Goal: Task Accomplishment & Management: Manage account settings

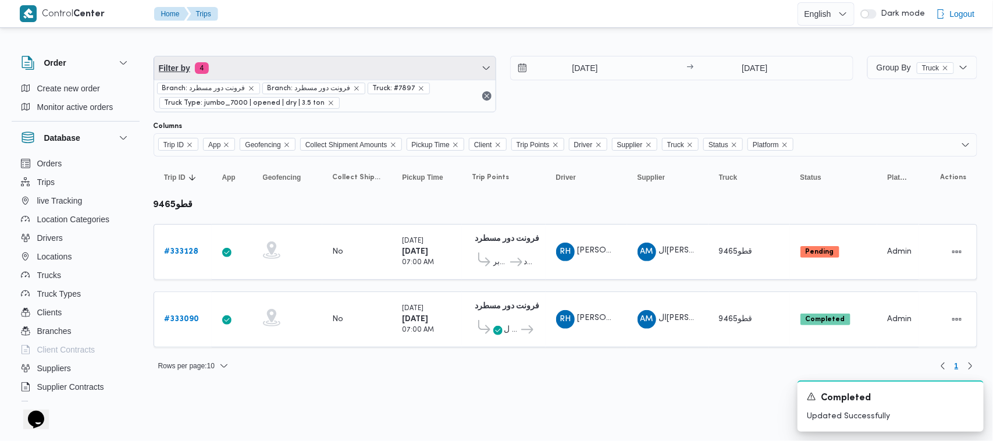
click at [254, 77] on span "Filter by 4" at bounding box center [325, 67] width 342 height 23
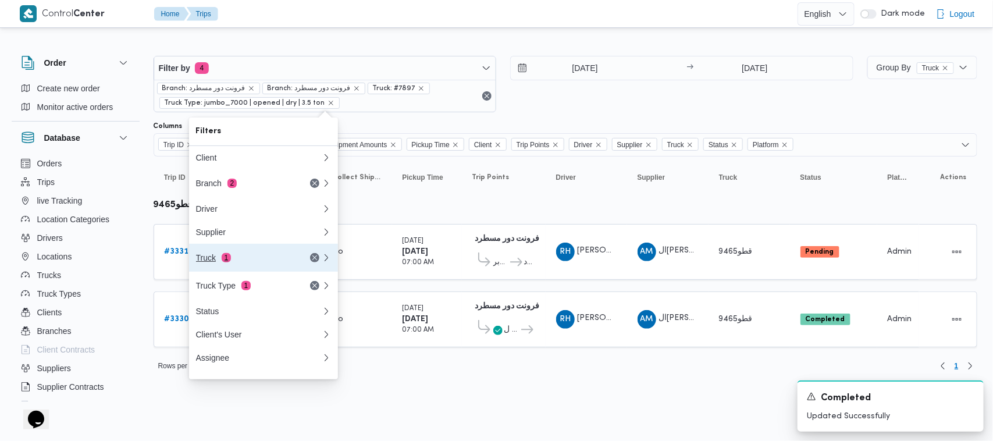
click at [243, 262] on div "Truck 1" at bounding box center [245, 257] width 98 height 9
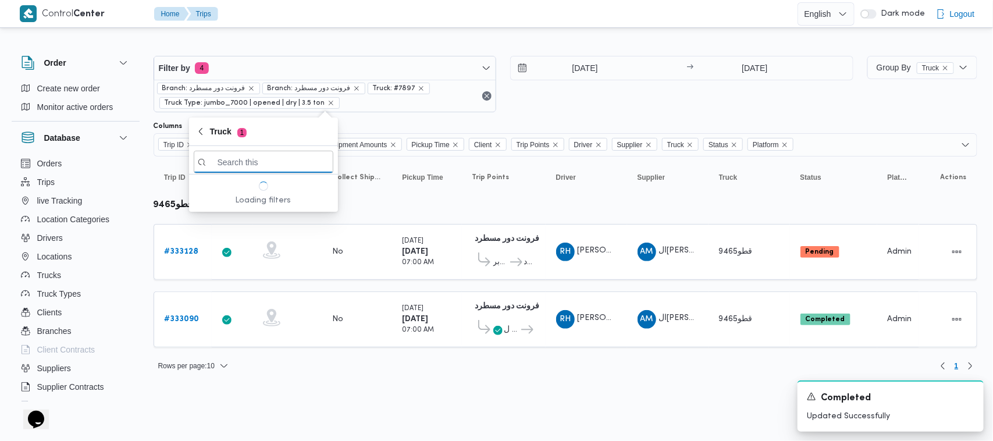
paste input "9846"
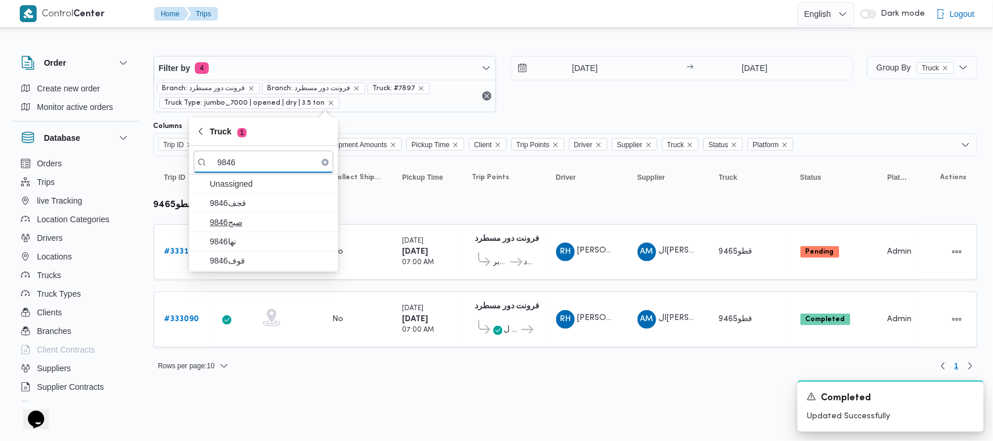
type input "9846"
click at [236, 228] on span "9846صبج" at bounding box center [270, 222] width 121 height 14
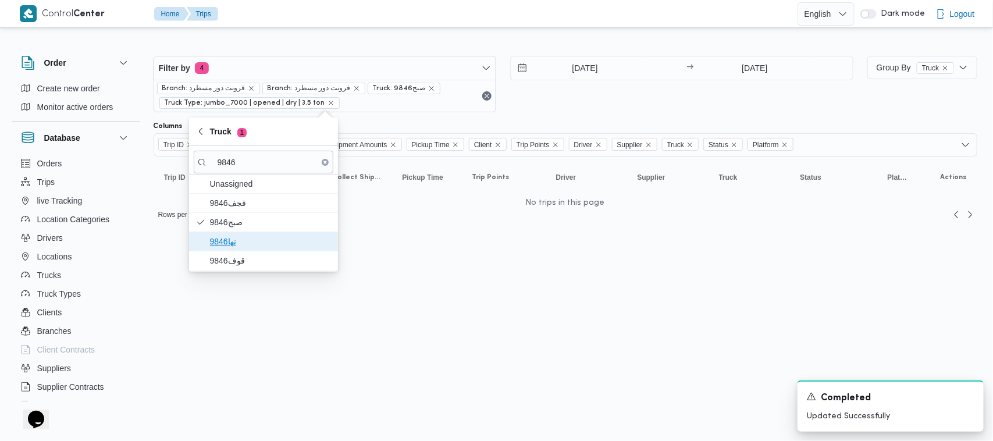
click at [233, 249] on span "نها9846" at bounding box center [264, 241] width 140 height 19
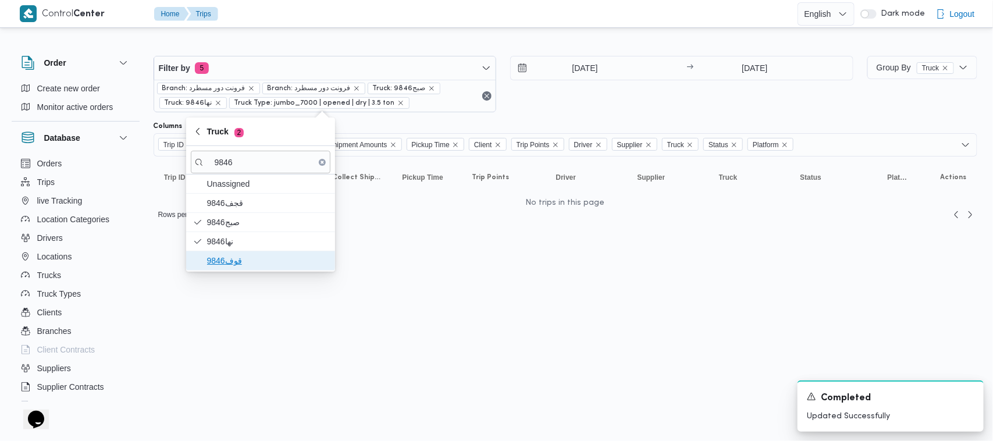
click at [230, 265] on span "قوف9846" at bounding box center [267, 261] width 121 height 14
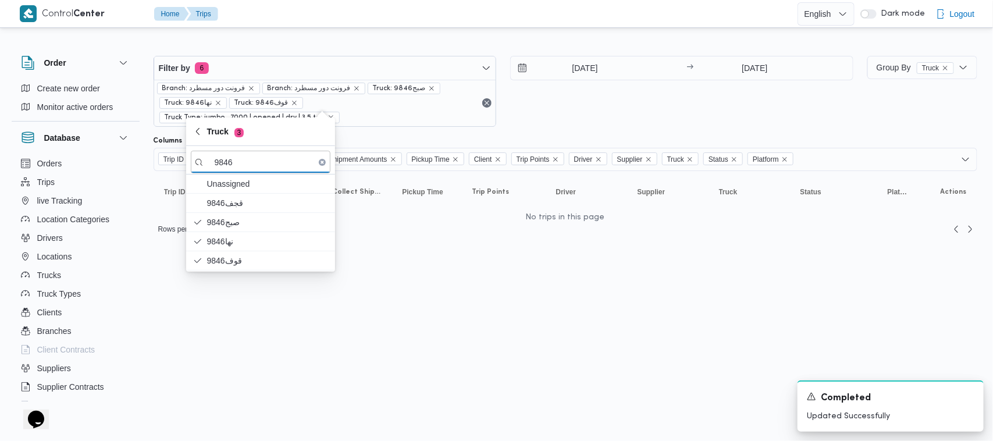
click at [631, 101] on div "[DATE] → [DATE]" at bounding box center [681, 91] width 343 height 71
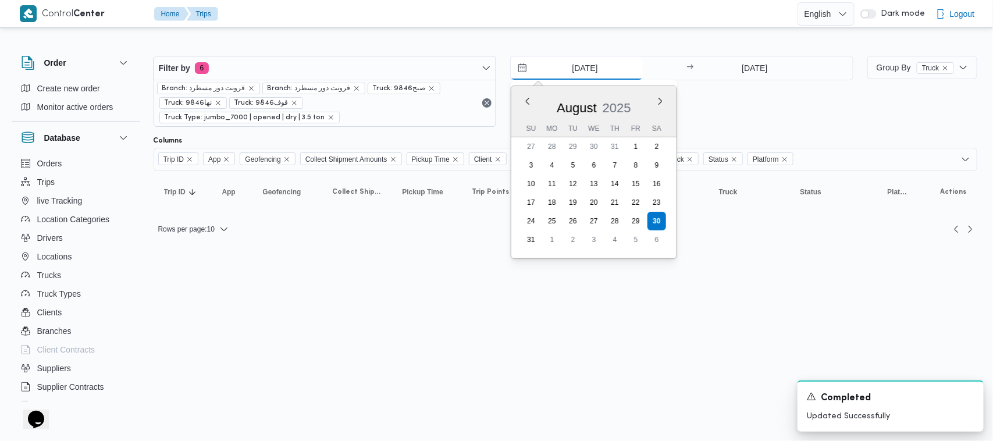
click at [591, 70] on input "[DATE]" at bounding box center [577, 67] width 132 height 23
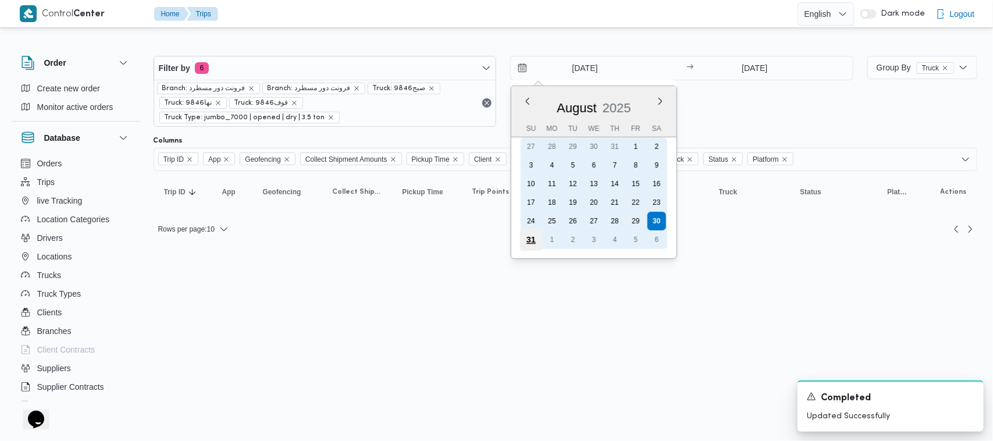
click at [528, 240] on div "31" at bounding box center [531, 240] width 22 height 22
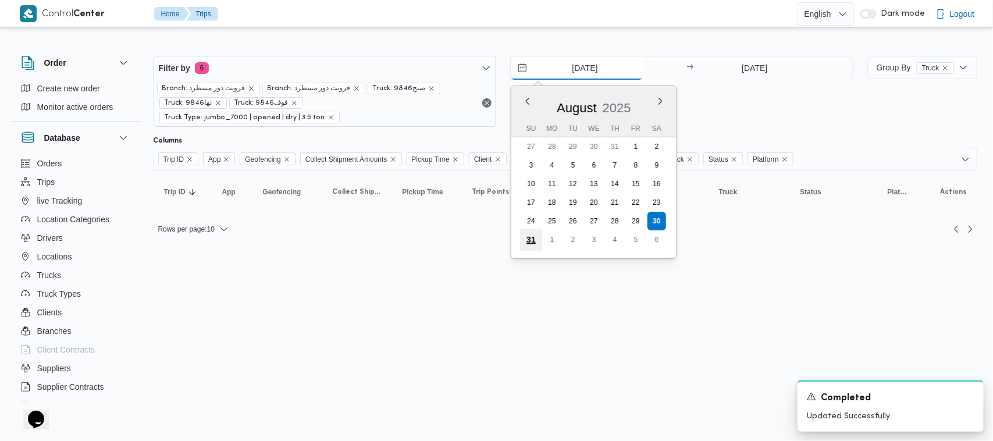
type input "[DATE]"
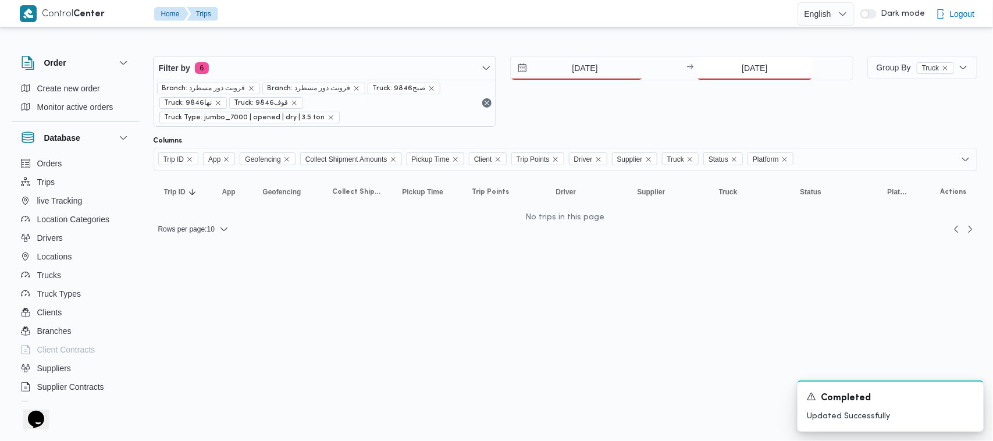
click at [780, 56] on input "[DATE]" at bounding box center [755, 67] width 116 height 23
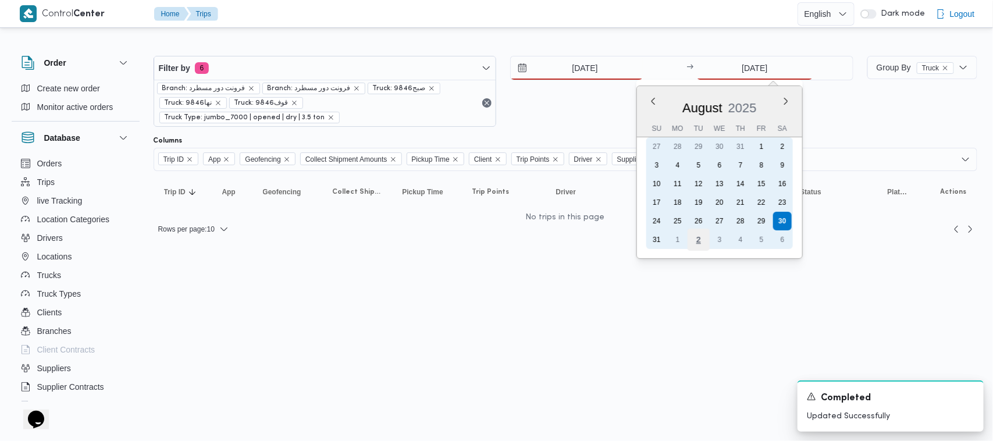
click at [692, 236] on div "2" at bounding box center [699, 240] width 22 height 22
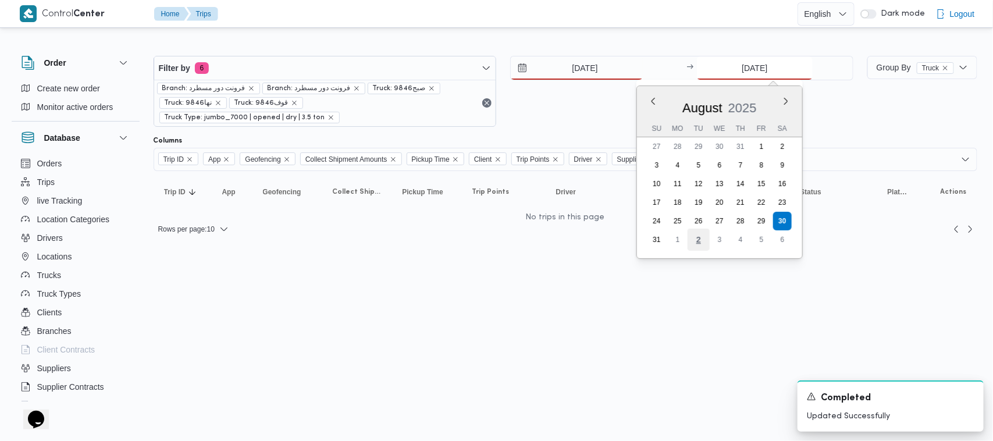
type input "[DATE]"
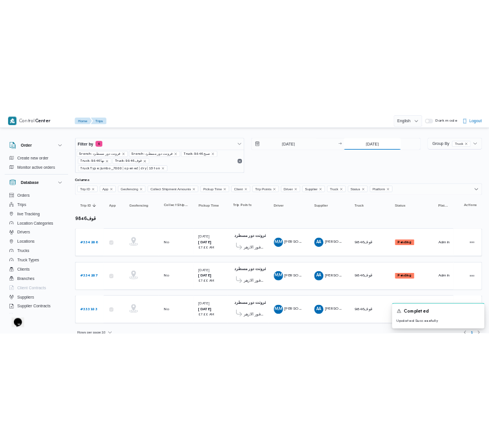
scroll to position [10, 0]
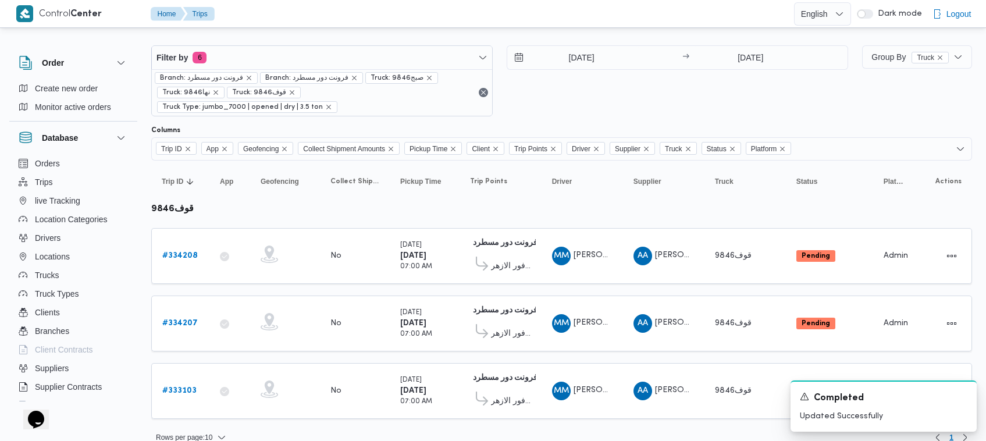
click at [634, 80] on div "[DATE] → [DATE]" at bounding box center [678, 80] width 342 height 71
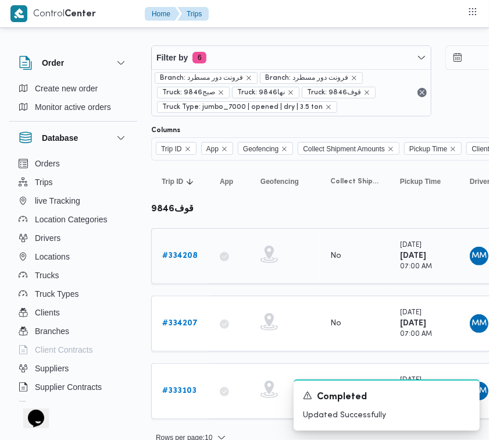
click at [193, 255] on b "# 334208" at bounding box center [179, 256] width 35 height 8
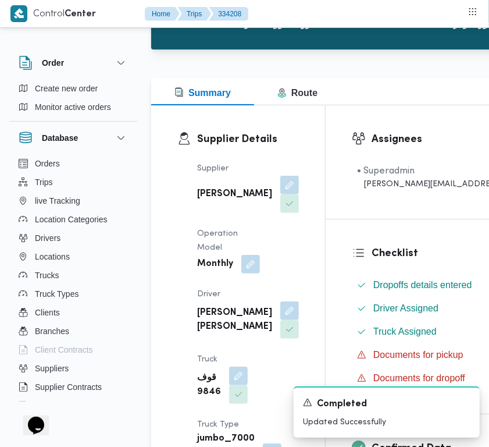
scroll to position [124, 0]
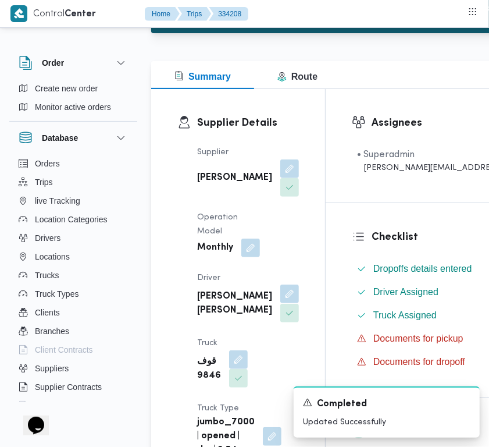
click at [280, 303] on button "button" at bounding box center [289, 294] width 19 height 19
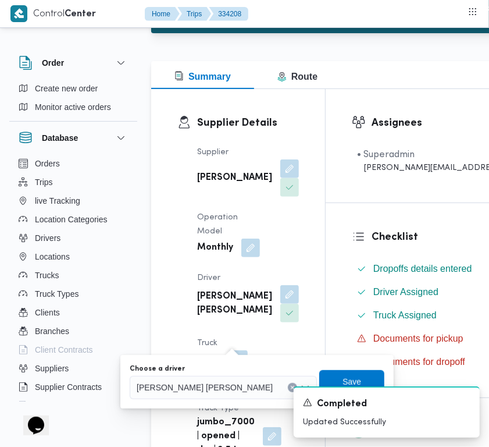
click at [205, 382] on span "[PERSON_NAME] [PERSON_NAME]" at bounding box center [205, 387] width 136 height 13
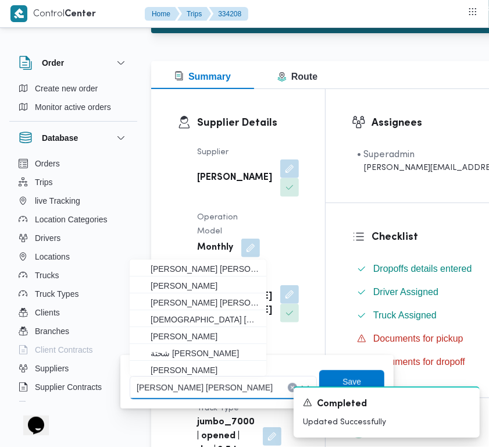
paste input "[PERSON_NAME]"
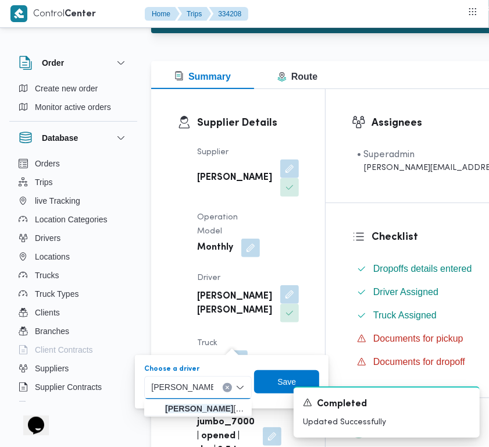
type input "[PERSON_NAME]"
click at [222, 390] on div "[PERSON_NAME] [PERSON_NAME]" at bounding box center [198, 387] width 108 height 23
click at [221, 406] on mark "[PERSON_NAME]" at bounding box center [199, 408] width 68 height 9
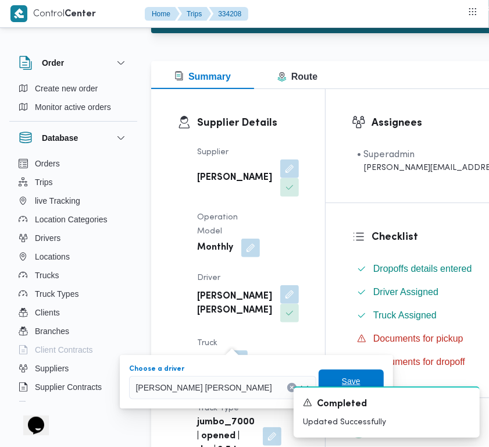
click at [342, 375] on span "Save" at bounding box center [351, 381] width 19 height 14
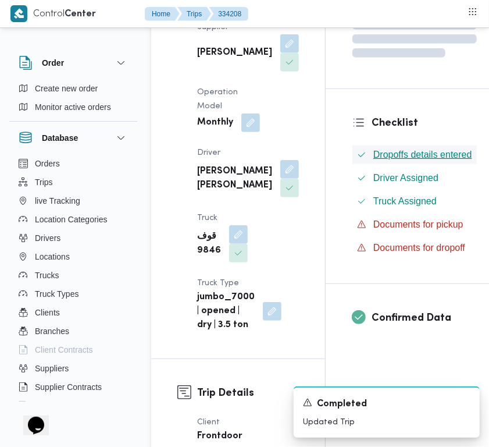
scroll to position [266, 0]
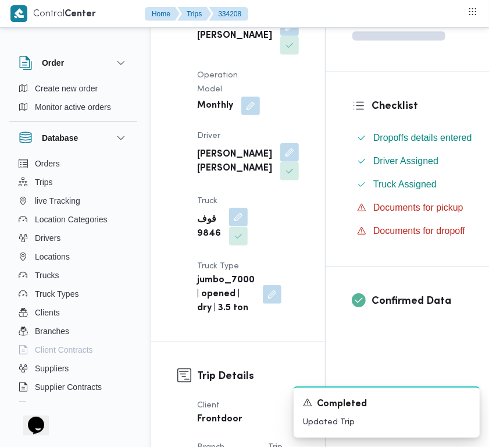
click at [237, 226] on button "button" at bounding box center [238, 217] width 19 height 19
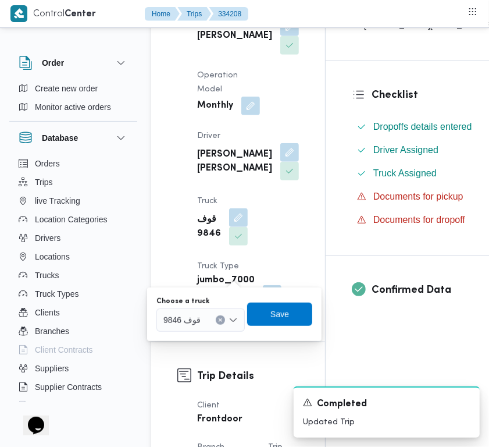
click at [201, 315] on div "قوف 9846" at bounding box center [201, 319] width 88 height 23
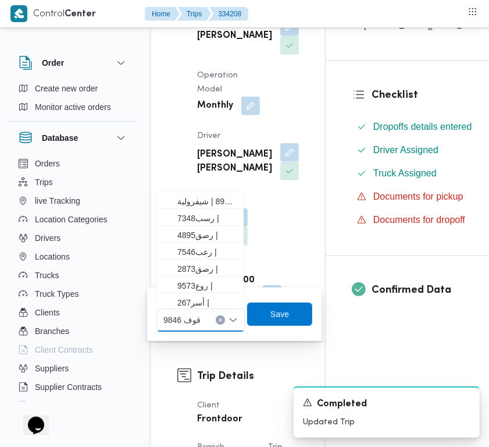
paste input "3589"
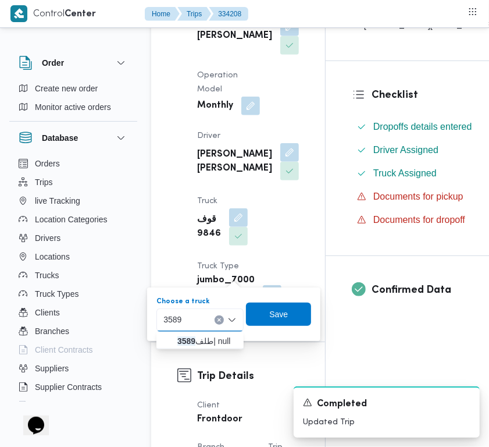
type input "3589"
click at [179, 334] on span "طلف 3589 | null" at bounding box center [206, 341] width 59 height 14
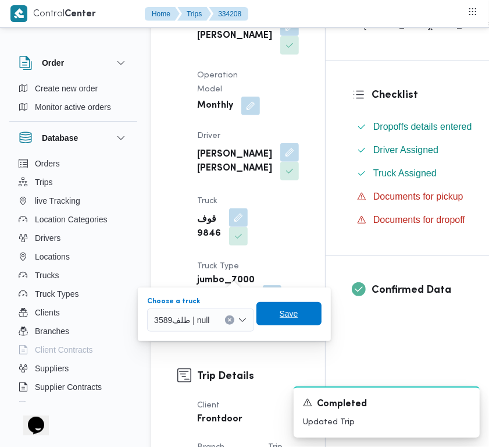
click at [277, 317] on span "Save" at bounding box center [289, 313] width 65 height 23
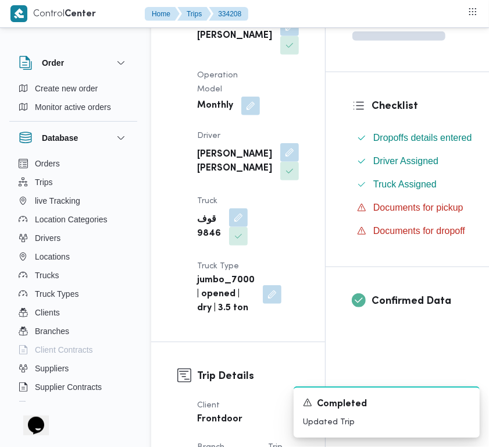
click at [275, 190] on div "Supplier [PERSON_NAME] [PERSON_NAME] Operation Model Monthly Driver [PERSON_NAM…" at bounding box center [248, 160] width 116 height 326
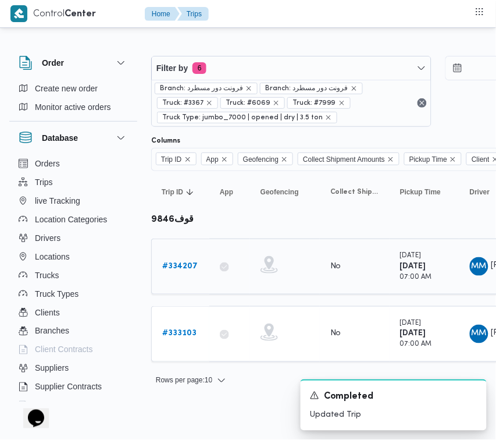
click at [188, 275] on div "# 334207" at bounding box center [181, 266] width 46 height 23
click at [187, 272] on link "# 334207" at bounding box center [179, 267] width 35 height 14
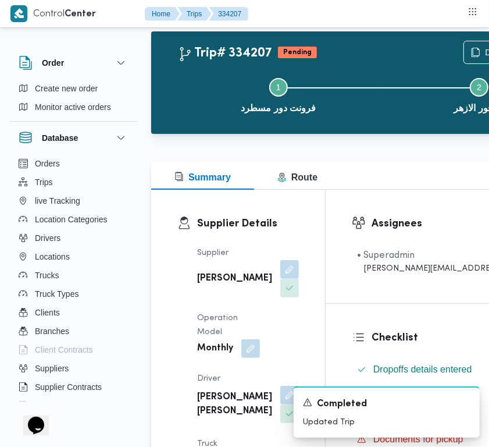
scroll to position [391, 0]
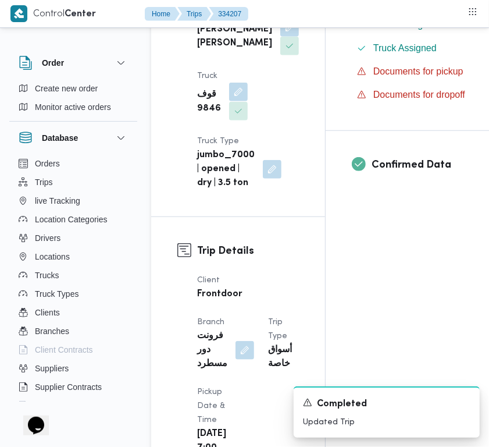
click at [233, 101] on button "button" at bounding box center [238, 92] width 19 height 19
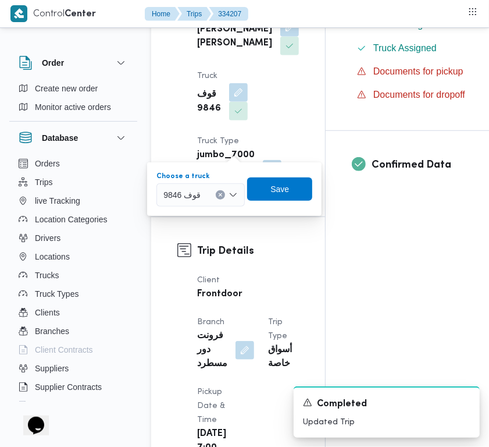
click at [182, 195] on span "قوف 9846" at bounding box center [182, 194] width 37 height 13
paste input "3589"
type input "3589"
click at [197, 198] on div "3589 3589" at bounding box center [200, 194] width 87 height 23
click at [199, 219] on span "طلف 3589 | null" at bounding box center [206, 216] width 59 height 14
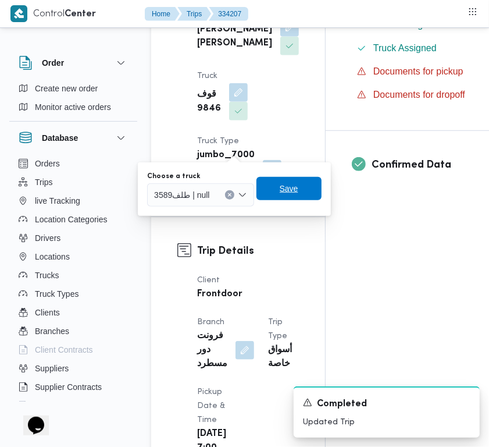
click at [280, 196] on span "Save" at bounding box center [289, 188] width 65 height 23
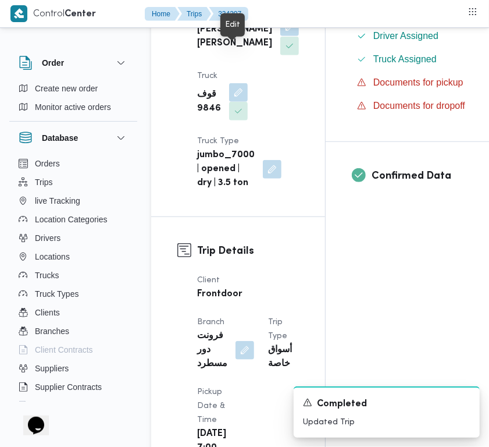
click at [280, 36] on button "button" at bounding box center [289, 26] width 19 height 19
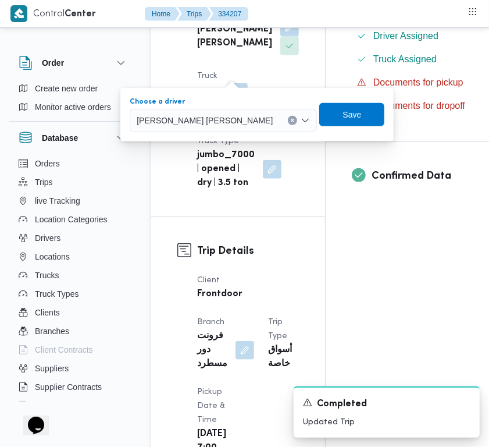
click at [216, 123] on span "[PERSON_NAME] [PERSON_NAME]" at bounding box center [205, 119] width 136 height 13
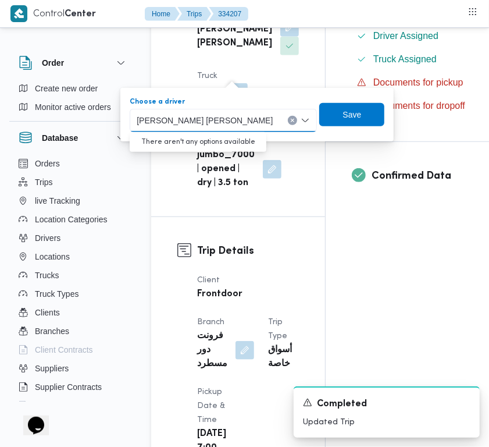
paste input "[PERSON_NAME]"
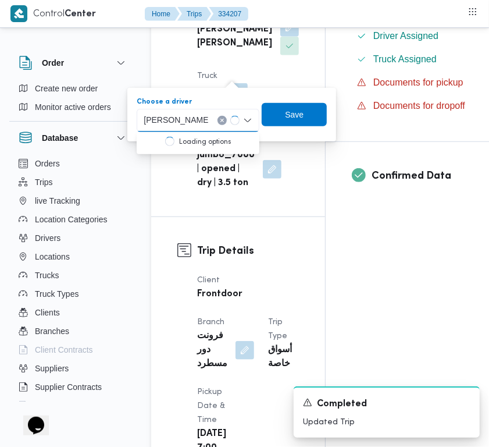
type input "[PERSON_NAME]"
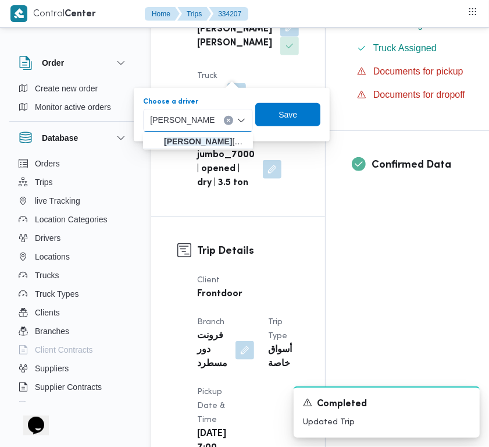
click at [214, 116] on input "[PERSON_NAME]" at bounding box center [182, 120] width 65 height 14
click at [212, 140] on mark "[PERSON_NAME]" at bounding box center [198, 141] width 68 height 9
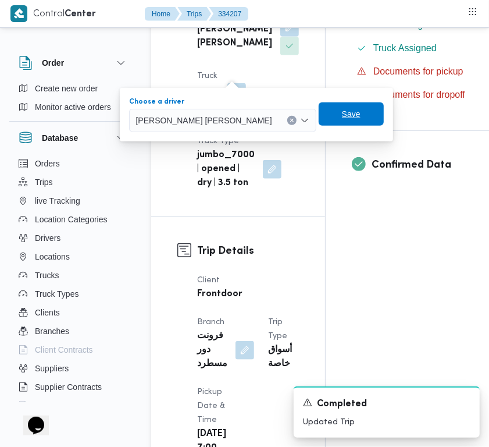
click at [325, 114] on span "Save" at bounding box center [351, 113] width 65 height 23
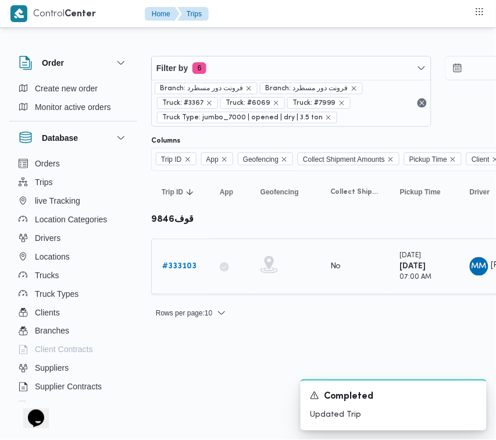
click at [177, 273] on link "# 333103" at bounding box center [179, 267] width 34 height 14
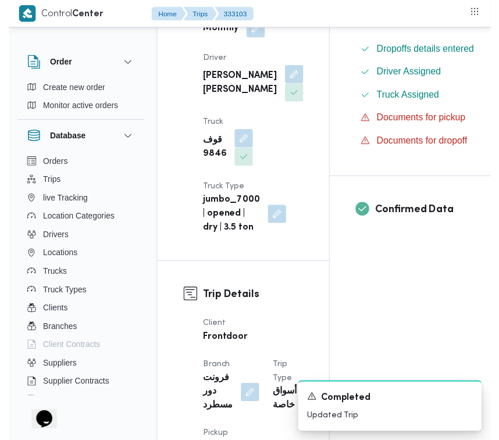
scroll to position [391, 0]
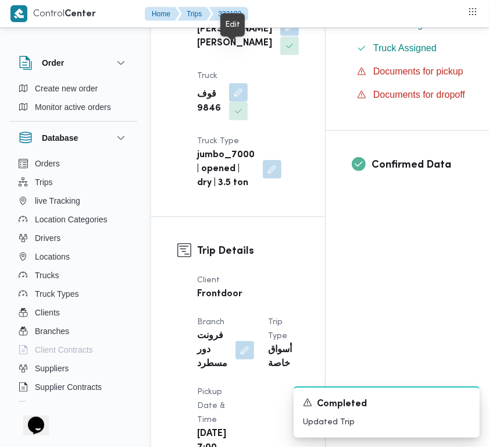
click at [280, 36] on button "button" at bounding box center [289, 26] width 19 height 19
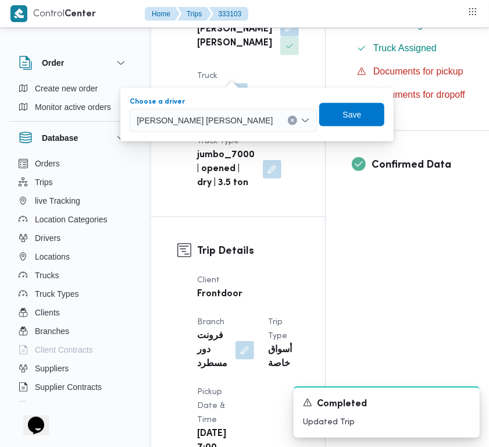
click at [173, 120] on span "[PERSON_NAME] [PERSON_NAME]" at bounding box center [205, 119] width 136 height 13
paste input "[PERSON_NAME]"
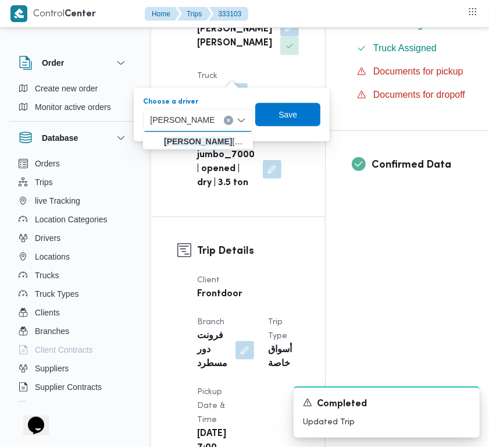
type input "[PERSON_NAME]"
click at [213, 122] on input "[PERSON_NAME]" at bounding box center [182, 120] width 65 height 14
drag, startPoint x: 216, startPoint y: 141, endPoint x: 280, endPoint y: 137, distance: 63.6
click at [216, 141] on mark "[PERSON_NAME]" at bounding box center [198, 141] width 68 height 9
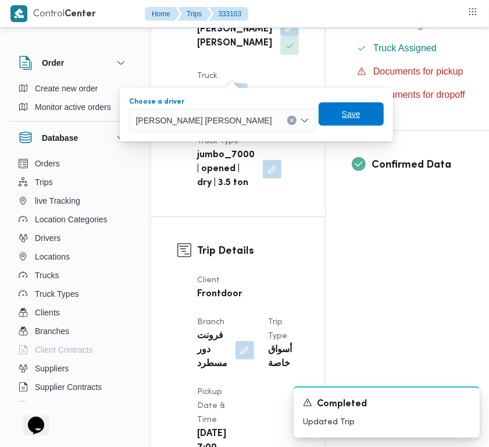
click at [319, 111] on span "Save" at bounding box center [351, 113] width 65 height 23
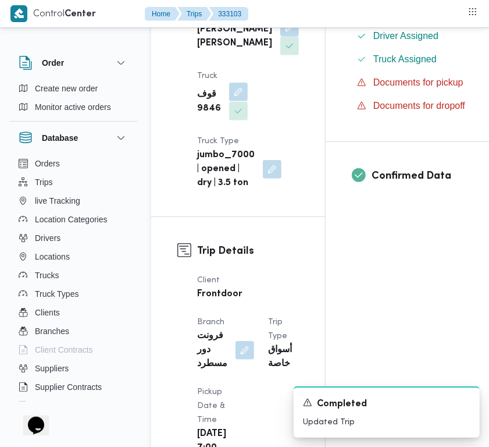
click at [239, 101] on button "button" at bounding box center [238, 92] width 19 height 19
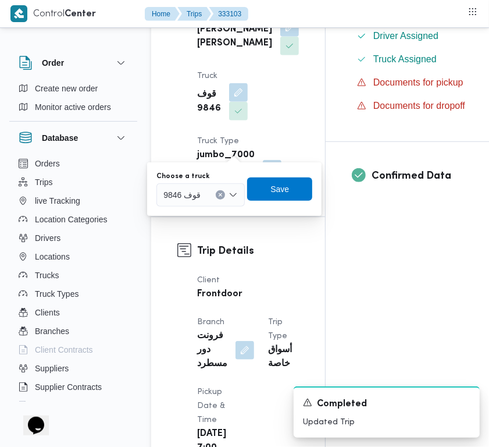
click at [193, 193] on span "قوف 9846" at bounding box center [182, 194] width 37 height 13
paste input "3589"
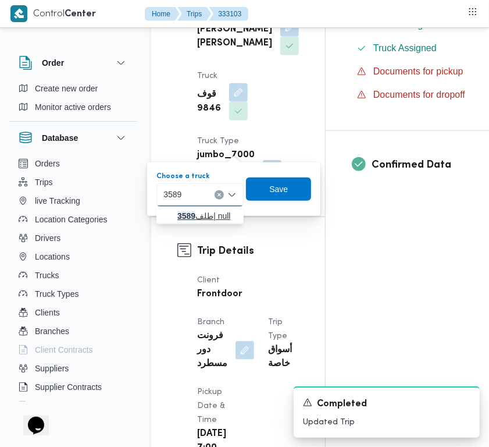
type input "3589"
click at [187, 216] on mark "3589" at bounding box center [186, 215] width 18 height 9
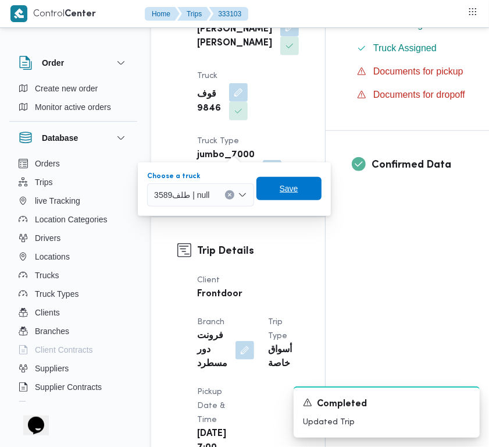
click at [289, 196] on span "Save" at bounding box center [289, 188] width 65 height 23
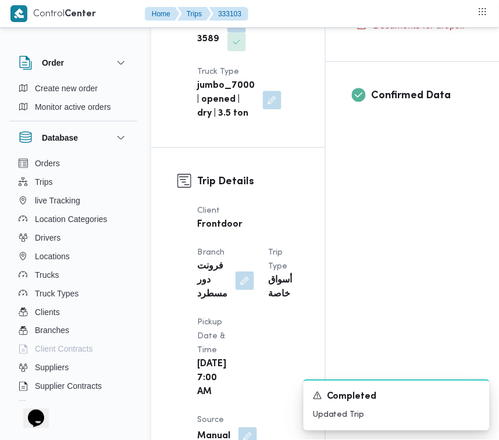
scroll to position [0, 0]
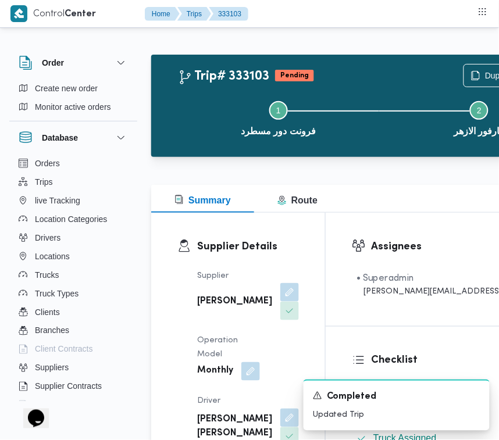
drag, startPoint x: 216, startPoint y: 49, endPoint x: 131, endPoint y: 37, distance: 85.9
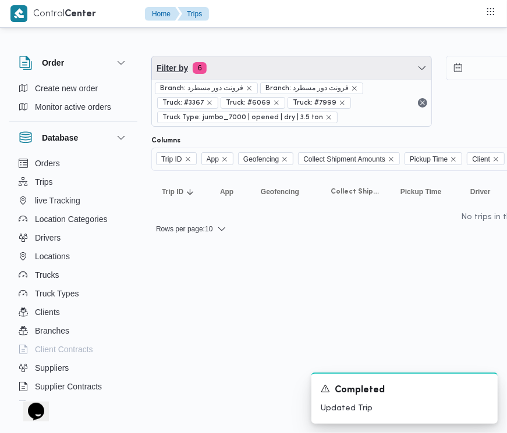
click at [256, 73] on span "Filter by 6" at bounding box center [291, 67] width 279 height 23
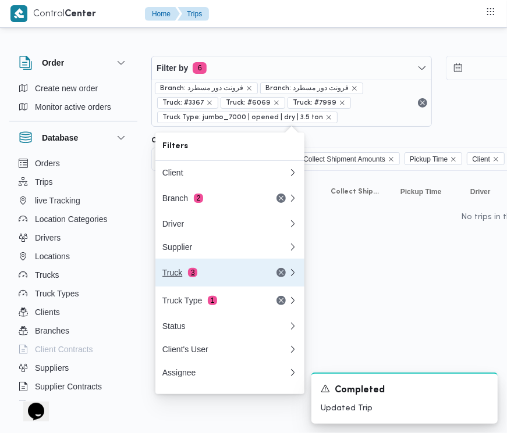
click at [193, 278] on span "3" at bounding box center [192, 272] width 9 height 9
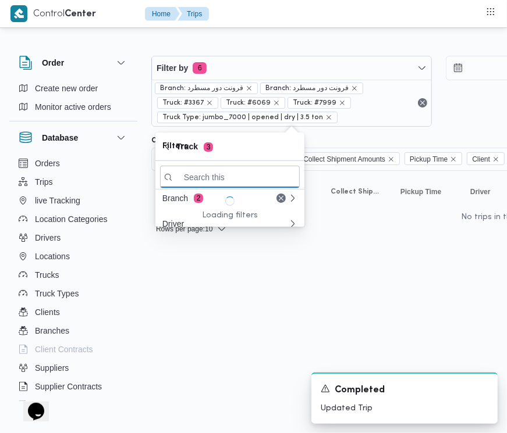
paste input "1497"
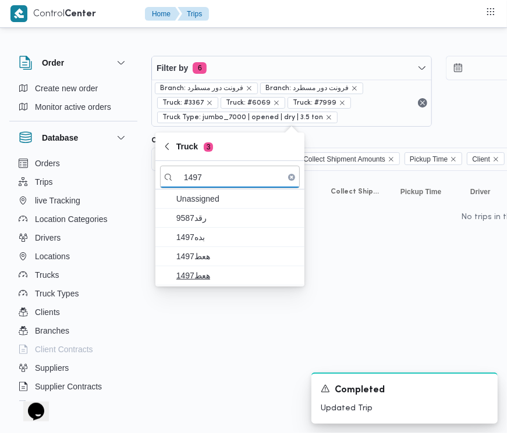
type input "1497"
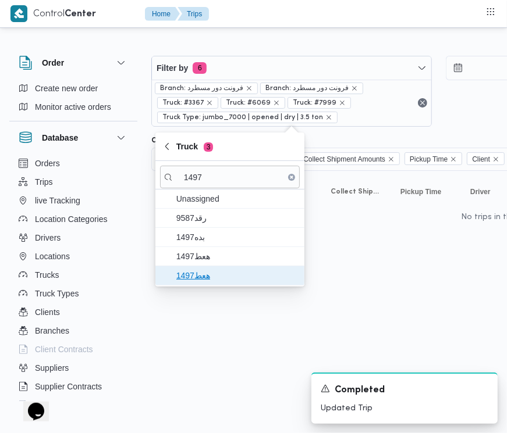
click at [187, 269] on span "هعط1497" at bounding box center [236, 276] width 121 height 14
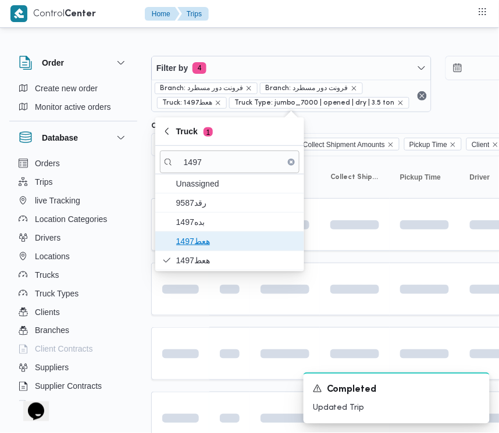
click at [184, 243] on span "هعط1497" at bounding box center [236, 241] width 121 height 14
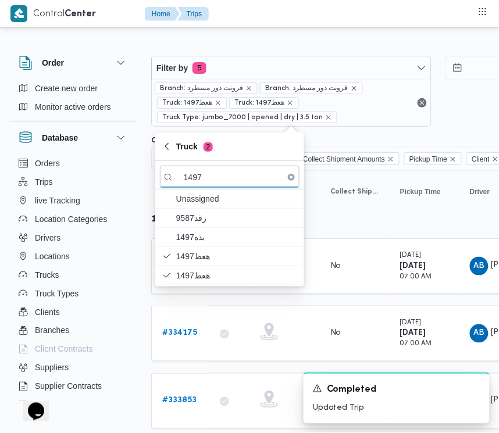
click at [263, 297] on table "Trip ID Click to sort in ascending order App Click to sort in ascending order G…" at bounding box center [500, 306] width 698 height 270
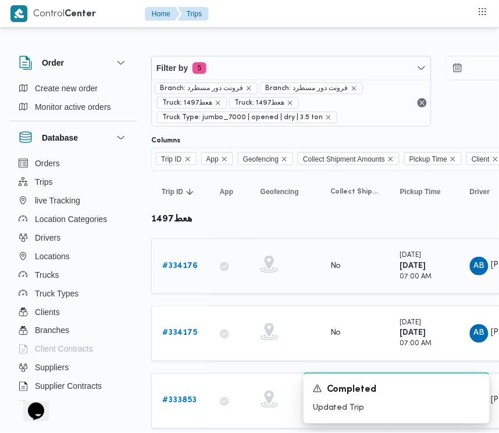
click at [193, 262] on b "# 334176" at bounding box center [179, 266] width 35 height 8
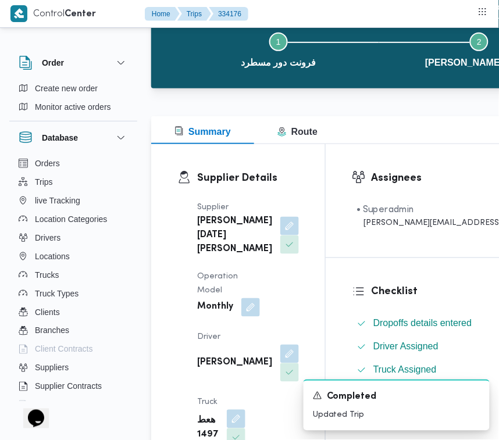
scroll to position [133, 0]
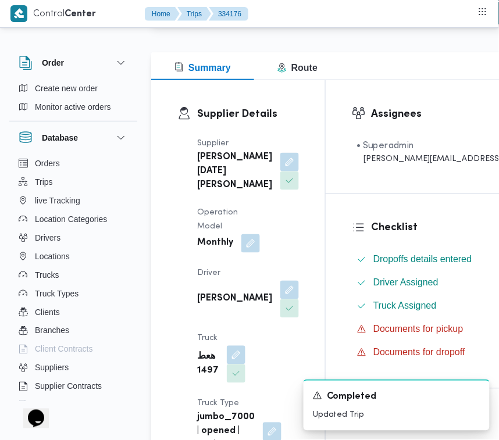
drag, startPoint x: 232, startPoint y: 172, endPoint x: 225, endPoint y: 215, distance: 44.1
click at [280, 172] on button "button" at bounding box center [289, 162] width 19 height 19
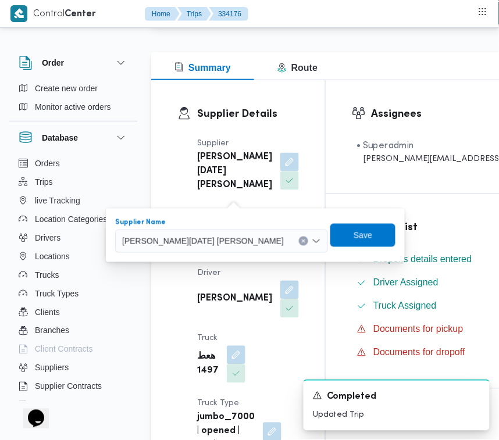
click at [205, 244] on span "[PERSON_NAME][DATE] [PERSON_NAME]" at bounding box center [203, 240] width 162 height 13
paste input "[PERSON_NAME]"
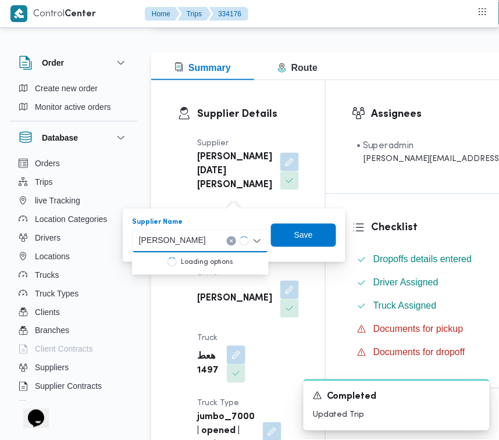
type input "[PERSON_NAME]"
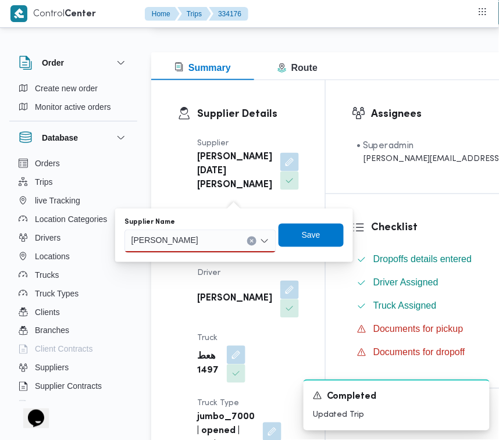
click at [227, 240] on input "[PERSON_NAME]" at bounding box center [184, 241] width 106 height 14
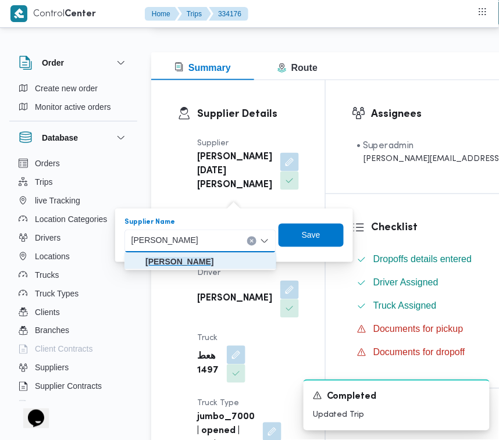
click at [214, 261] on mark "[PERSON_NAME]" at bounding box center [179, 262] width 68 height 9
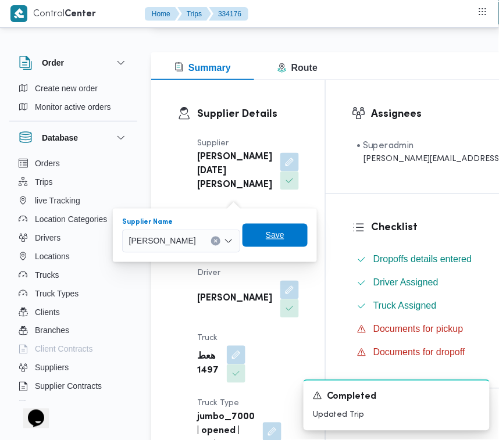
click at [285, 239] on span "Save" at bounding box center [275, 236] width 19 height 14
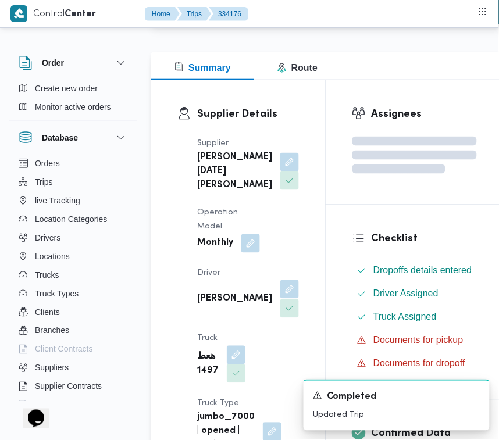
click at [280, 299] on button "button" at bounding box center [289, 289] width 19 height 19
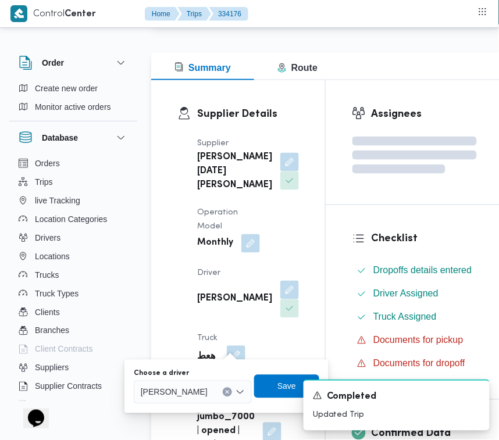
click at [208, 391] on span "[PERSON_NAME]" at bounding box center [174, 392] width 67 height 13
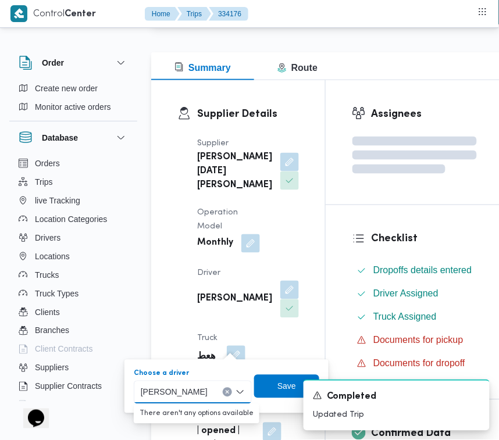
paste input "[PERSON_NAME]"
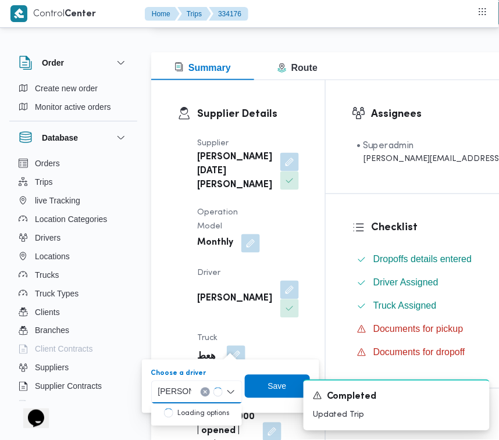
type input "[PERSON_NAME]"
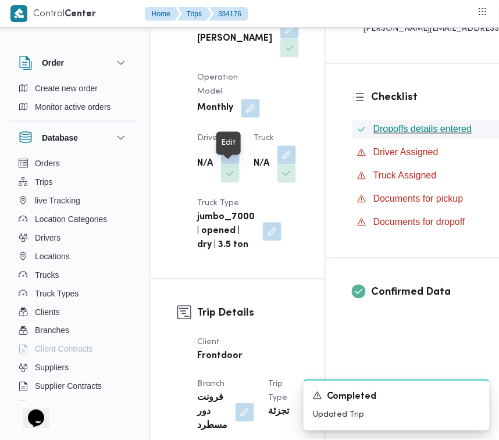
scroll to position [275, 0]
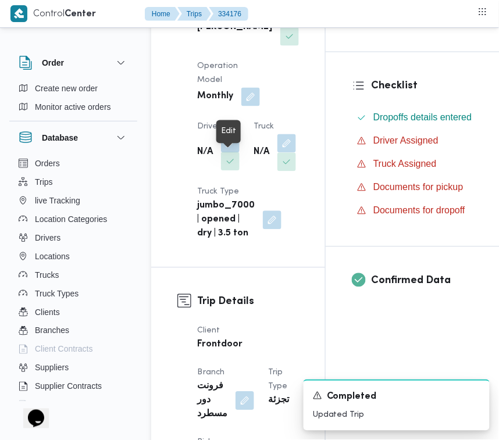
drag, startPoint x: 222, startPoint y: 158, endPoint x: 222, endPoint y: 187, distance: 29.1
click at [222, 153] on button "button" at bounding box center [230, 143] width 19 height 19
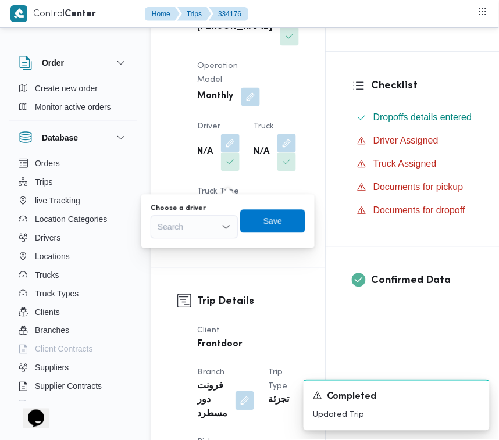
click at [201, 239] on div "Choose a driver Search Save" at bounding box center [228, 221] width 157 height 37
click at [193, 230] on div "Search" at bounding box center [194, 227] width 87 height 23
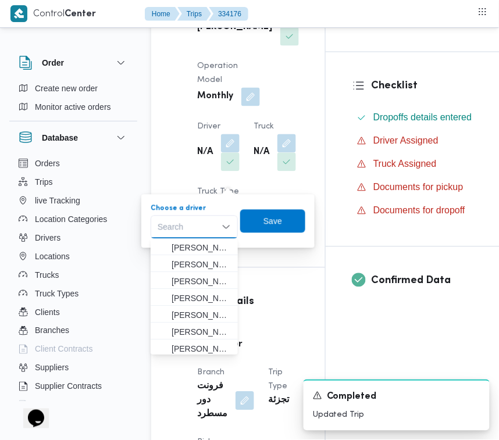
paste input "[PERSON_NAME]"
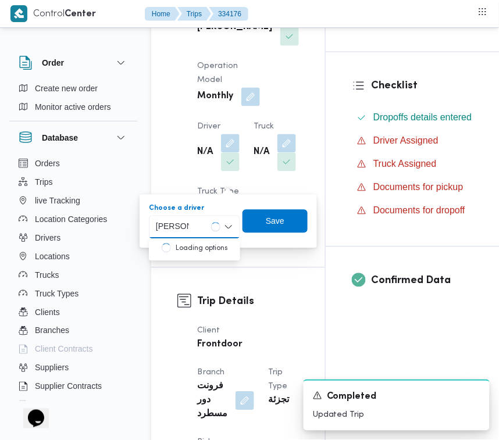
type input "[PERSON_NAME]"
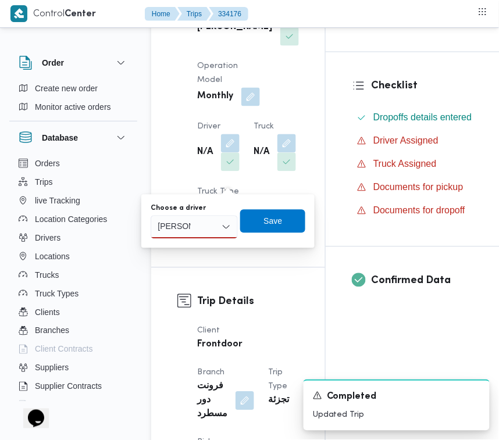
click at [196, 233] on div "[PERSON_NAME] [PERSON_NAME]" at bounding box center [194, 227] width 87 height 23
click at [197, 243] on span "[PERSON_NAME] [PERSON_NAME]" at bounding box center [201, 248] width 59 height 14
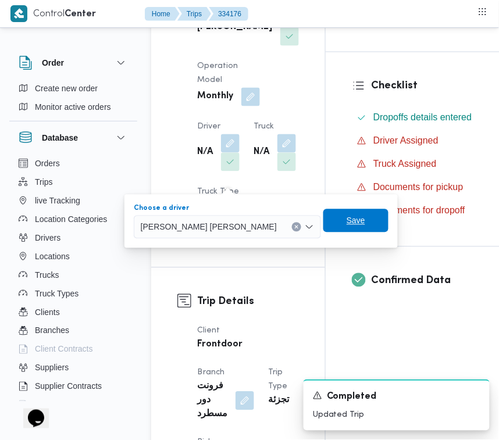
click at [324, 218] on span "Save" at bounding box center [356, 220] width 65 height 23
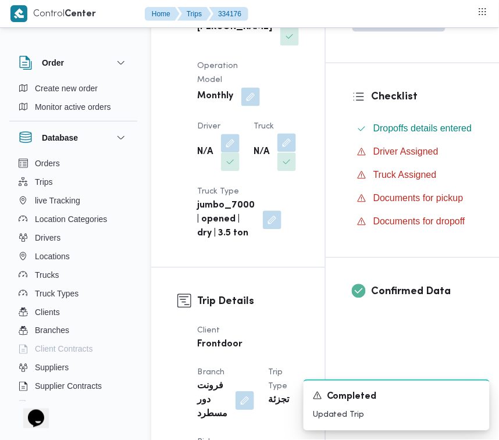
click at [278, 152] on button "button" at bounding box center [287, 143] width 19 height 19
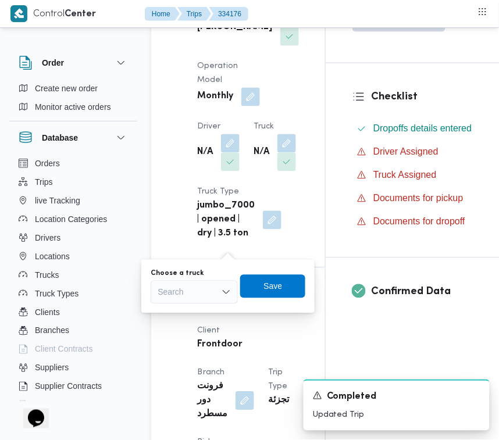
click at [194, 305] on div "You are in a dialog. To close this dialog, hit escape. Choose a truck Search Sa…" at bounding box center [227, 287] width 173 height 54
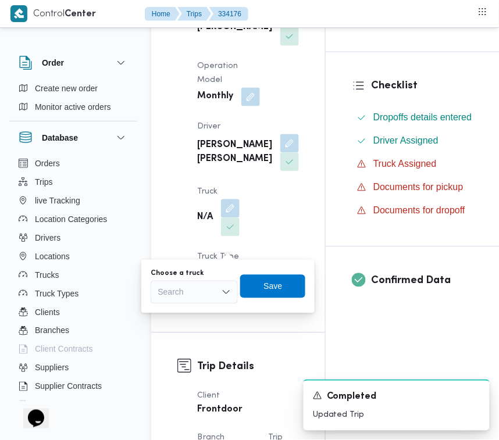
click at [184, 294] on div "Choose a truck Search" at bounding box center [194, 286] width 87 height 35
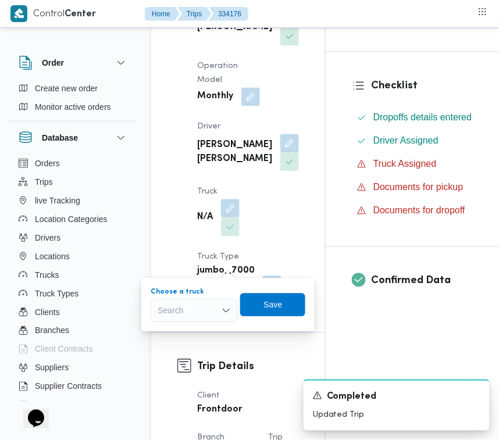
click at [189, 318] on div "Search" at bounding box center [194, 311] width 87 height 23
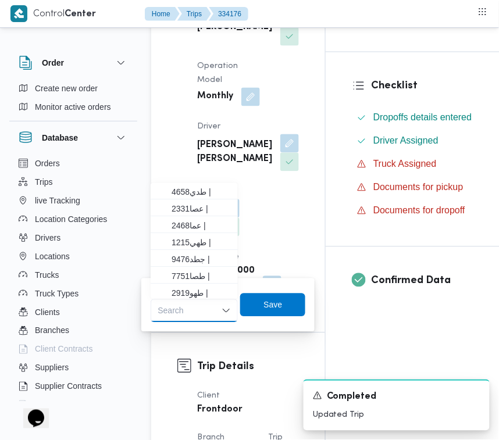
paste input "2163"
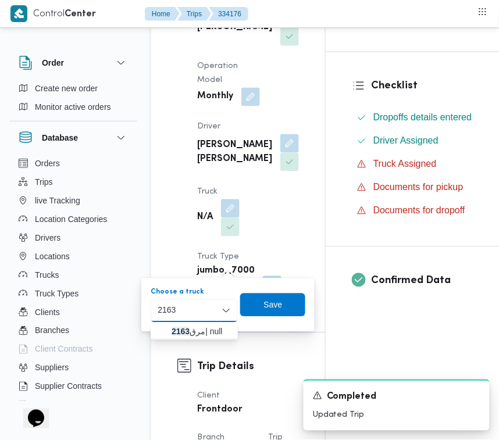
type input "2163"
click at [173, 329] on mark "2163" at bounding box center [181, 332] width 18 height 9
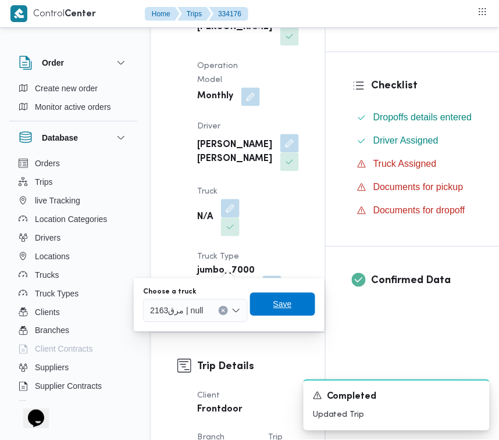
click at [286, 310] on span "Save" at bounding box center [282, 305] width 19 height 14
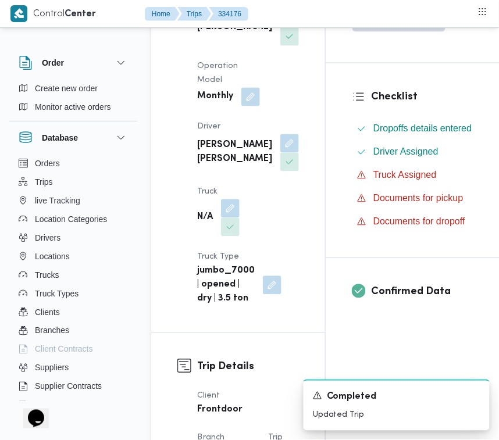
click at [216, 34] on b "[PERSON_NAME]" at bounding box center [234, 27] width 75 height 14
copy div "[PERSON_NAME]"
click at [233, 218] on button "button" at bounding box center [230, 208] width 19 height 19
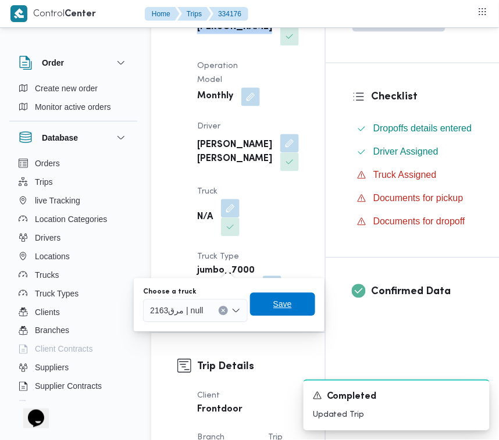
click at [266, 301] on span "Save" at bounding box center [282, 304] width 65 height 23
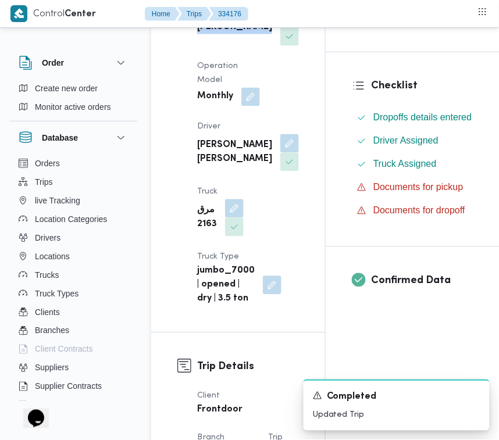
scroll to position [0, 0]
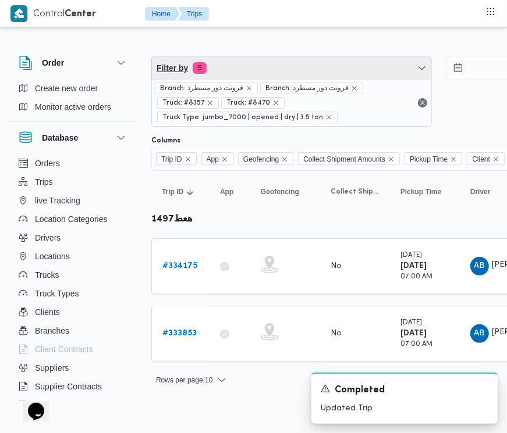
click at [266, 70] on span "Filter by 5" at bounding box center [291, 67] width 279 height 23
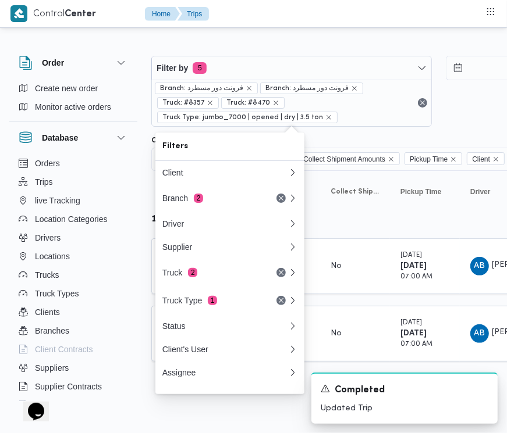
click at [382, 298] on table "Trip ID Click to sort in ascending order App Click to sort in ascending order G…" at bounding box center [500, 272] width 698 height 202
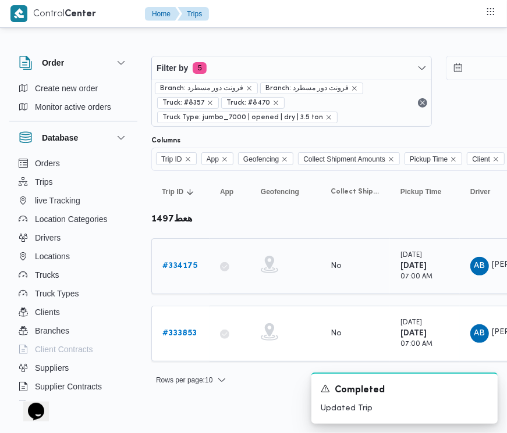
click at [169, 268] on b "# 334175" at bounding box center [179, 266] width 35 height 8
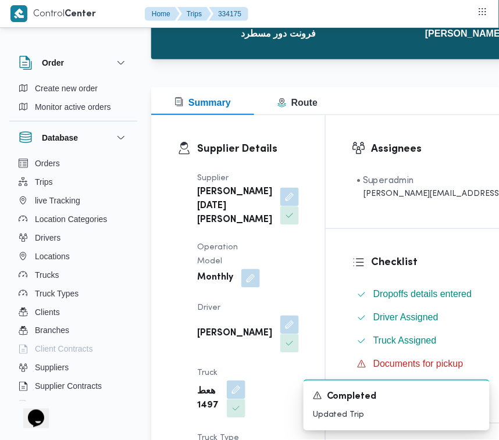
scroll to position [115, 0]
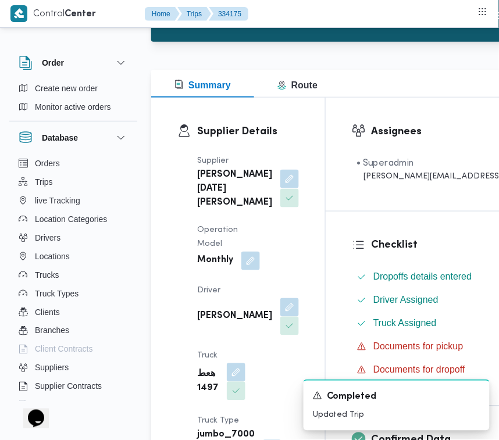
click at [280, 189] on button "button" at bounding box center [289, 179] width 19 height 19
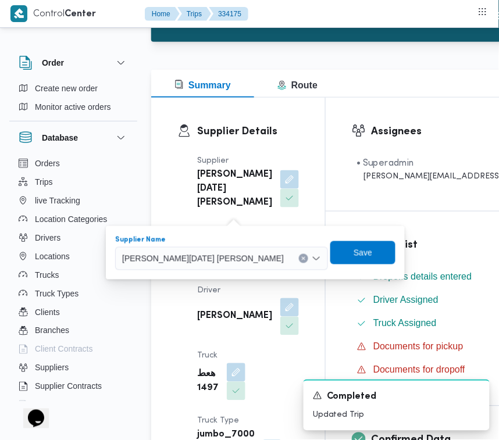
click at [213, 257] on span "[PERSON_NAME][DATE] [PERSON_NAME]" at bounding box center [203, 258] width 162 height 13
paste input "[PERSON_NAME]"
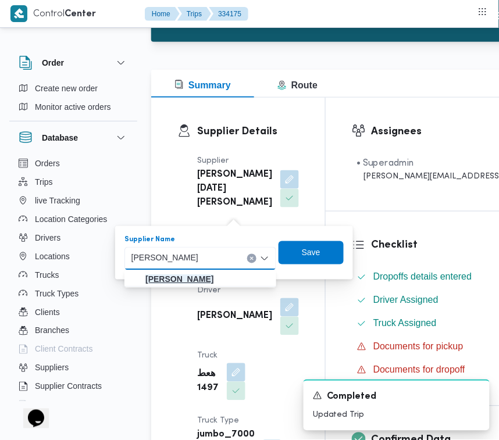
type input "[PERSON_NAME]"
click at [183, 279] on mark "[PERSON_NAME]" at bounding box center [179, 279] width 68 height 9
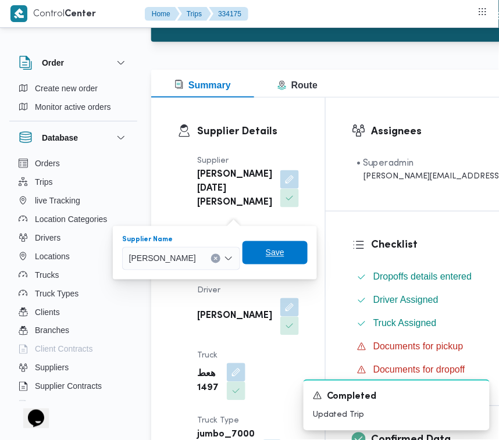
click at [285, 251] on span "Save" at bounding box center [275, 253] width 19 height 14
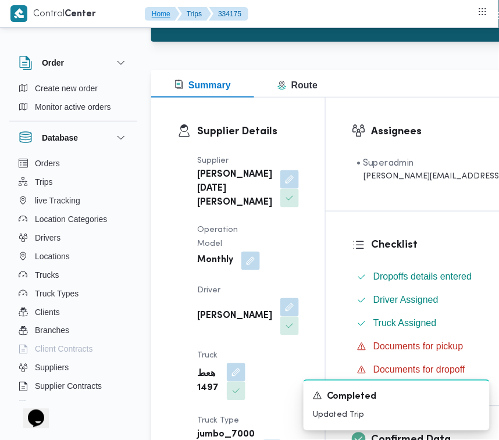
scroll to position [271, 0]
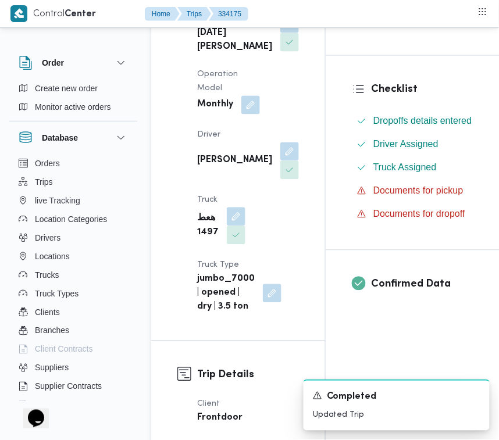
click at [280, 161] on button "button" at bounding box center [289, 151] width 19 height 19
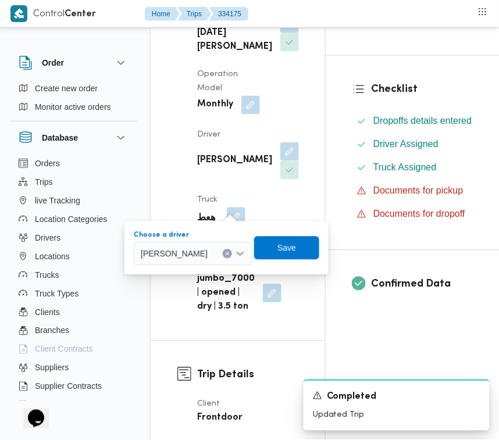
click at [195, 251] on span "[PERSON_NAME]" at bounding box center [174, 253] width 67 height 13
paste input "[PERSON_NAME]"
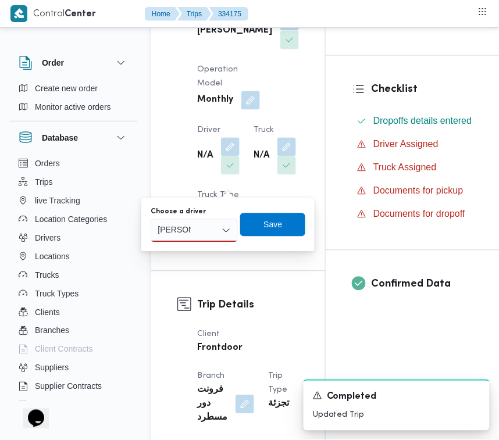
click at [202, 233] on div "[PERSON_NAME] [PERSON_NAME]" at bounding box center [194, 230] width 87 height 23
type input "[PERSON_NAME]"
click at [202, 253] on span "[PERSON_NAME] [PERSON_NAME]" at bounding box center [201, 252] width 59 height 14
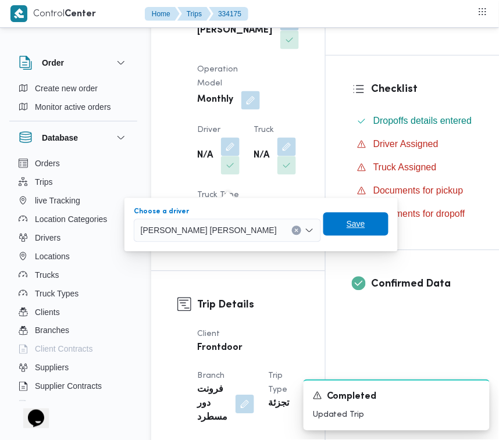
click at [324, 224] on span "Save" at bounding box center [356, 224] width 65 height 23
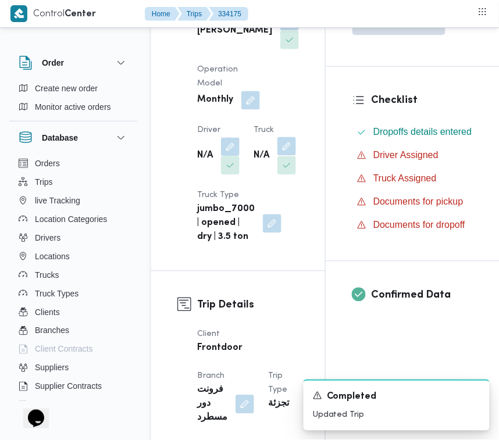
click at [278, 156] on button "button" at bounding box center [287, 146] width 19 height 19
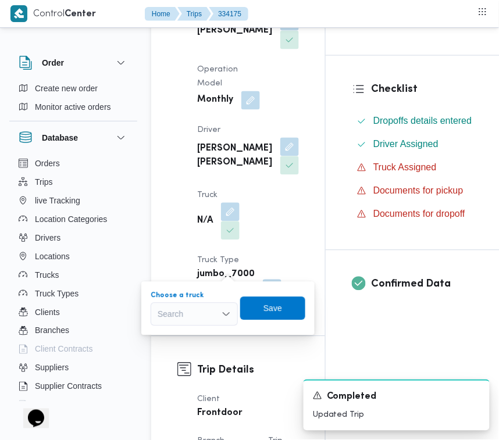
click at [188, 307] on div "Search" at bounding box center [194, 314] width 87 height 23
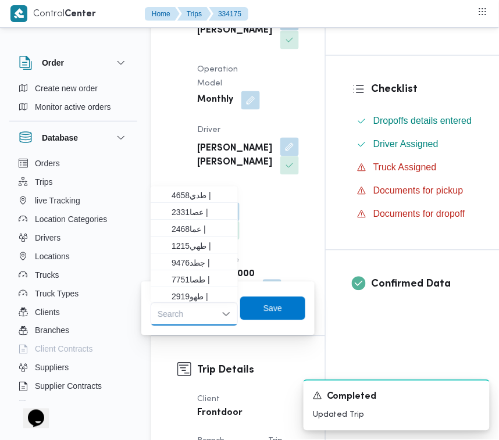
paste input "2163"
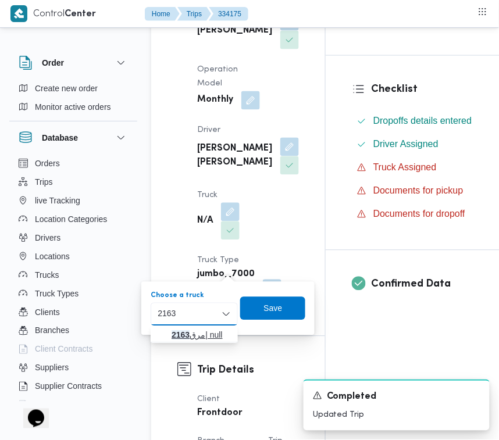
type input "2163"
click at [161, 331] on icon "button" at bounding box center [162, 335] width 9 height 9
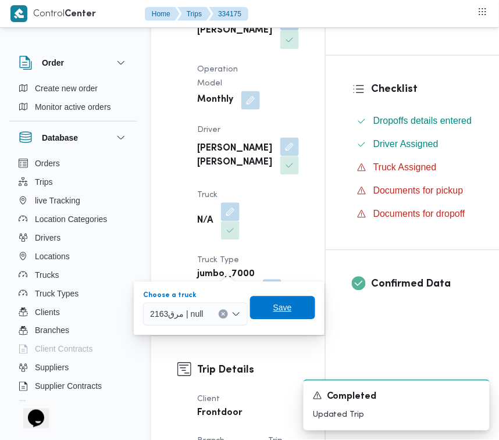
click at [263, 305] on span "Save" at bounding box center [282, 308] width 65 height 23
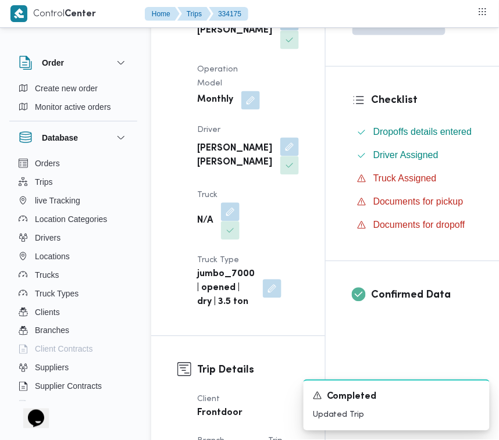
click at [227, 38] on b "[PERSON_NAME]" at bounding box center [234, 31] width 75 height 14
copy div "[PERSON_NAME]"
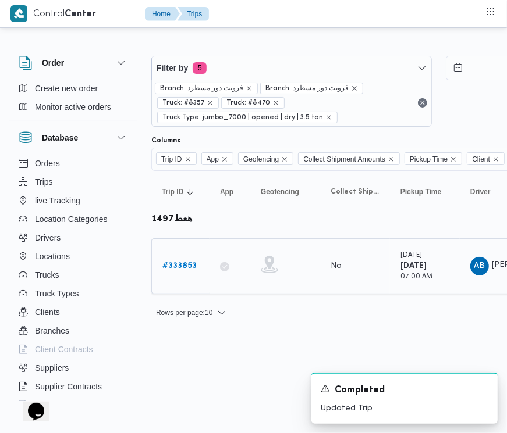
click at [175, 266] on b "# 333853" at bounding box center [179, 266] width 34 height 8
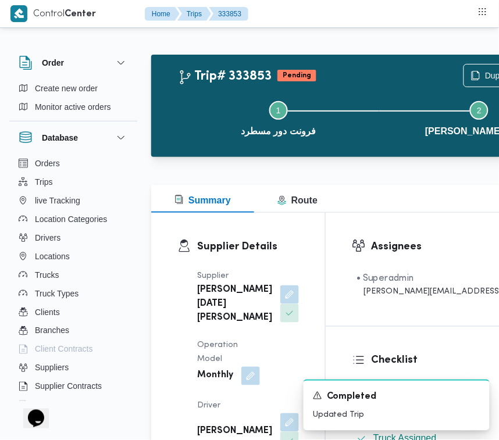
scroll to position [179, 0]
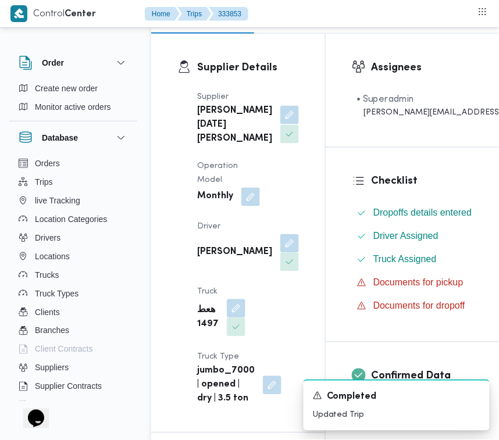
click at [280, 125] on button "button" at bounding box center [289, 115] width 19 height 19
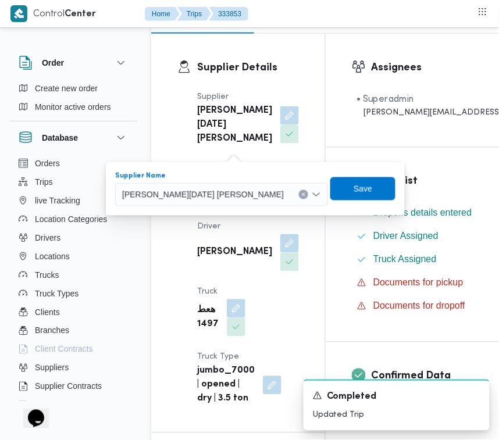
click at [208, 189] on span "[PERSON_NAME][DATE] [PERSON_NAME]" at bounding box center [203, 194] width 162 height 13
paste input "[PERSON_NAME]"
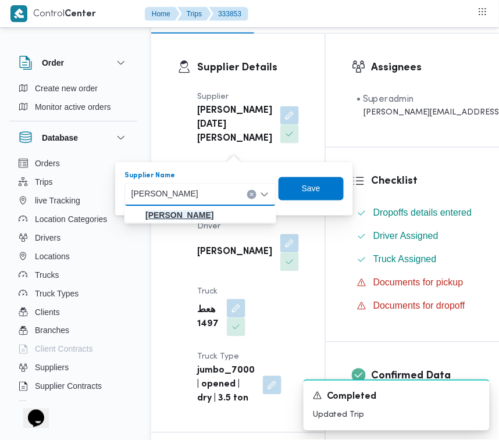
type input "[PERSON_NAME]"
click at [214, 214] on mark "[PERSON_NAME]" at bounding box center [179, 215] width 68 height 9
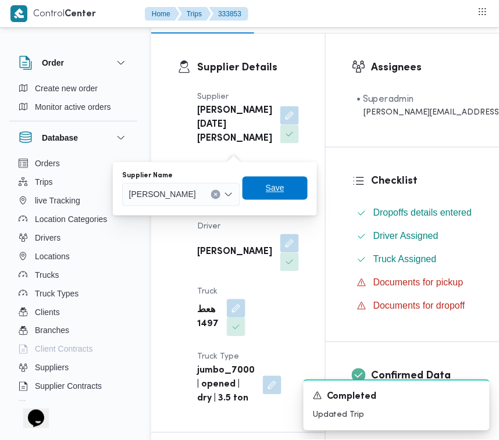
click at [285, 190] on span "Save" at bounding box center [275, 189] width 19 height 14
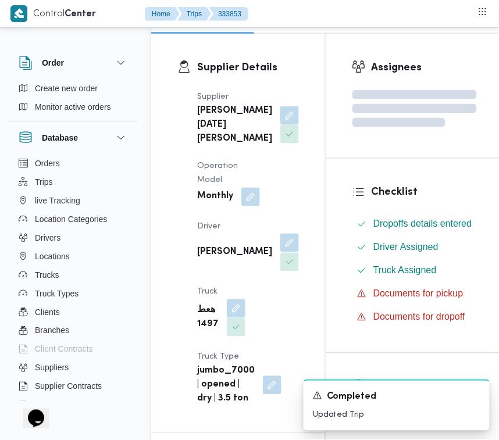
click at [280, 253] on button "button" at bounding box center [289, 243] width 19 height 19
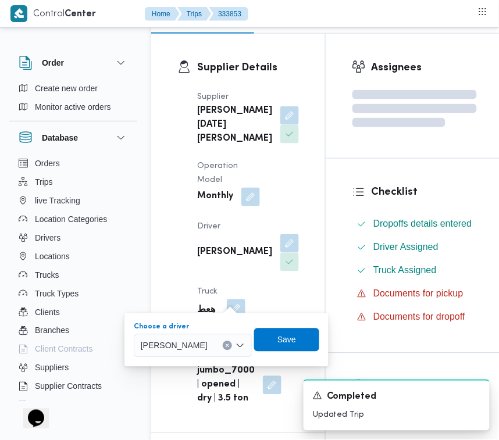
click at [208, 349] on span "[PERSON_NAME]" at bounding box center [174, 345] width 67 height 13
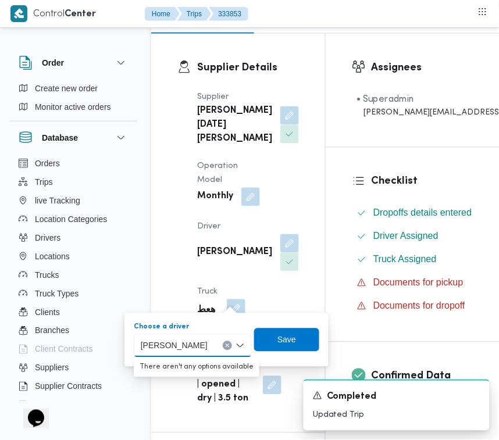
paste input "[PERSON_NAME]"
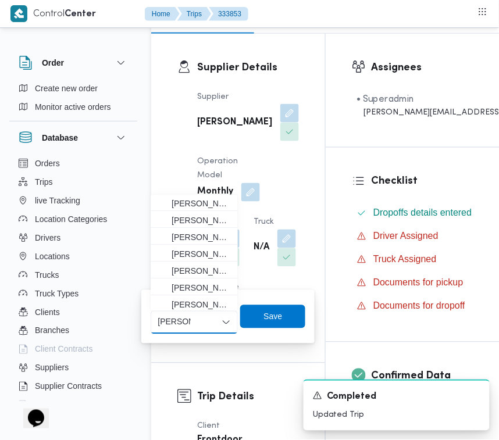
click at [201, 324] on div "[PERSON_NAME] [PERSON_NAME]" at bounding box center [194, 322] width 87 height 23
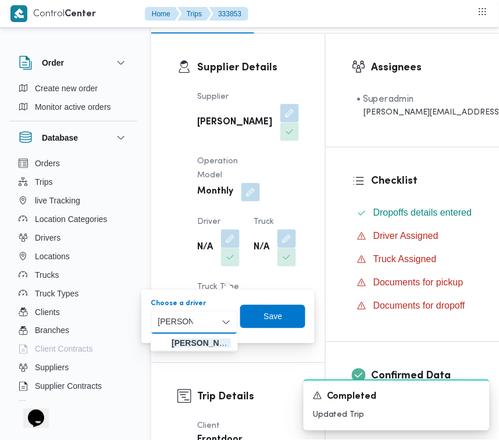
type input "[PERSON_NAME]"
click at [196, 330] on div "[PERSON_NAME] [PERSON_NAME]" at bounding box center [175, 323] width 40 height 19
drag, startPoint x: 198, startPoint y: 344, endPoint x: 231, endPoint y: 338, distance: 33.2
click at [199, 345] on span "[PERSON_NAME] [PERSON_NAME]" at bounding box center [201, 344] width 59 height 14
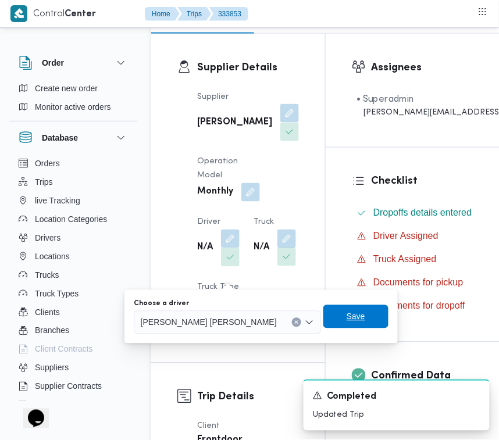
drag, startPoint x: 292, startPoint y: 318, endPoint x: 234, endPoint y: 314, distance: 58.3
click at [347, 322] on span "Save" at bounding box center [356, 317] width 19 height 14
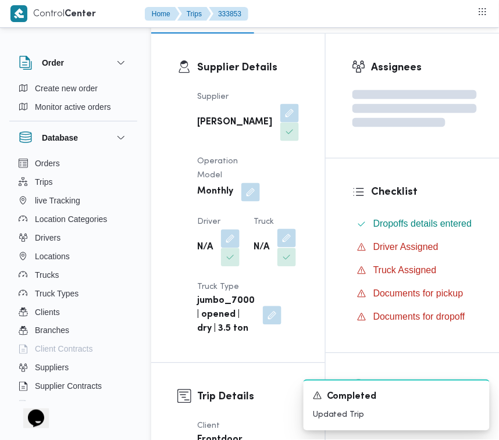
click at [278, 248] on button "button" at bounding box center [287, 238] width 19 height 19
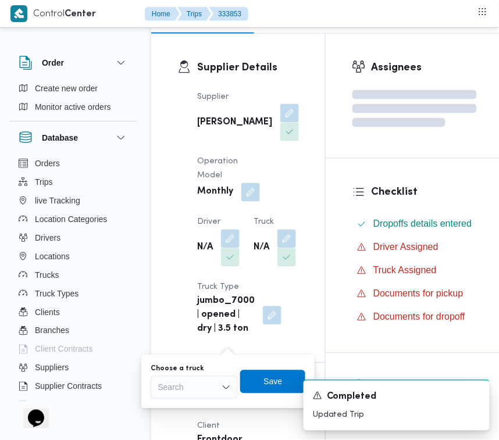
click at [201, 382] on div "Search" at bounding box center [194, 387] width 87 height 23
paste input "2163"
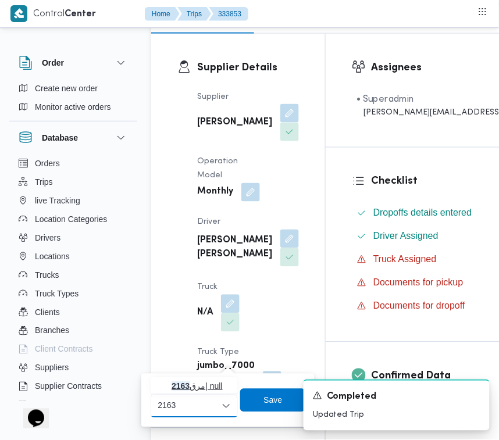
type input "2163"
click at [183, 385] on mark "2163" at bounding box center [181, 386] width 18 height 9
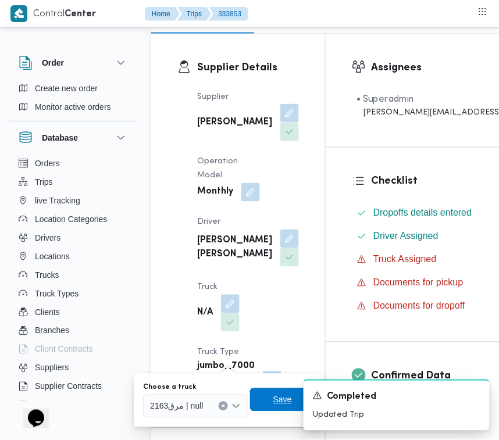
click at [258, 405] on span "Save" at bounding box center [282, 400] width 65 height 23
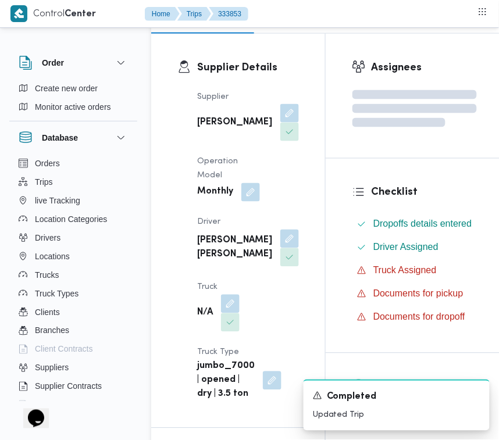
click at [254, 324] on div "Supplier [PERSON_NAME] Operation Model Monthly Driver [PERSON_NAME] [PERSON_NAM…" at bounding box center [248, 246] width 116 height 326
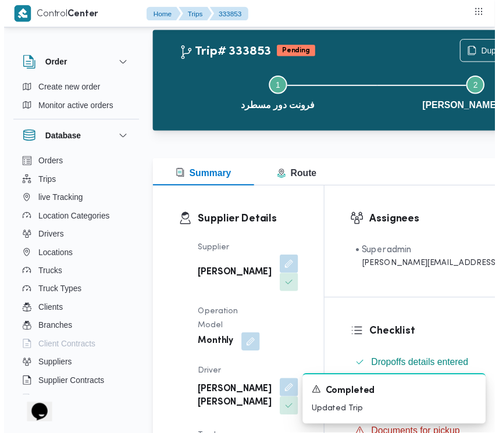
scroll to position [0, 0]
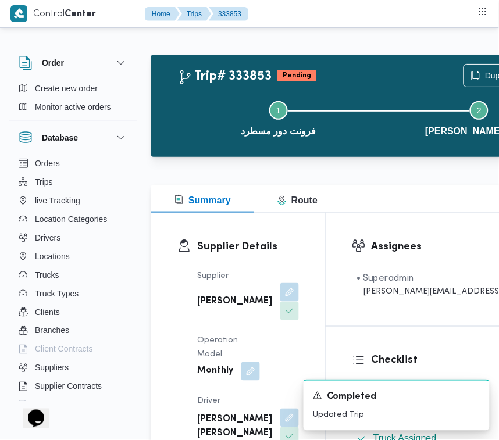
click at [330, 24] on div at bounding box center [362, 13] width 218 height 27
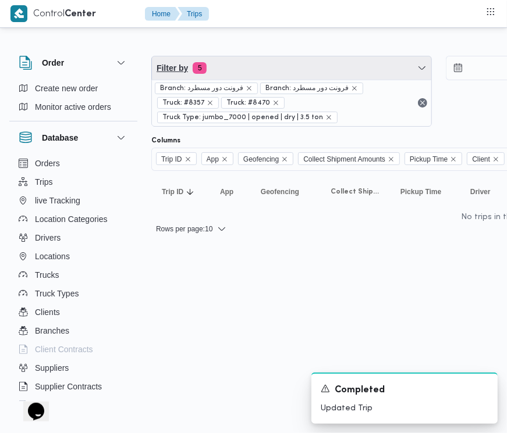
drag, startPoint x: 241, startPoint y: 67, endPoint x: 243, endPoint y: 90, distance: 23.3
click at [242, 67] on span "Filter by 5" at bounding box center [291, 67] width 279 height 23
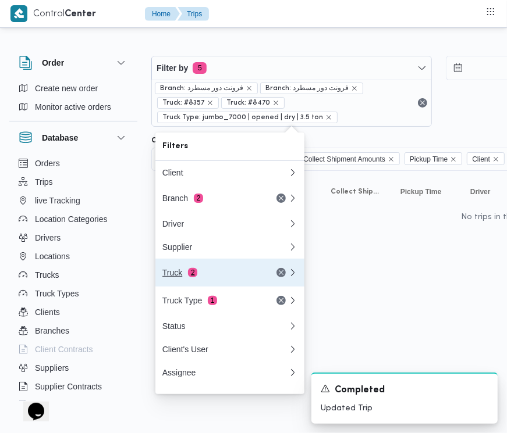
click at [212, 275] on div "Truck 2" at bounding box center [211, 272] width 98 height 9
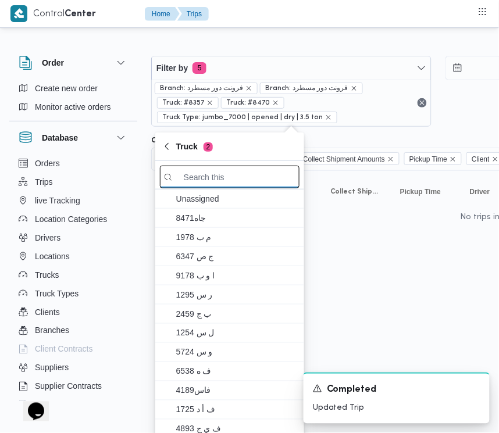
paste input "4862"
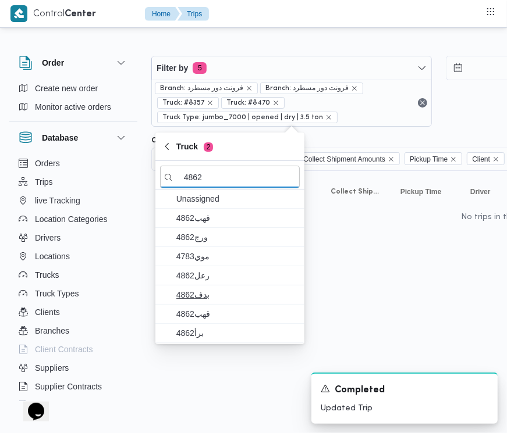
type input "4862"
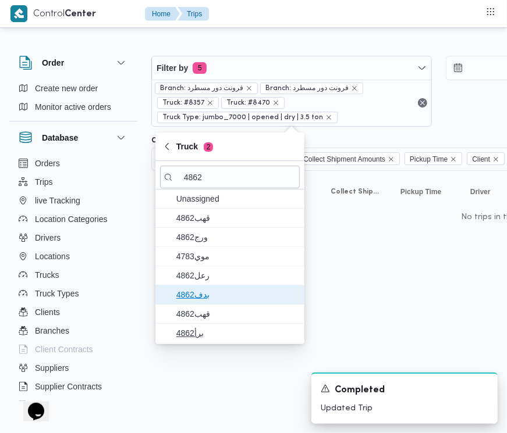
drag, startPoint x: 230, startPoint y: 289, endPoint x: 214, endPoint y: 320, distance: 34.6
click at [230, 290] on span "بدف4862" at bounding box center [236, 295] width 121 height 14
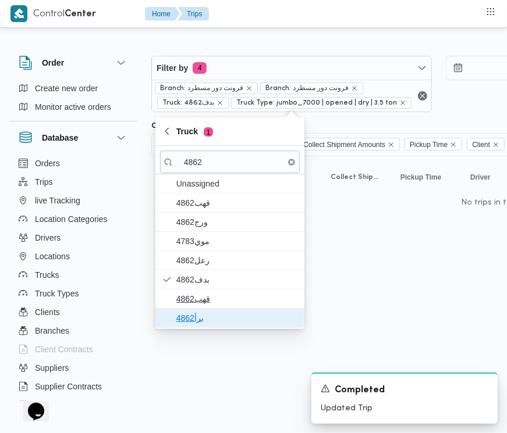
drag, startPoint x: 208, startPoint y: 326, endPoint x: 204, endPoint y: 314, distance: 12.9
click at [208, 327] on span "برأ4862" at bounding box center [230, 318] width 140 height 19
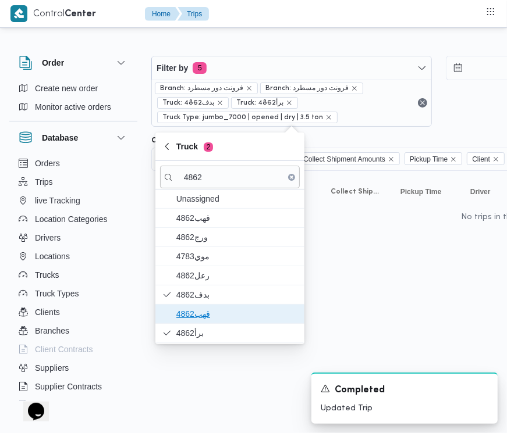
click at [204, 311] on span "قهب4862" at bounding box center [236, 314] width 121 height 14
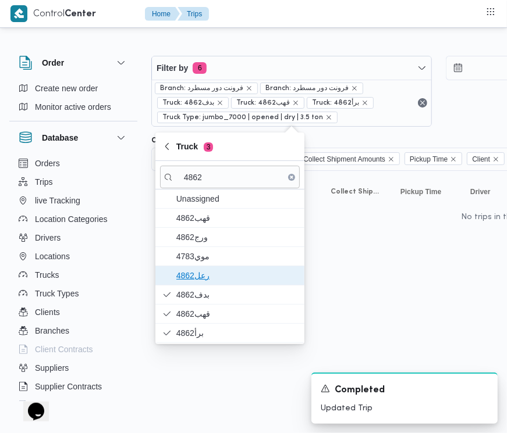
click at [204, 277] on span "رعل4862" at bounding box center [236, 276] width 121 height 14
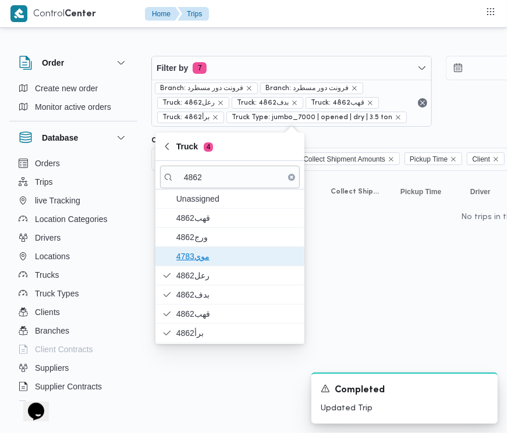
click at [202, 262] on span "موي4783" at bounding box center [236, 257] width 121 height 14
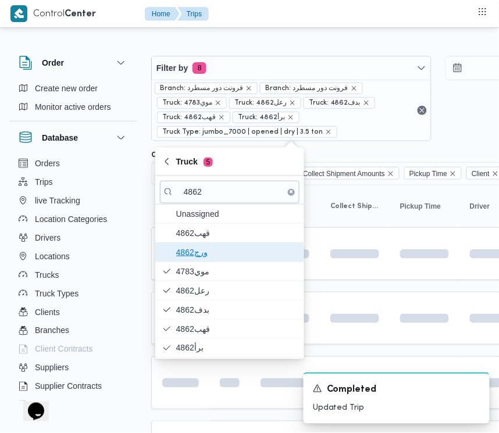
click at [201, 244] on span "ورج4862" at bounding box center [230, 252] width 140 height 19
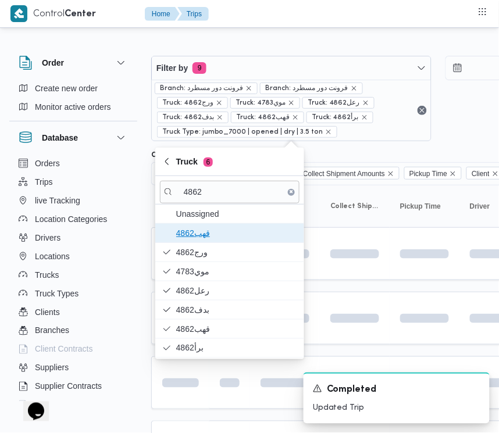
click at [201, 236] on span "4862قهب" at bounding box center [236, 233] width 121 height 14
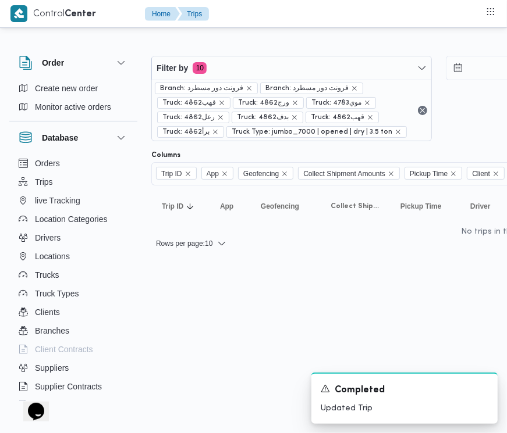
click at [336, 288] on html "Control Center Home Trips Order Create new order Monitor active orders Database…" at bounding box center [253, 216] width 507 height 433
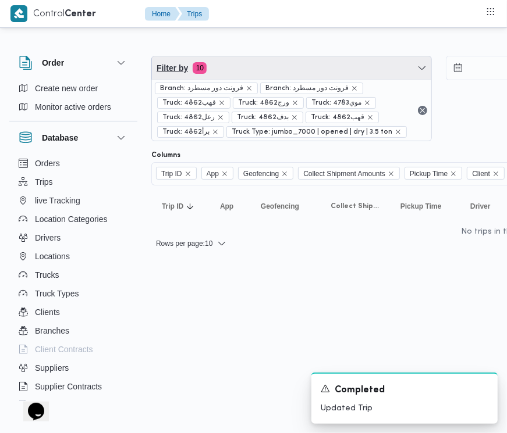
click at [268, 64] on span "Filter by 10" at bounding box center [291, 67] width 279 height 23
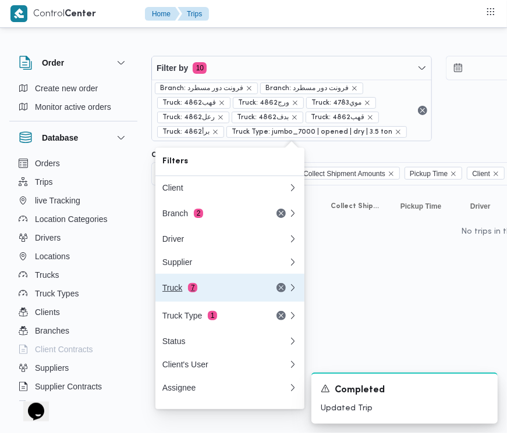
click at [212, 291] on div "Truck 7" at bounding box center [211, 287] width 98 height 9
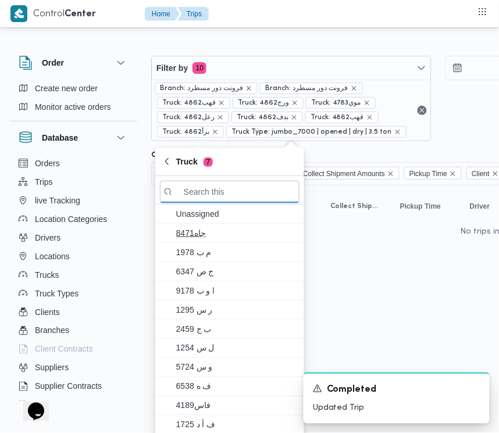
paste input "5319"
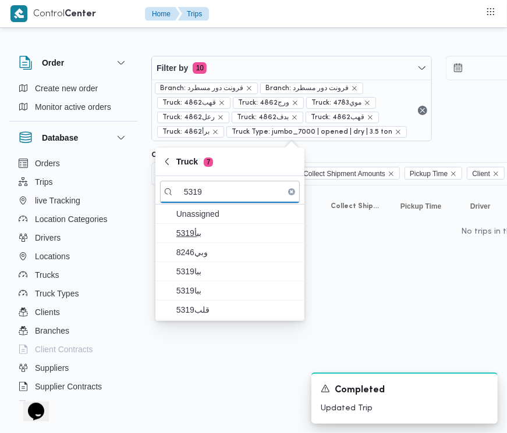
type input "5319"
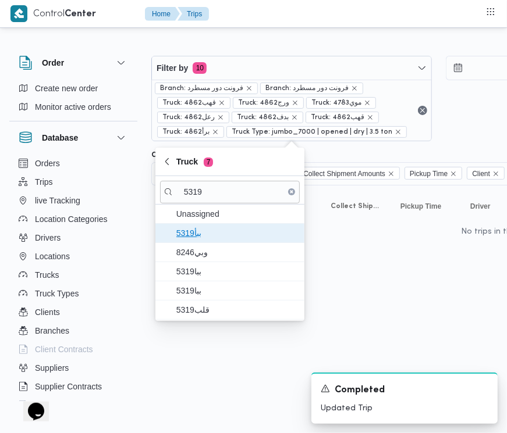
click at [211, 236] on span "5319ببأ" at bounding box center [236, 233] width 121 height 14
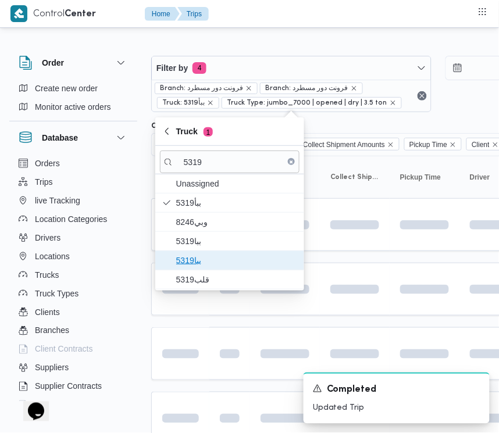
click at [205, 266] on span "ببا5319" at bounding box center [236, 261] width 121 height 14
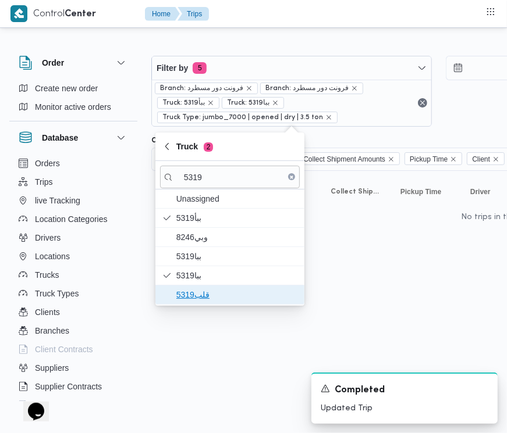
drag, startPoint x: 193, startPoint y: 287, endPoint x: 193, endPoint y: 269, distance: 17.5
click at [193, 288] on span "قلب5319" at bounding box center [230, 295] width 140 height 19
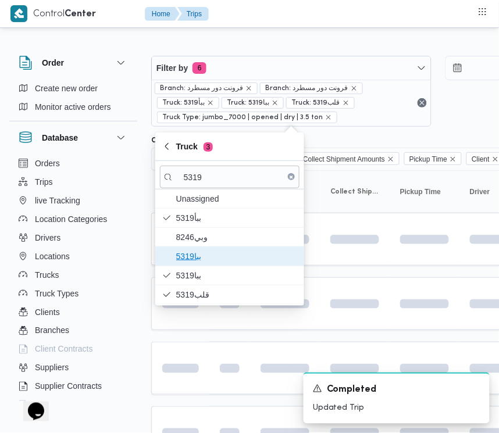
click at [194, 260] on span "ببا5319" at bounding box center [236, 257] width 121 height 14
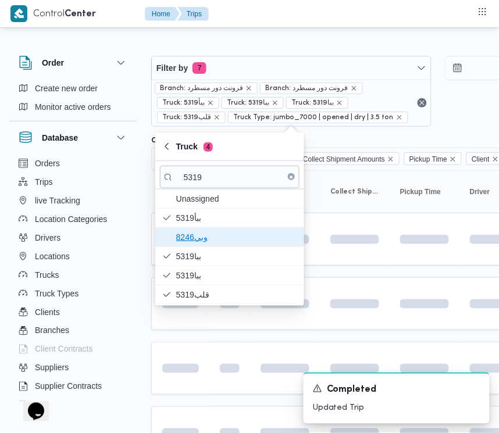
click at [193, 239] on span "وبي8246" at bounding box center [236, 237] width 121 height 14
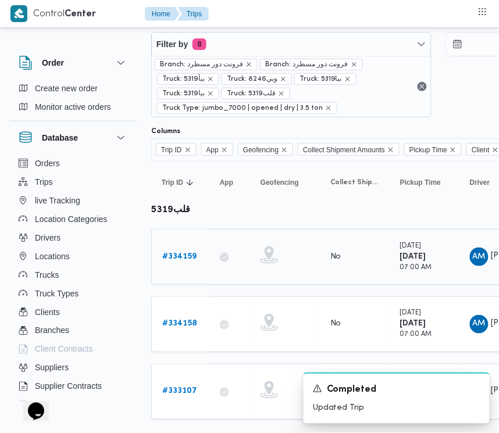
scroll to position [34, 0]
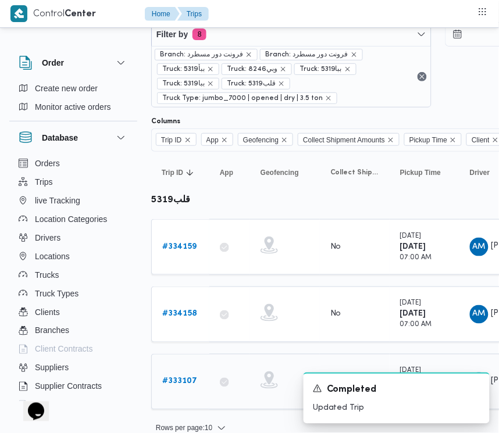
click at [188, 378] on b "# 333107" at bounding box center [179, 382] width 35 height 8
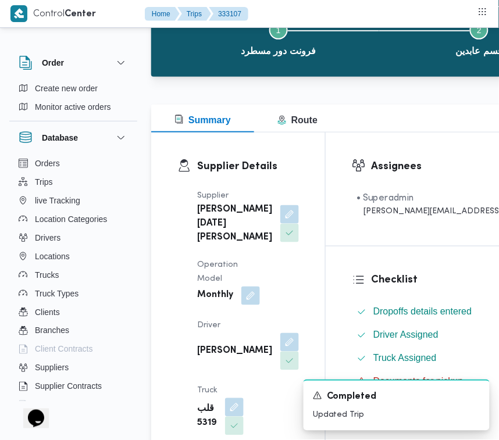
scroll to position [133, 0]
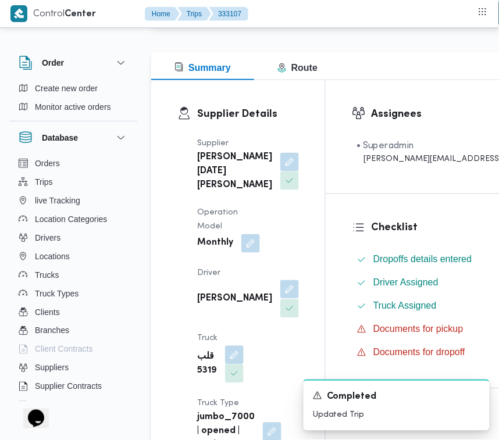
click at [280, 299] on button "button" at bounding box center [289, 289] width 19 height 19
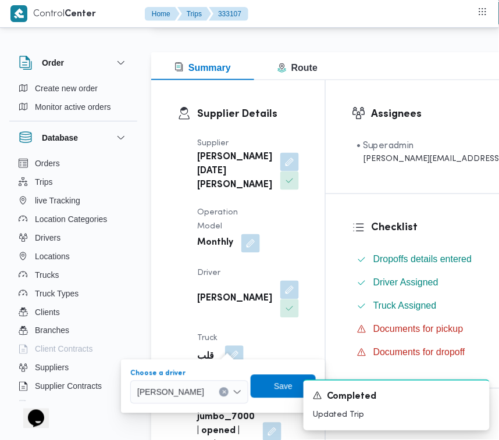
click at [201, 396] on span "[PERSON_NAME]" at bounding box center [170, 392] width 67 height 13
paste input "[PERSON_NAME]"
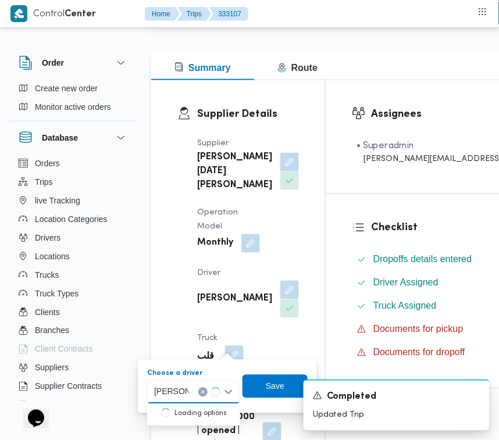
type input "[PERSON_NAME]"
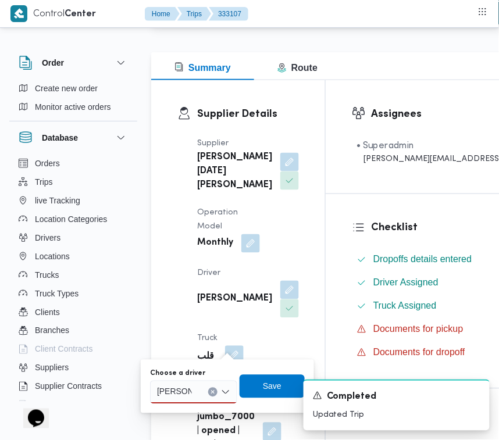
click at [204, 393] on div "[PERSON_NAME]" at bounding box center [193, 392] width 87 height 23
click at [198, 416] on span "[PERSON_NAME]" at bounding box center [200, 414] width 59 height 14
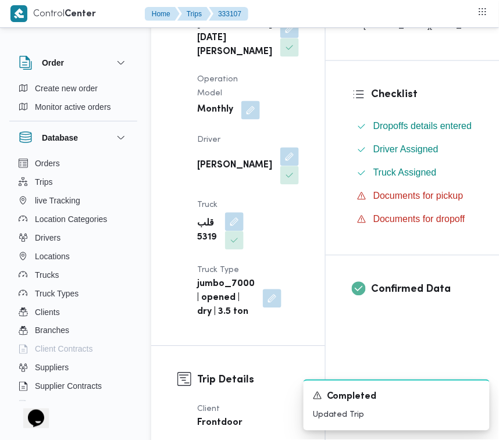
scroll to position [341, 0]
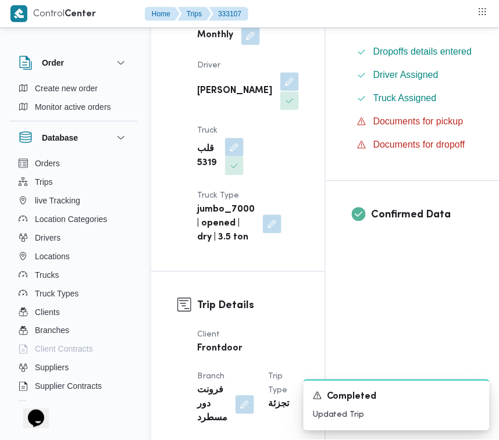
click at [280, 91] on button "button" at bounding box center [289, 81] width 19 height 19
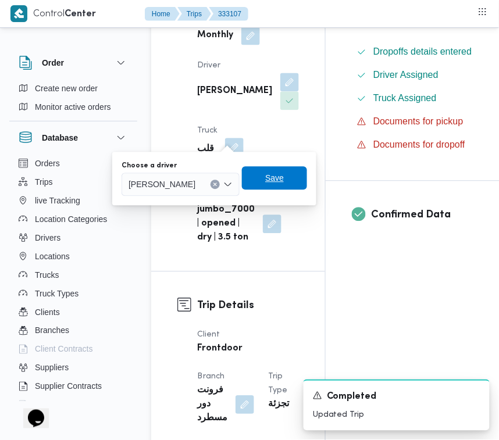
click at [284, 179] on span "Save" at bounding box center [274, 178] width 19 height 14
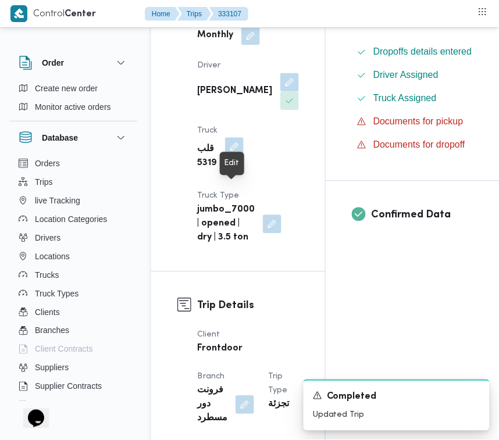
click at [236, 156] on button "button" at bounding box center [234, 146] width 19 height 19
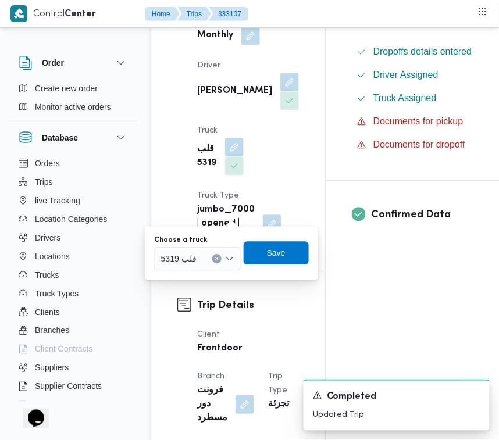
click at [215, 243] on div "Choose a truck" at bounding box center [197, 240] width 87 height 9
click at [201, 260] on div at bounding box center [202, 259] width 6 height 19
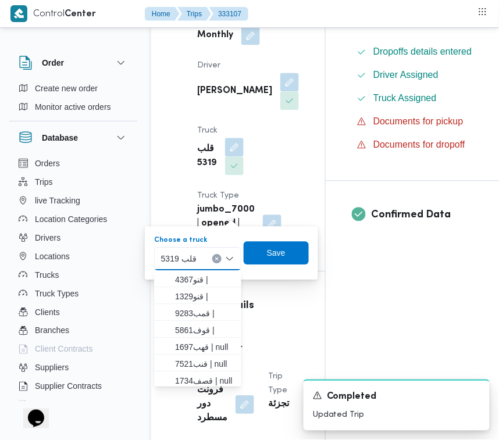
paste input "1734"
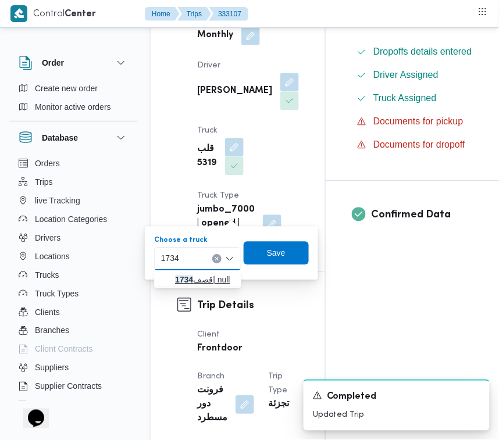
type input "1734"
click at [175, 281] on mark "1734" at bounding box center [184, 279] width 18 height 9
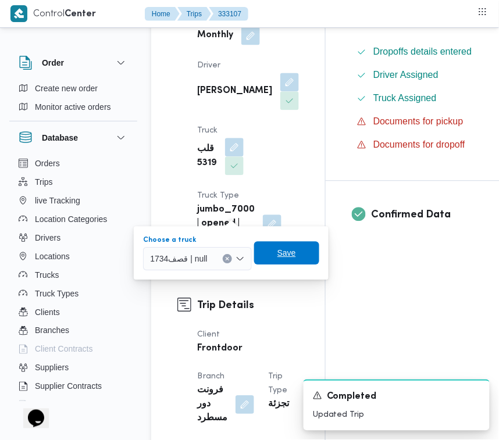
click at [283, 251] on span "Save" at bounding box center [287, 253] width 19 height 14
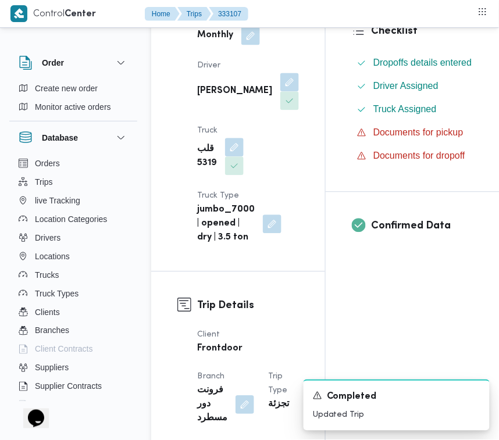
click at [210, 98] on b "[PERSON_NAME]" at bounding box center [234, 91] width 75 height 14
copy div "[PERSON_NAME]"
click at [240, 156] on button "button" at bounding box center [234, 146] width 19 height 19
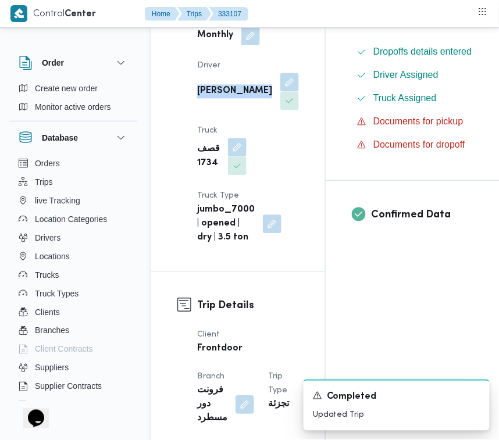
drag, startPoint x: 275, startPoint y: 169, endPoint x: 260, endPoint y: 166, distance: 15.5
click at [274, 169] on div "Supplier [PERSON_NAME][DATE] [PERSON_NAME] Operation Model Monthly Driver [PERS…" at bounding box center [248, 86] width 116 height 330
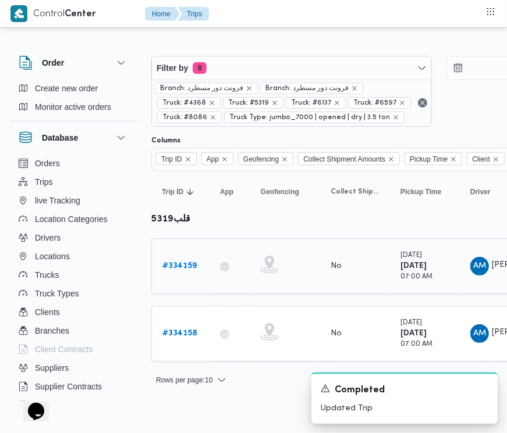
click at [183, 266] on b "# 334159" at bounding box center [179, 266] width 34 height 8
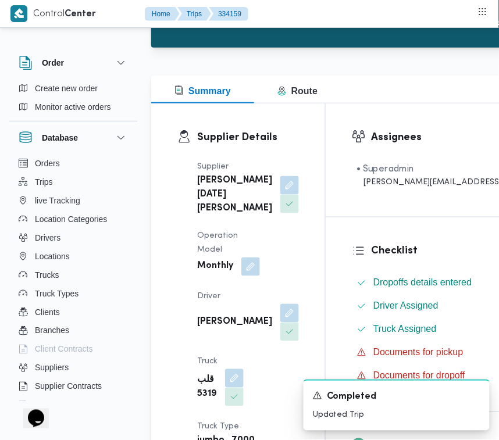
scroll to position [138, 0]
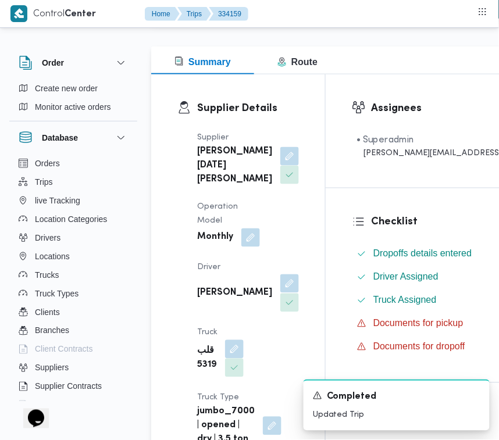
click at [280, 293] on button "button" at bounding box center [289, 284] width 19 height 19
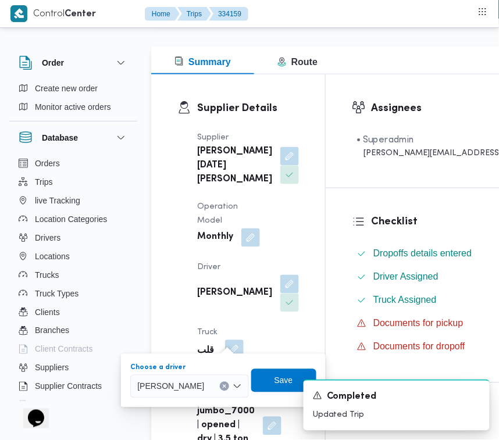
click at [188, 388] on span "[PERSON_NAME]" at bounding box center [170, 386] width 67 height 13
paste input "[PERSON_NAME]"
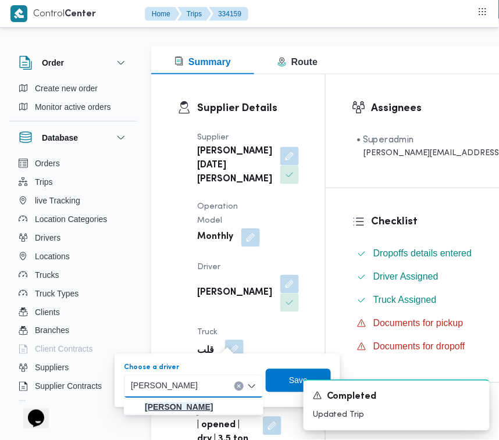
type input "[PERSON_NAME]"
click at [173, 408] on mark "[PERSON_NAME]" at bounding box center [179, 407] width 68 height 9
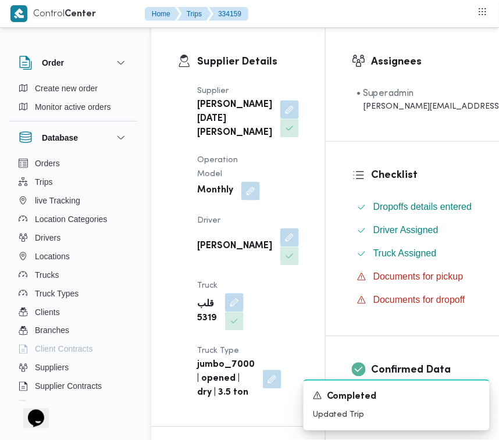
scroll to position [295, 0]
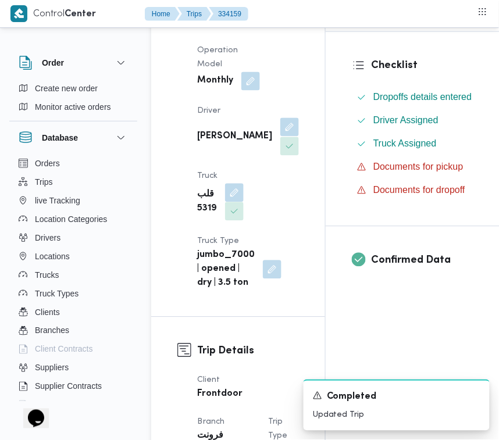
click at [280, 137] on button "button" at bounding box center [289, 127] width 19 height 19
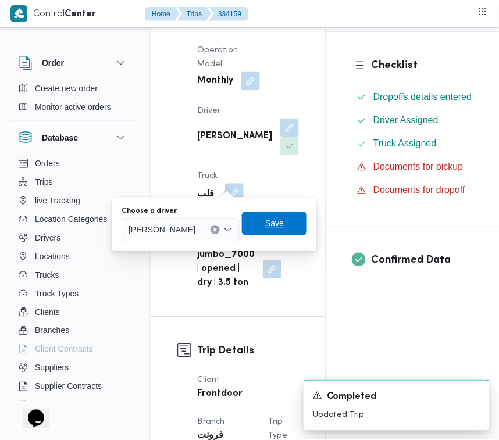
click at [292, 231] on span "Save" at bounding box center [274, 223] width 65 height 23
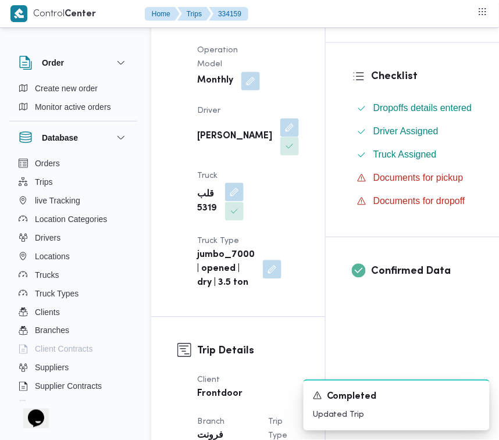
click at [236, 202] on button "button" at bounding box center [234, 192] width 19 height 19
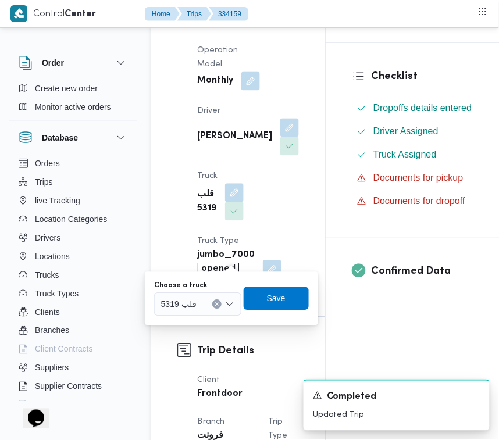
click at [200, 287] on label "Choose a truck" at bounding box center [180, 286] width 53 height 9
click at [201, 298] on input "Choose a truck" at bounding box center [201, 305] width 1 height 14
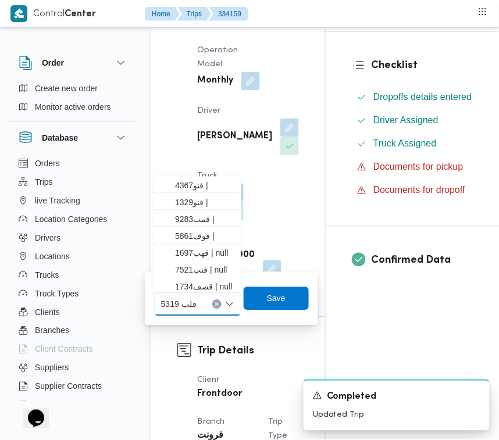
paste input "1734"
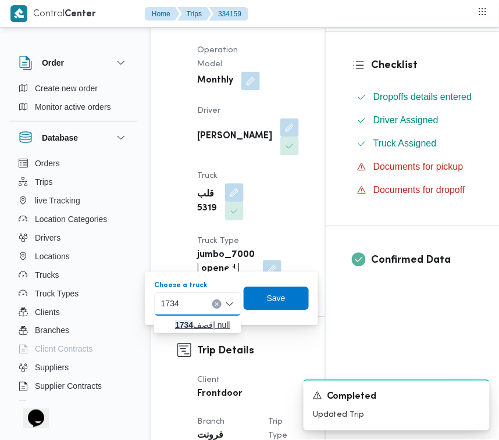
type input "1734"
click at [168, 321] on icon "button" at bounding box center [165, 325] width 9 height 9
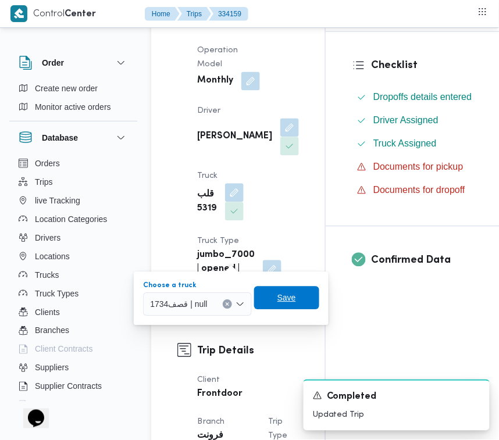
click at [298, 297] on span "Save" at bounding box center [286, 298] width 65 height 23
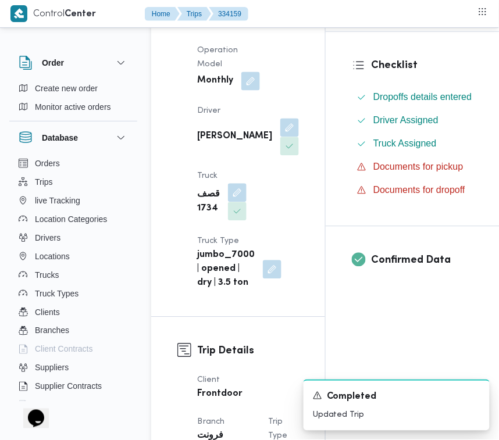
click at [219, 144] on b "[PERSON_NAME]" at bounding box center [234, 137] width 75 height 14
copy div "[PERSON_NAME]"
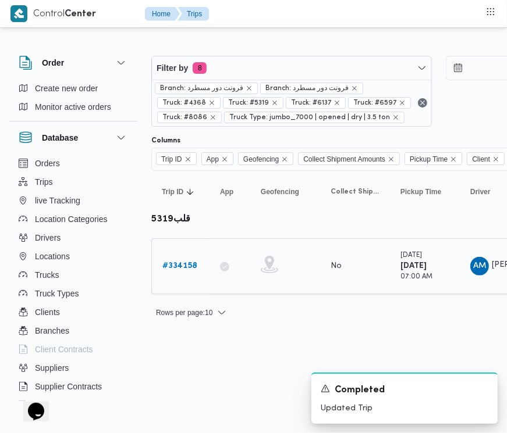
click at [175, 272] on link "# 334158" at bounding box center [179, 267] width 35 height 14
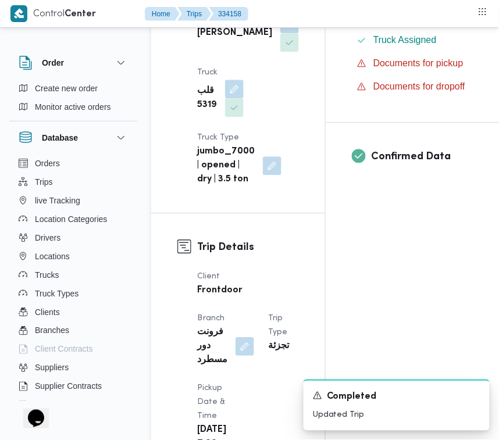
scroll to position [411, 0]
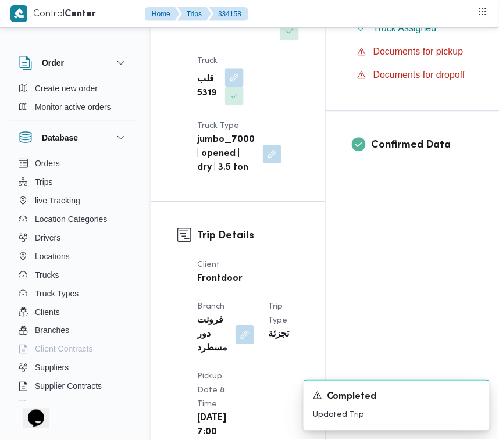
click at [280, 21] on button "button" at bounding box center [289, 11] width 19 height 19
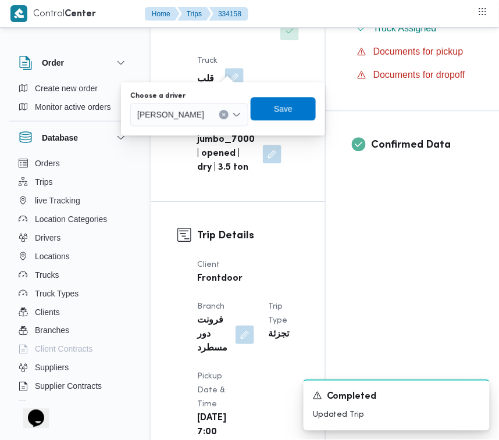
click at [204, 116] on span "[PERSON_NAME]" at bounding box center [170, 114] width 67 height 13
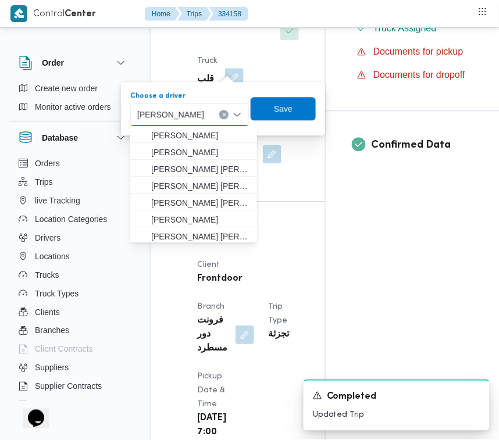
paste input "[PERSON_NAME]"
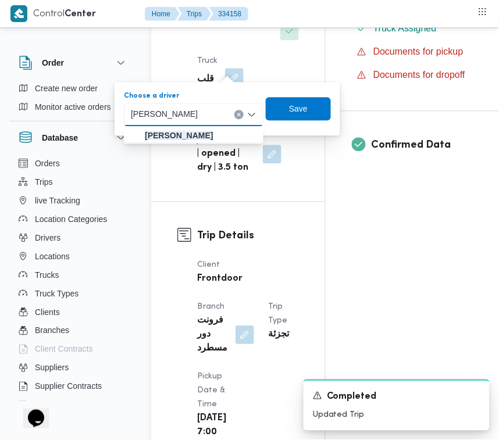
type input "[PERSON_NAME]"
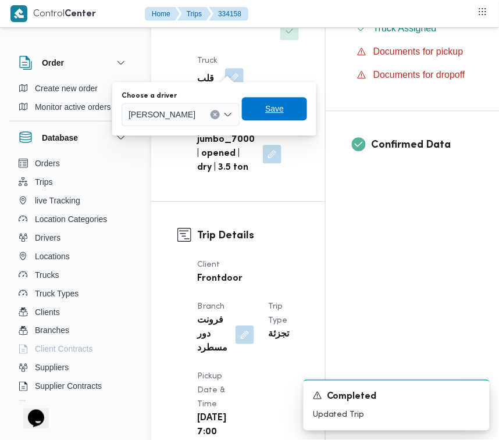
click at [307, 108] on span "Save" at bounding box center [274, 108] width 65 height 23
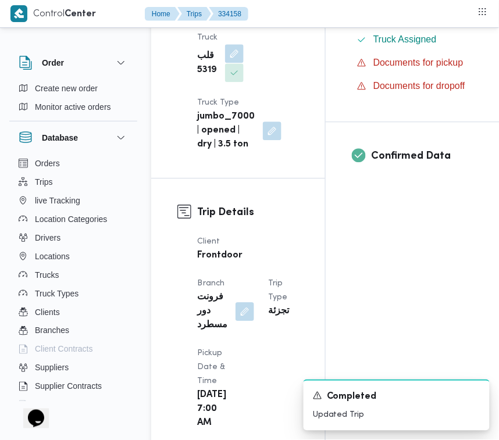
click at [228, 63] on button "button" at bounding box center [234, 53] width 19 height 19
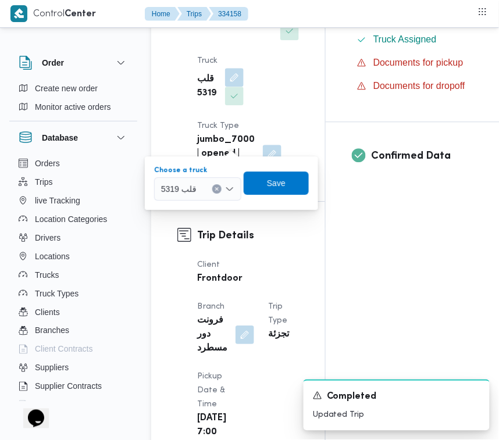
click at [187, 191] on span "قلب 5319" at bounding box center [178, 188] width 35 height 13
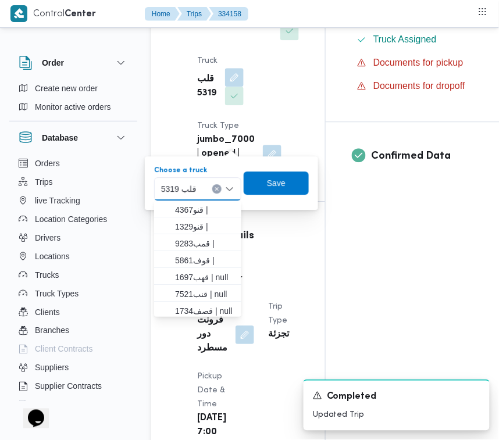
paste input "1734"
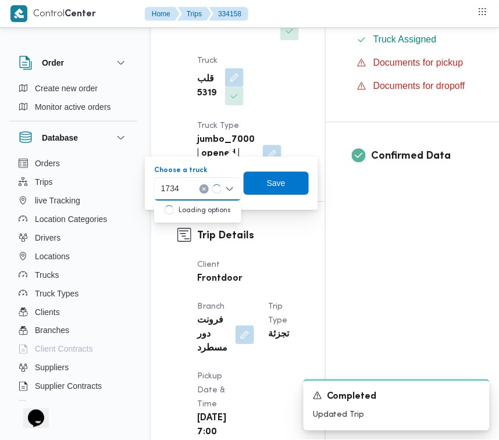
type input "1734"
click at [197, 182] on div "1734 1734" at bounding box center [197, 188] width 87 height 23
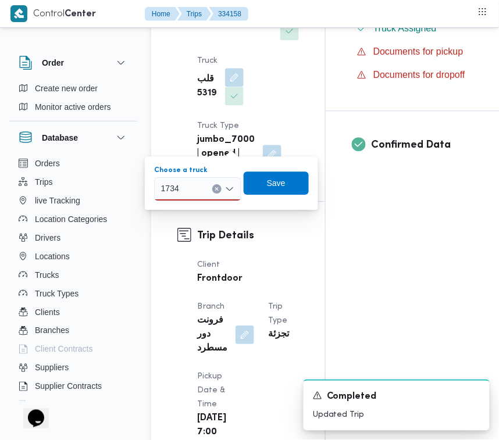
click at [187, 192] on div "1734 1734" at bounding box center [197, 188] width 87 height 23
click at [187, 207] on mark "1734" at bounding box center [184, 209] width 18 height 9
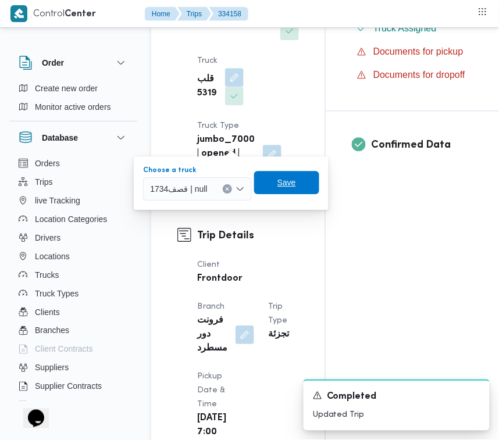
click at [274, 193] on span "Save" at bounding box center [286, 182] width 65 height 23
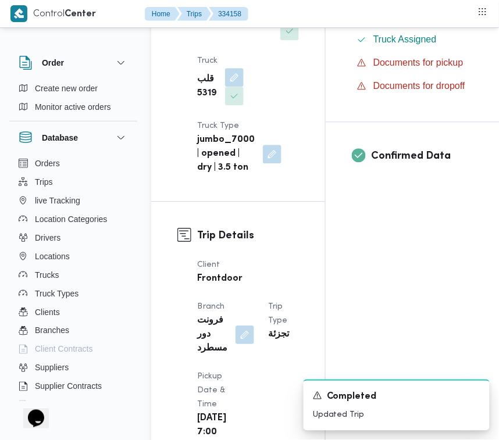
click at [212, 29] on b "[PERSON_NAME]" at bounding box center [234, 22] width 75 height 14
copy div "[PERSON_NAME]"
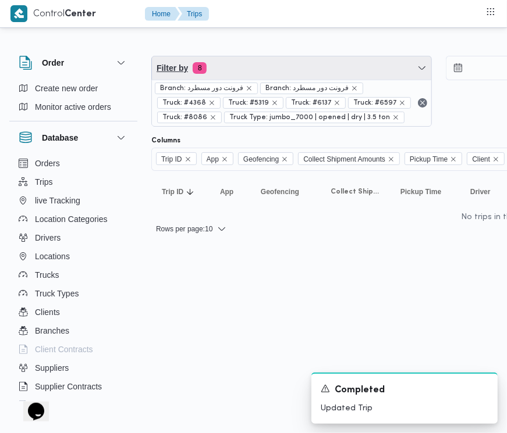
click at [301, 67] on span "Filter by 8" at bounding box center [291, 67] width 279 height 23
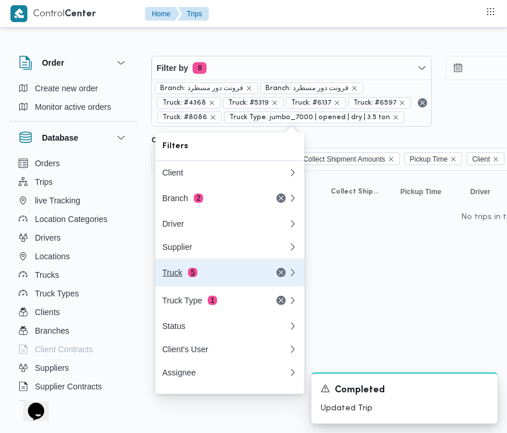
click at [224, 278] on div "Truck 5" at bounding box center [211, 272] width 98 height 9
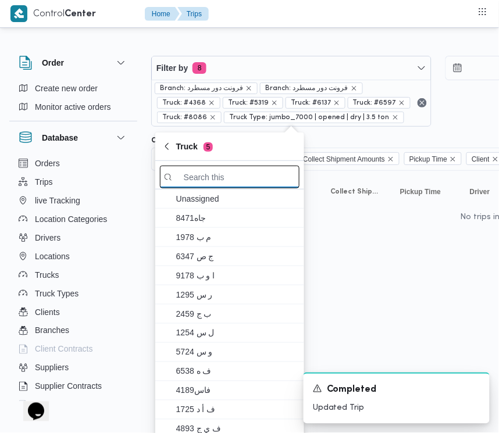
paste input "8597"
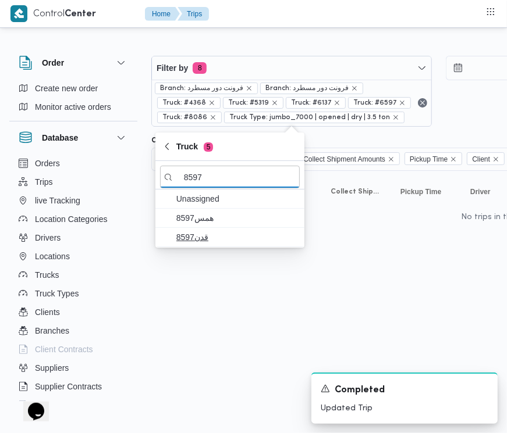
type input "8597"
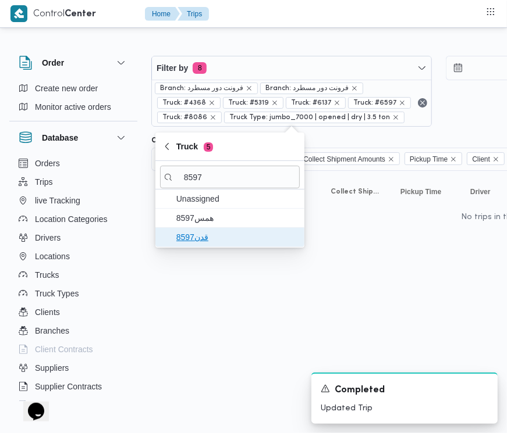
click at [239, 230] on span "قدن8597" at bounding box center [236, 237] width 121 height 14
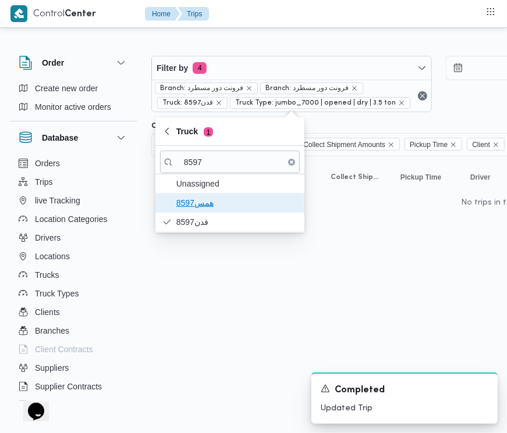
click at [202, 202] on span "همس8597" at bounding box center [236, 203] width 121 height 14
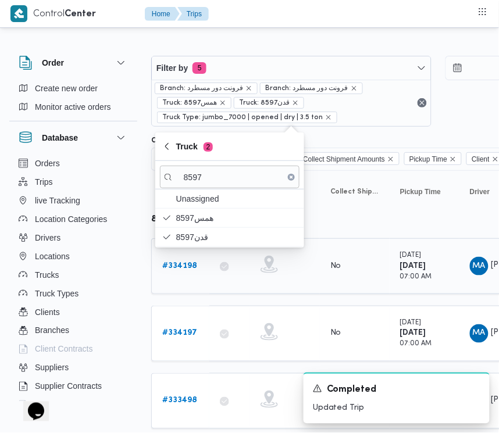
scroll to position [34, 0]
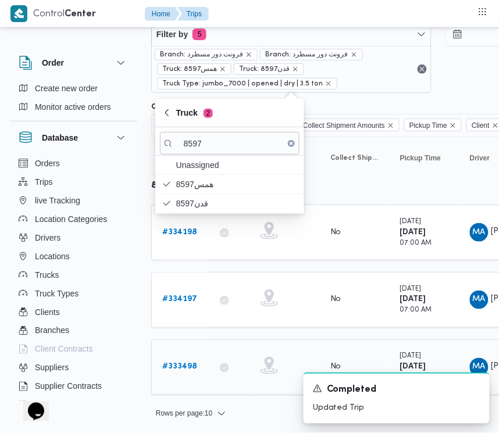
click at [225, 358] on div at bounding box center [229, 367] width 29 height 23
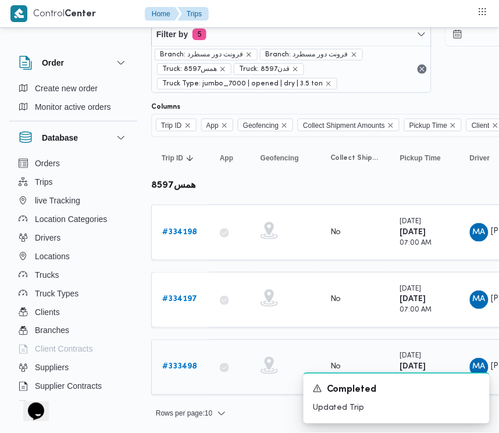
click at [183, 367] on b "# 333498" at bounding box center [179, 368] width 35 height 8
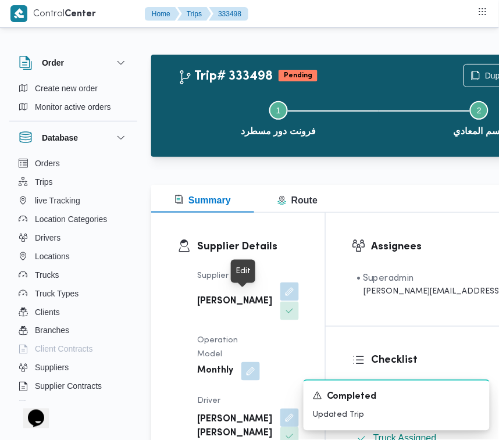
click at [280, 298] on button "button" at bounding box center [289, 292] width 19 height 19
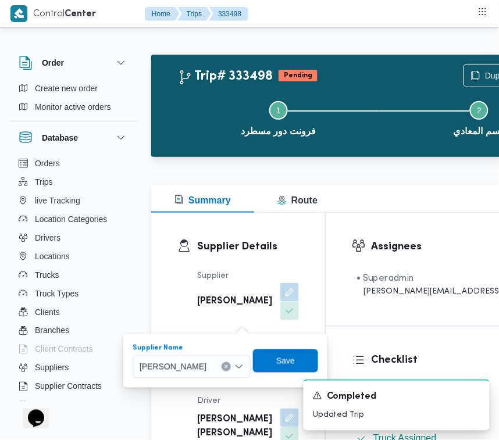
click at [207, 362] on span "[PERSON_NAME]" at bounding box center [173, 366] width 67 height 13
paste input "[PERSON_NAME]"
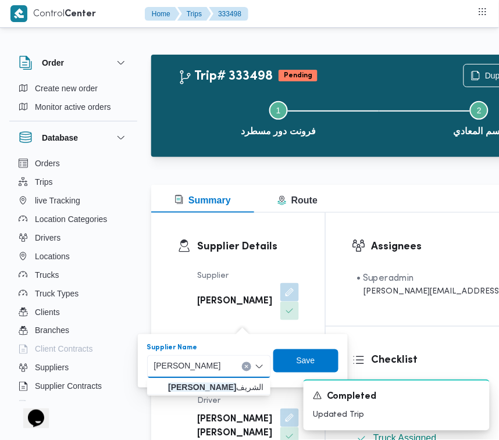
type input "[PERSON_NAME]"
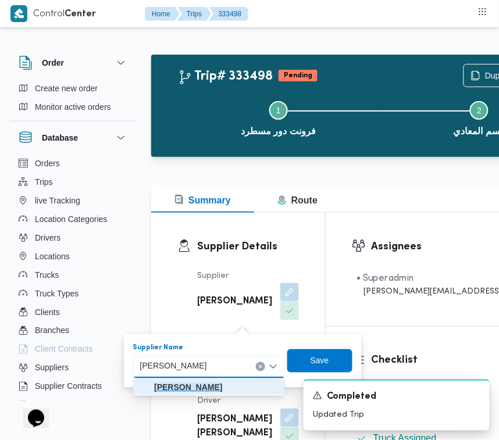
click at [204, 386] on mark "[PERSON_NAME]" at bounding box center [188, 387] width 68 height 9
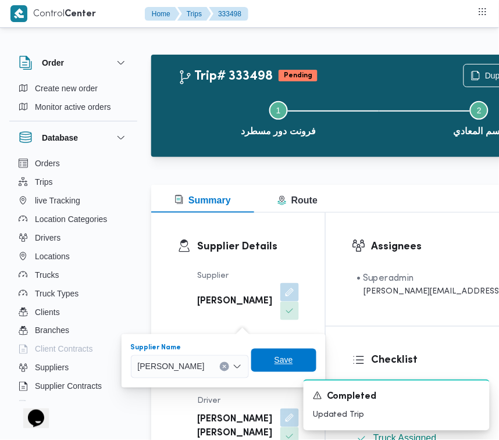
click at [293, 361] on span "Save" at bounding box center [284, 361] width 19 height 14
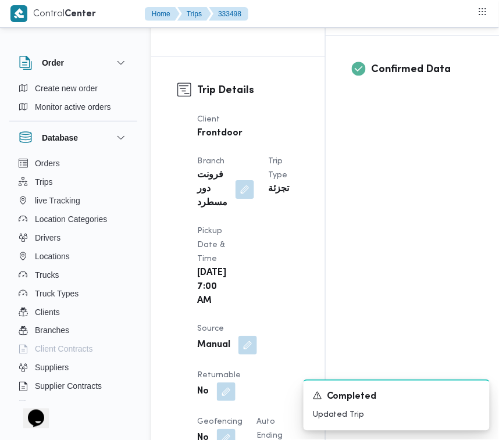
scroll to position [342, 0]
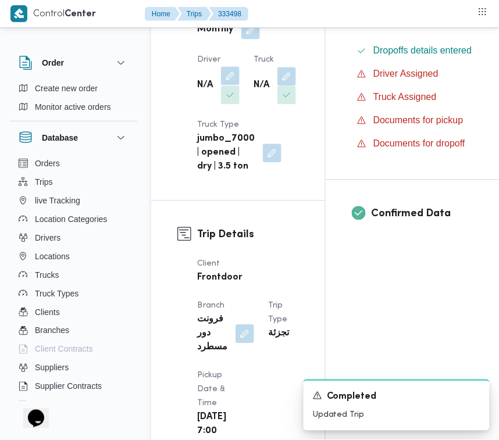
click at [225, 85] on button "button" at bounding box center [230, 75] width 19 height 19
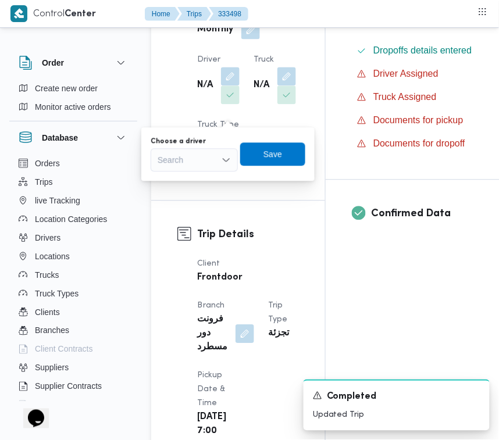
click at [202, 173] on div "You are in a dialog. To close this dialog, hit escape. Choose a driver Search S…" at bounding box center [227, 154] width 173 height 54
click at [198, 168] on div "Search" at bounding box center [194, 159] width 87 height 23
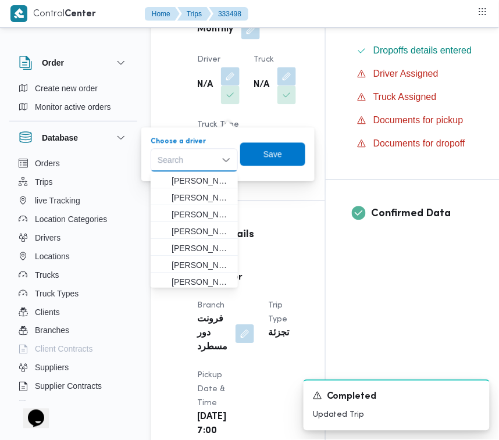
paste input "[PERSON_NAME]"
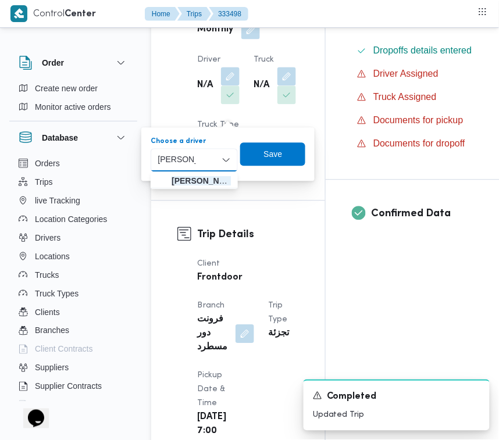
type input "[PERSON_NAME]"
click at [204, 164] on div "[PERSON_NAME] [PERSON_NAME]" at bounding box center [194, 159] width 87 height 23
click at [204, 182] on span "[PERSON_NAME] [PERSON_NAME]" at bounding box center [201, 181] width 59 height 14
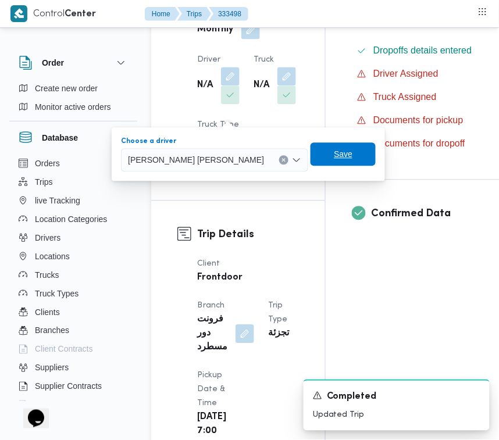
click at [316, 145] on span "Save" at bounding box center [343, 154] width 65 height 23
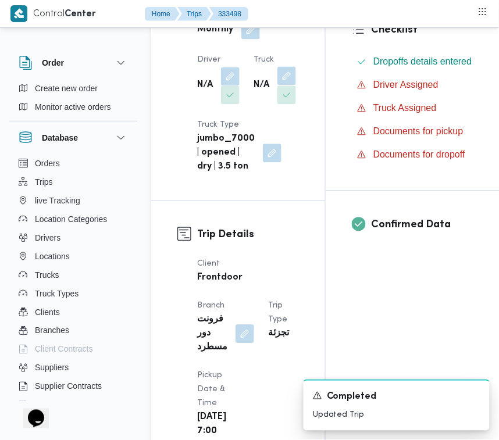
click at [278, 85] on button "button" at bounding box center [287, 75] width 19 height 19
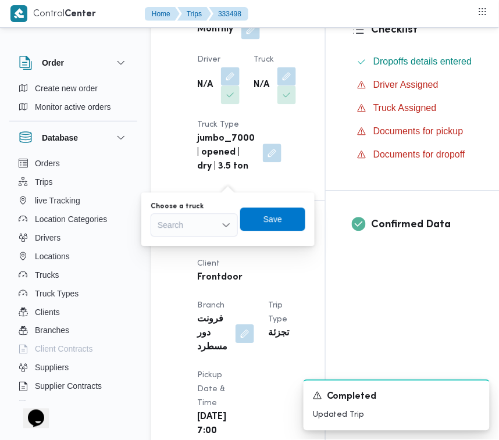
click at [202, 225] on div "Search" at bounding box center [194, 225] width 87 height 23
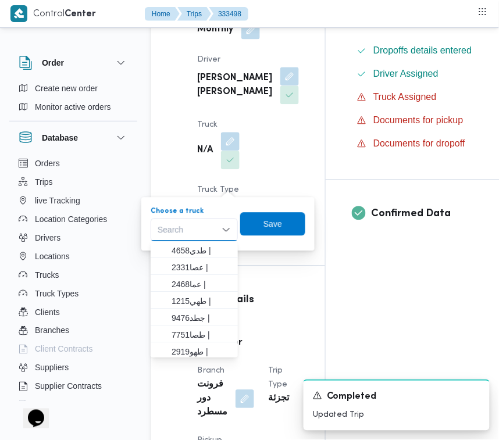
paste input "2367"
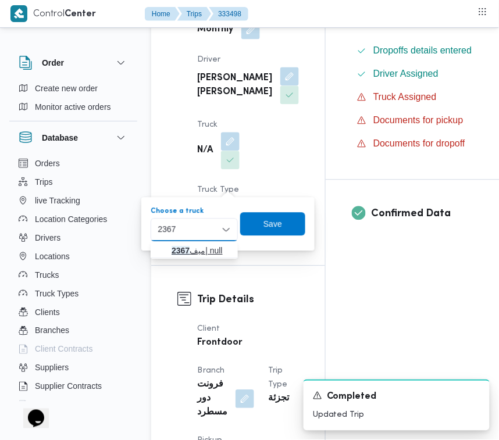
type input "2367"
click at [169, 248] on span "ميف 2367 | null" at bounding box center [194, 250] width 78 height 19
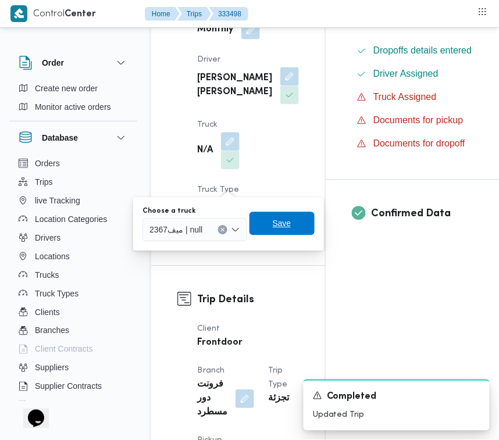
drag, startPoint x: 263, startPoint y: 233, endPoint x: 283, endPoint y: 216, distance: 26.8
click at [265, 233] on span "Save" at bounding box center [282, 223] width 65 height 23
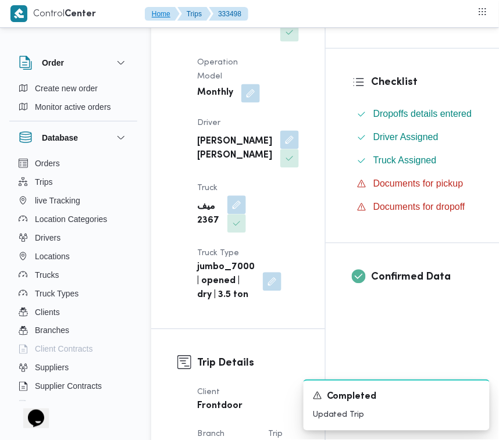
scroll to position [272, 0]
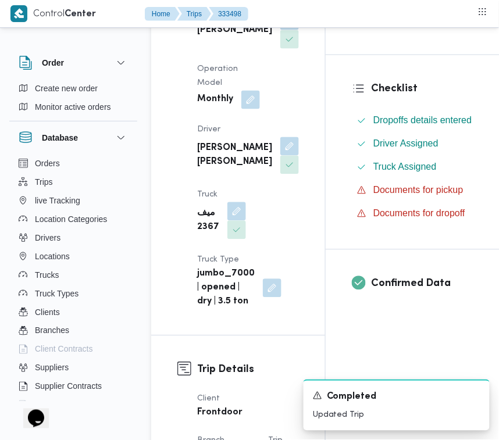
click at [205, 37] on b "[PERSON_NAME]" at bounding box center [234, 30] width 75 height 14
copy div "[PERSON_NAME]"
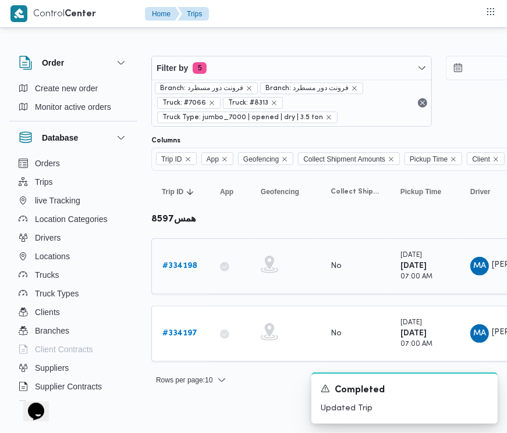
click at [179, 269] on b "# 334198" at bounding box center [179, 266] width 35 height 8
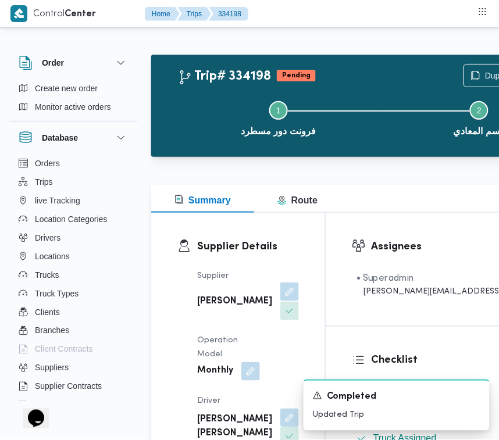
click at [280, 298] on button "button" at bounding box center [289, 292] width 19 height 19
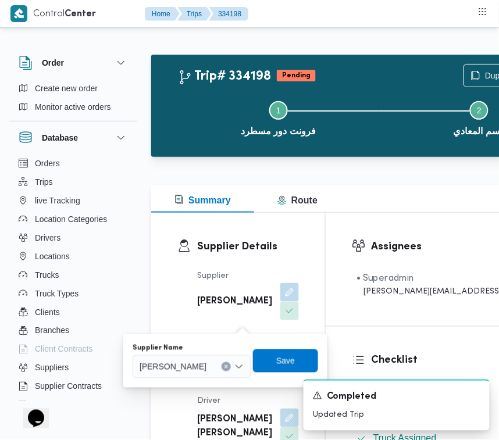
drag, startPoint x: 232, startPoint y: 353, endPoint x: 232, endPoint y: 364, distance: 11.1
click at [232, 357] on div "Supplier Name [PERSON_NAME]" at bounding box center [192, 361] width 118 height 35
click at [207, 365] on span "[PERSON_NAME]" at bounding box center [173, 366] width 67 height 13
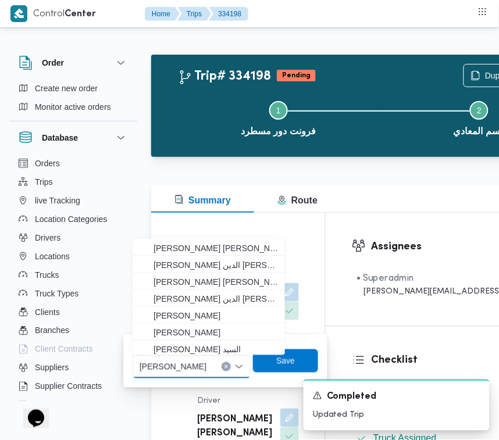
paste input "[PERSON_NAME]"
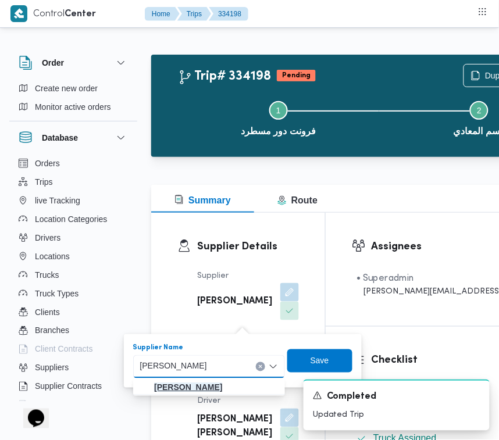
type input "[PERSON_NAME]"
click at [222, 391] on mark "[PERSON_NAME]" at bounding box center [188, 387] width 68 height 9
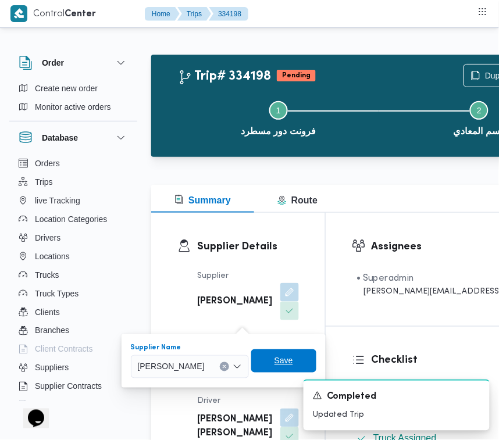
click at [317, 359] on span "Save" at bounding box center [283, 361] width 65 height 23
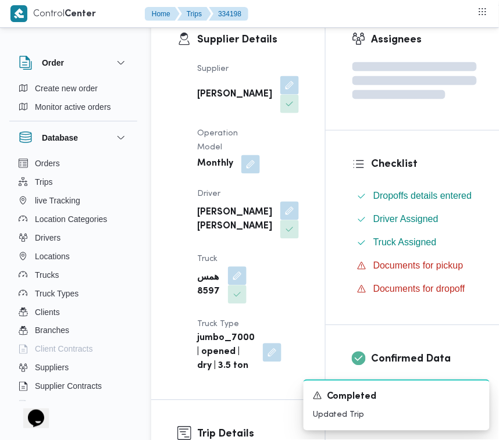
scroll to position [213, 0]
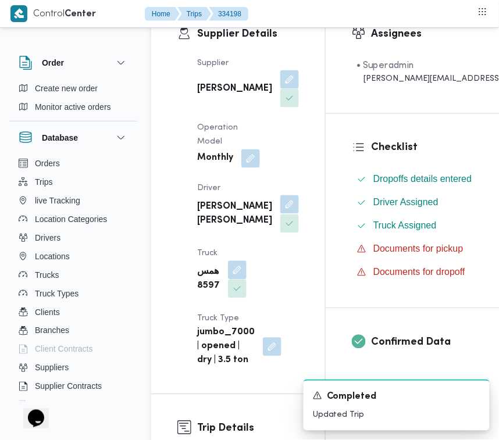
click at [280, 214] on button "button" at bounding box center [289, 205] width 19 height 19
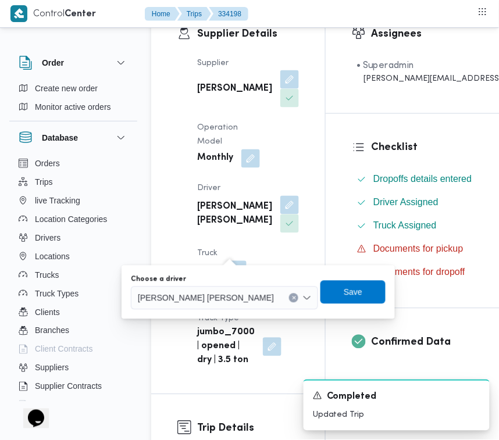
click at [198, 306] on div "[PERSON_NAME] [PERSON_NAME]" at bounding box center [224, 298] width 187 height 23
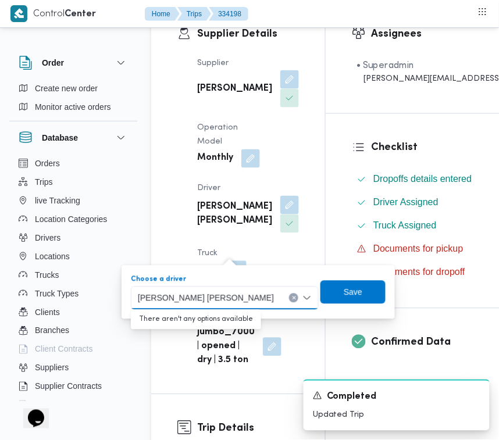
paste input "[PERSON_NAME]"
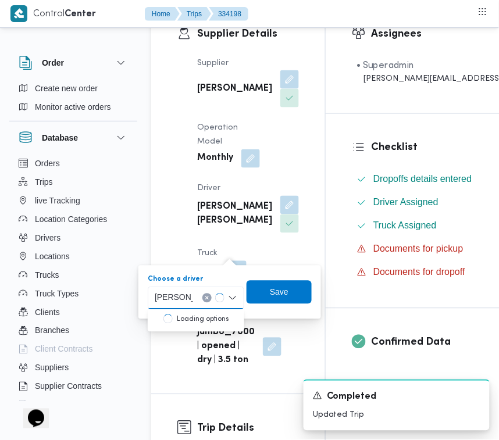
type input "[PERSON_NAME]"
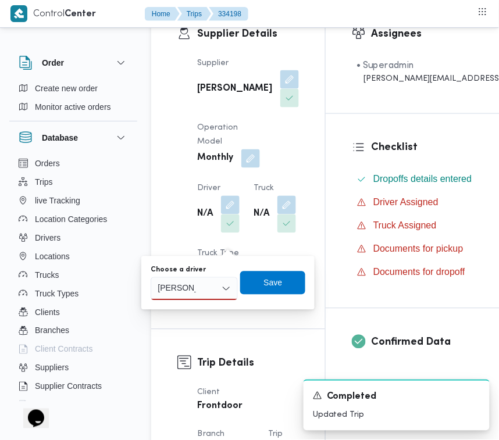
click at [215, 290] on div "[PERSON_NAME] [PERSON_NAME]" at bounding box center [194, 289] width 87 height 23
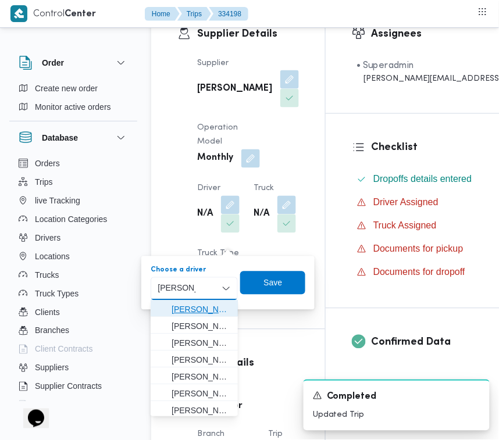
click at [208, 310] on span "[PERSON_NAME] [PERSON_NAME]" at bounding box center [201, 310] width 59 height 14
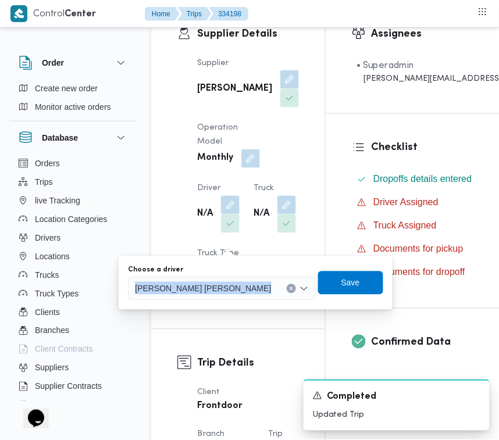
drag, startPoint x: 208, startPoint y: 310, endPoint x: 222, endPoint y: 298, distance: 18.2
click at [224, 298] on div "You are in a dialog. To close this dialog, hit escape. Choose a driver [PERSON_…" at bounding box center [255, 284] width 273 height 54
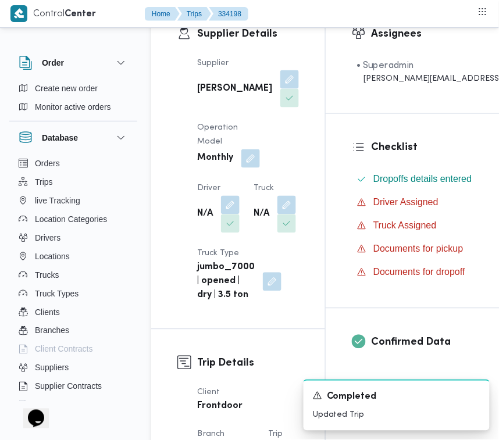
click at [300, 184] on div "Supplier Details Supplier [PERSON_NAME] Operation Model Monthly Driver N/A Truc…" at bounding box center [238, 164] width 174 height 329
drag, startPoint x: 236, startPoint y: 283, endPoint x: 227, endPoint y: 310, distance: 28.2
click at [278, 214] on button "button" at bounding box center [287, 205] width 19 height 19
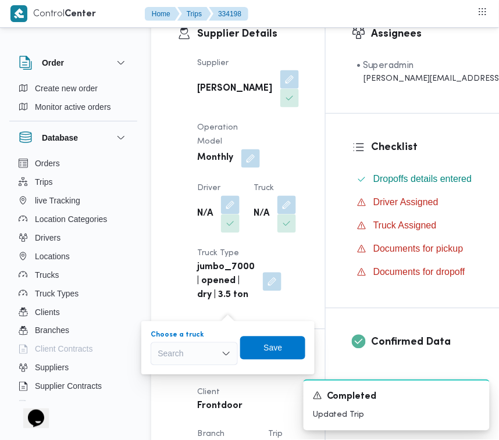
click at [200, 348] on div "Search" at bounding box center [194, 354] width 87 height 23
paste input "2367"
type input "2367"
click at [201, 357] on div "2367 2367" at bounding box center [194, 354] width 87 height 23
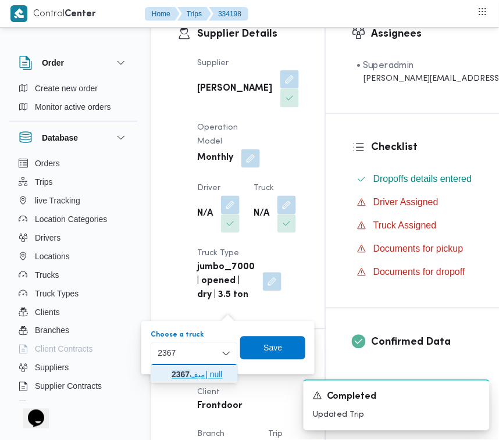
click at [201, 371] on span "ميف 2367 | null" at bounding box center [201, 375] width 59 height 14
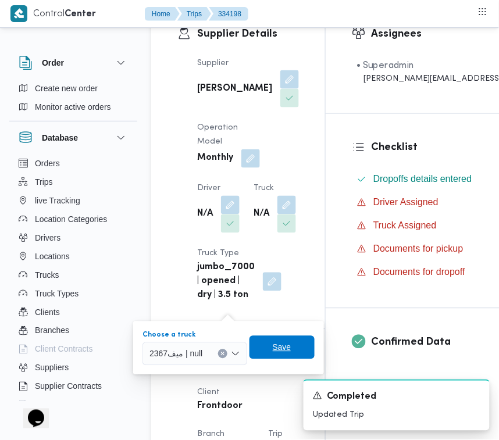
click at [280, 350] on span "Save" at bounding box center [282, 348] width 19 height 14
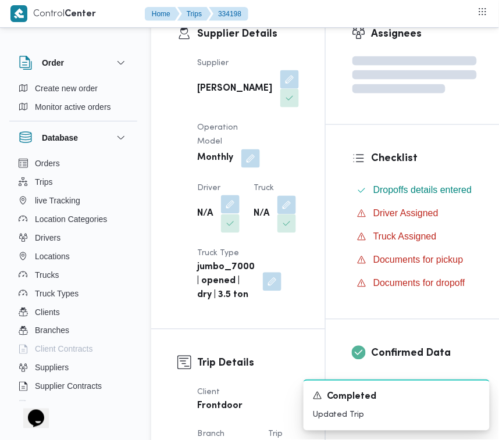
click at [234, 214] on button "button" at bounding box center [230, 205] width 19 height 19
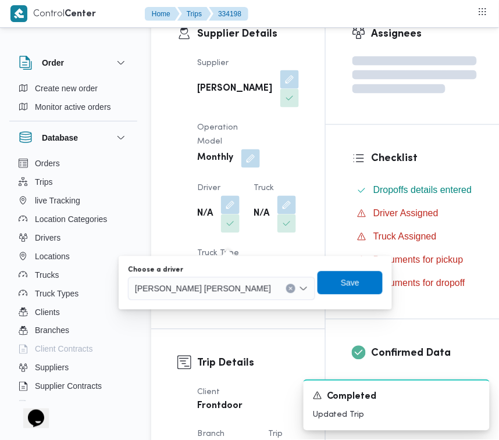
click at [211, 286] on span "[PERSON_NAME] [PERSON_NAME]" at bounding box center [203, 288] width 136 height 13
paste input "[PERSON_NAME]"
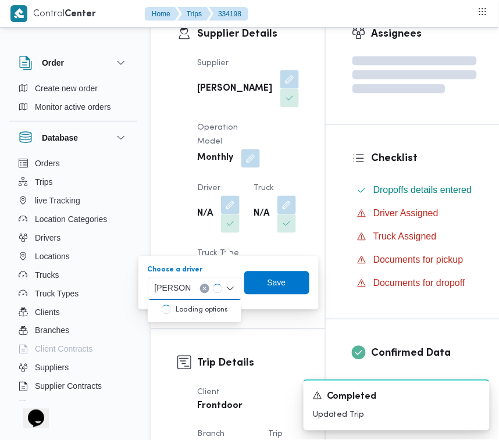
type input "[PERSON_NAME]"
click at [199, 286] on div "[PERSON_NAME] [PERSON_NAME]" at bounding box center [195, 289] width 94 height 23
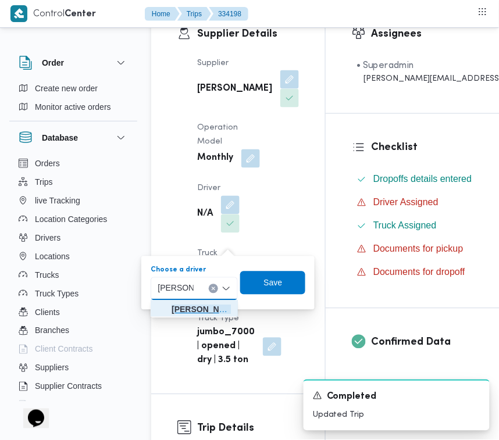
click at [199, 303] on span "[PERSON_NAME] [PERSON_NAME]" at bounding box center [201, 310] width 59 height 14
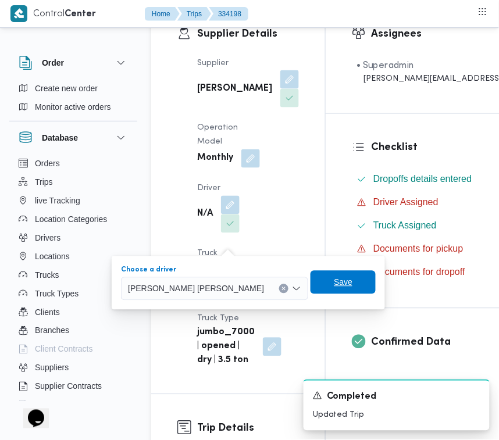
click at [311, 283] on span "Save" at bounding box center [343, 282] width 65 height 23
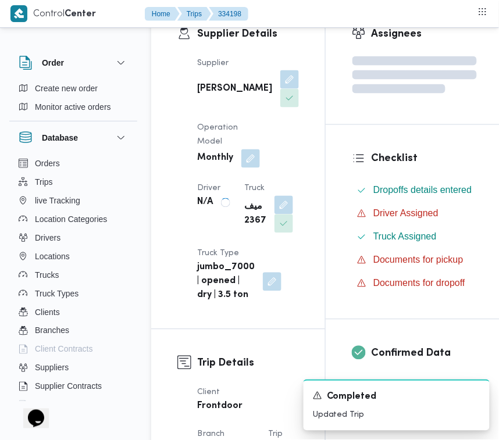
click at [209, 90] on b "[PERSON_NAME]" at bounding box center [234, 89] width 75 height 14
copy div "[PERSON_NAME]"
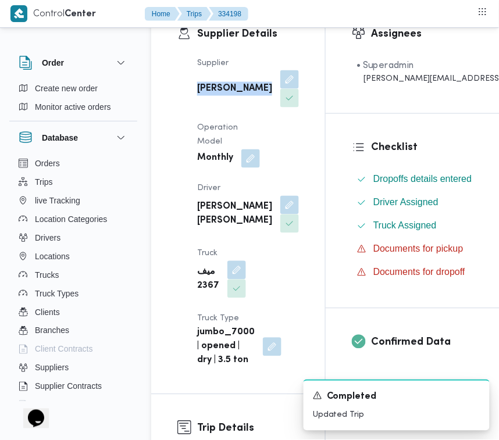
copy div "[PERSON_NAME]"
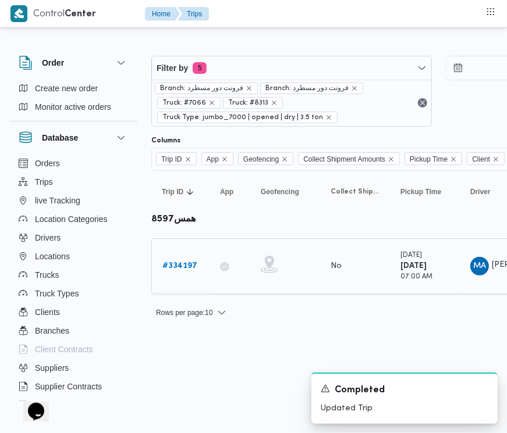
click at [190, 262] on b "# 334197" at bounding box center [179, 266] width 35 height 8
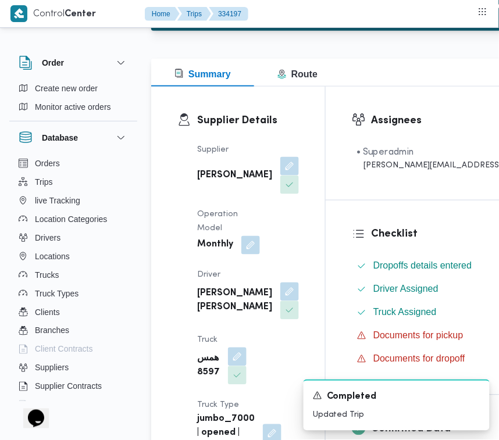
scroll to position [155, 0]
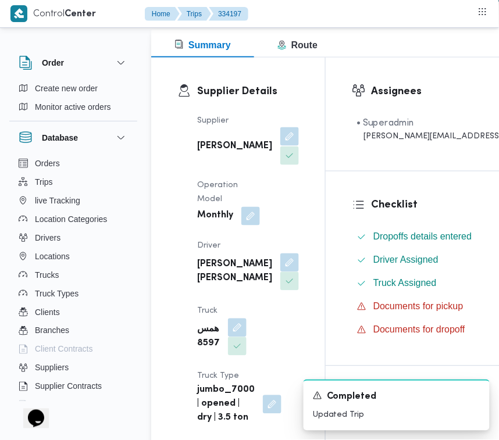
click at [280, 146] on button "button" at bounding box center [289, 136] width 19 height 19
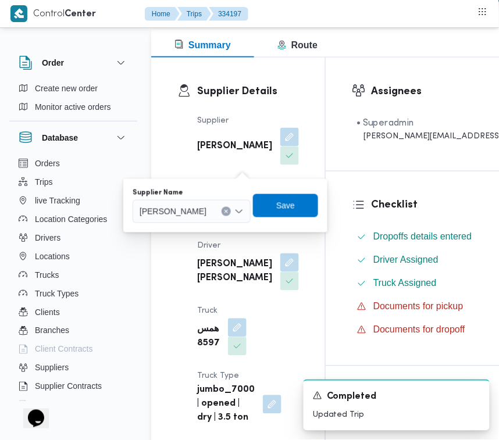
click at [229, 201] on div "[PERSON_NAME]" at bounding box center [192, 211] width 118 height 23
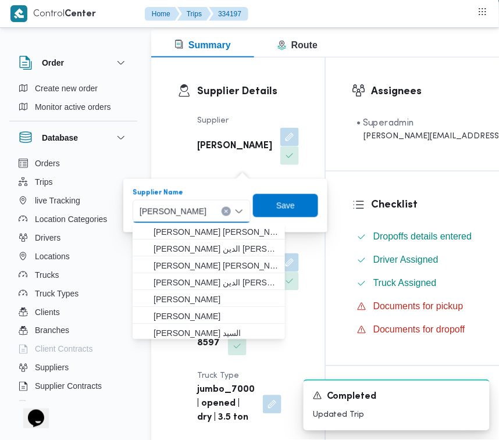
paste input "[PERSON_NAME]"
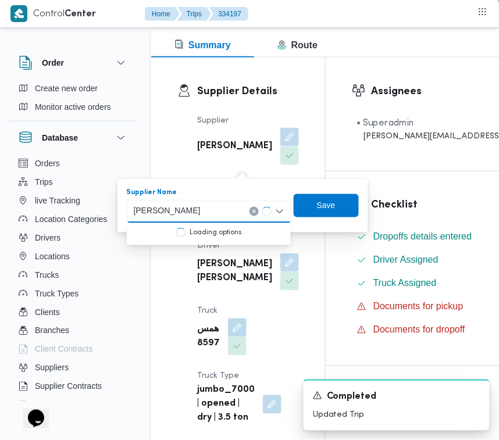
type input "[PERSON_NAME]"
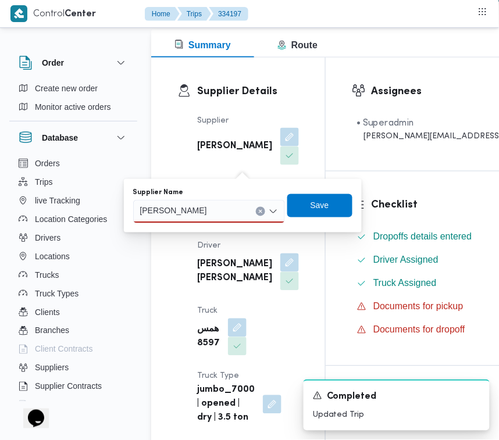
click at [251, 214] on div "[PERSON_NAME] الشريف [PERSON_NAME] الشريف" at bounding box center [209, 211] width 152 height 23
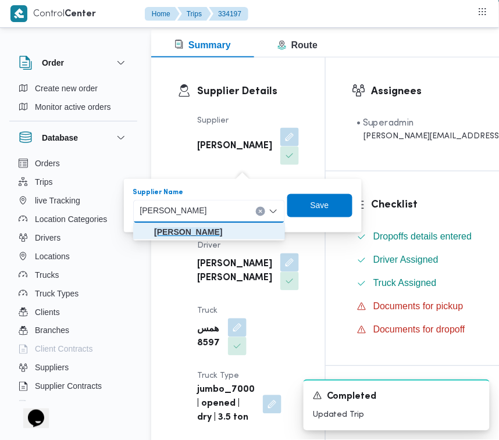
click at [222, 233] on mark "[PERSON_NAME]" at bounding box center [188, 232] width 68 height 9
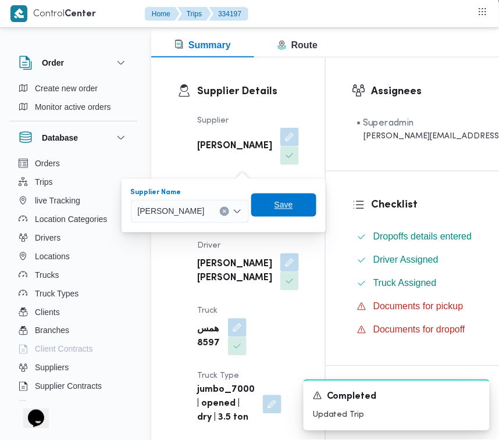
click at [317, 205] on span "Save" at bounding box center [283, 205] width 65 height 23
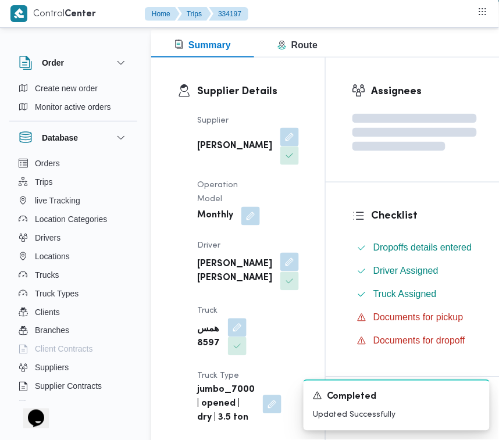
click at [280, 272] on button "button" at bounding box center [289, 262] width 19 height 19
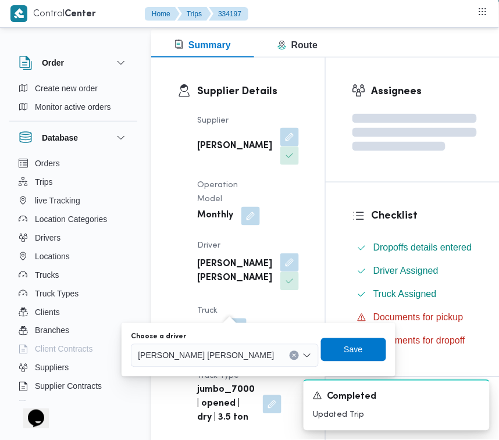
click at [209, 350] on span "[PERSON_NAME] [PERSON_NAME]" at bounding box center [206, 355] width 136 height 13
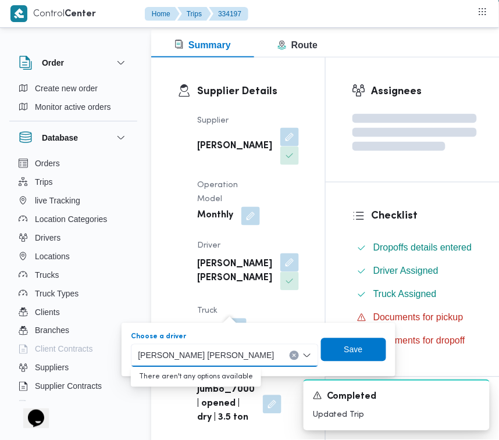
paste input "[PERSON_NAME]"
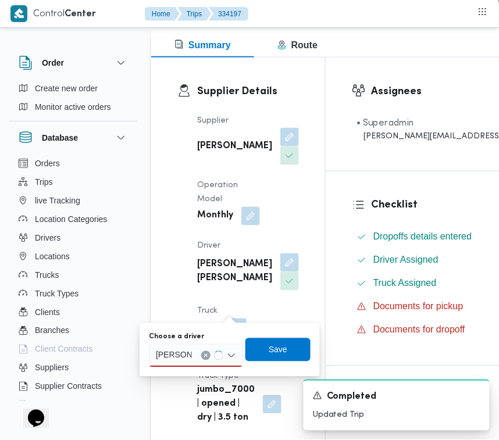
click at [193, 353] on div "[PERSON_NAME] [PERSON_NAME]" at bounding box center [174, 356] width 41 height 19
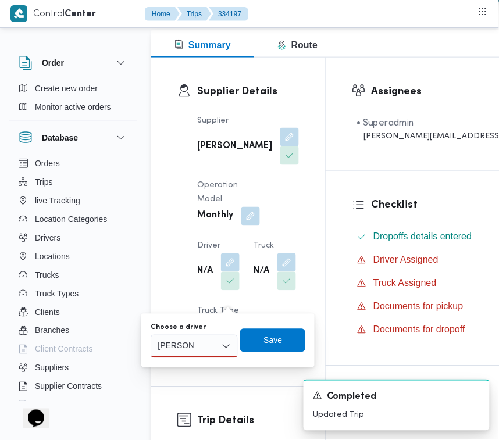
click at [191, 359] on div "You are in a dialog. To close this dialog, hit escape. Choose a driver [PERSON_…" at bounding box center [227, 341] width 173 height 54
click at [198, 347] on div "[PERSON_NAME] [PERSON_NAME]" at bounding box center [194, 346] width 87 height 23
type input "[PERSON_NAME]"
click at [183, 370] on span "[PERSON_NAME] [PERSON_NAME]" at bounding box center [201, 368] width 59 height 14
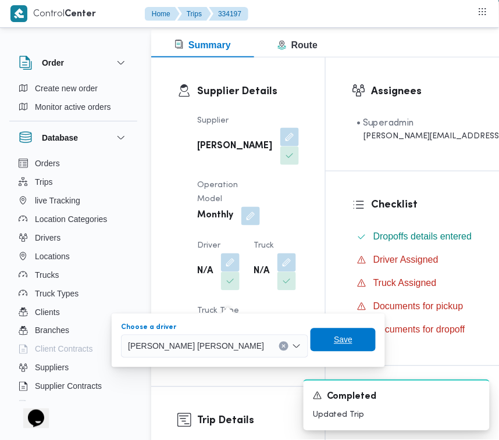
click at [311, 335] on span "Save" at bounding box center [343, 340] width 65 height 23
click at [291, 335] on div "Supplier Details Supplier [PERSON_NAME] Operation Model Monthly Driver N/A Truc…" at bounding box center [238, 222] width 174 height 329
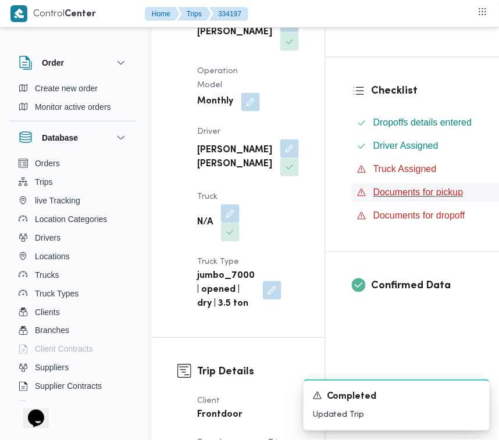
scroll to position [318, 0]
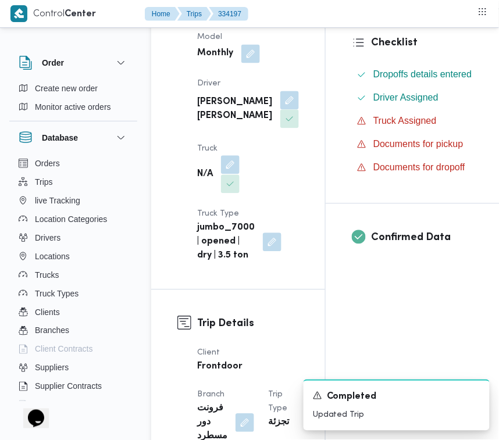
click at [229, 175] on button "button" at bounding box center [230, 165] width 19 height 19
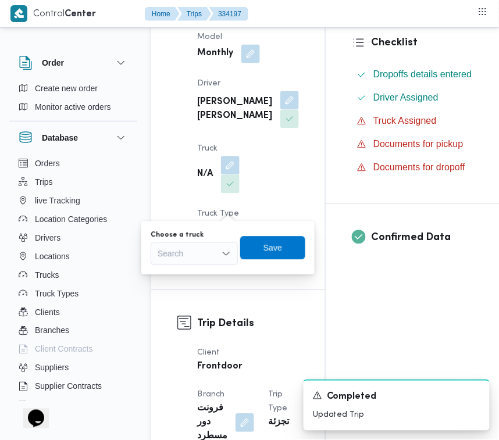
click at [182, 256] on div "Search" at bounding box center [194, 254] width 87 height 23
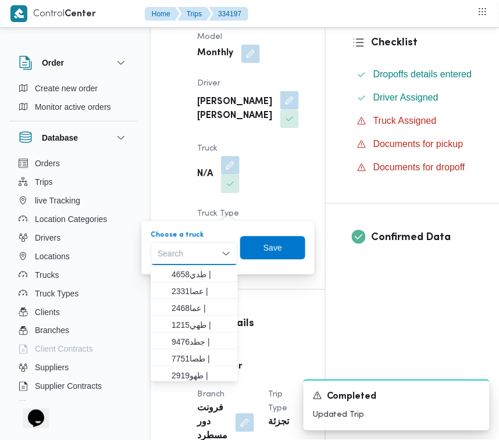
paste input "2367"
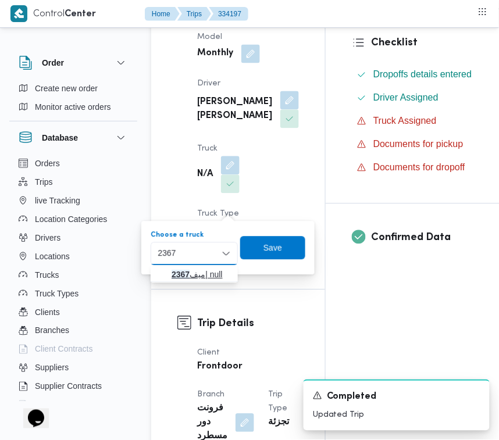
type input "2367"
click at [178, 275] on mark "2367" at bounding box center [181, 275] width 18 height 9
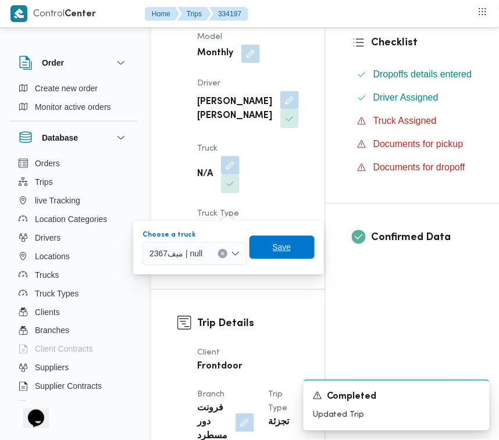
click at [295, 247] on span "Save" at bounding box center [282, 247] width 65 height 23
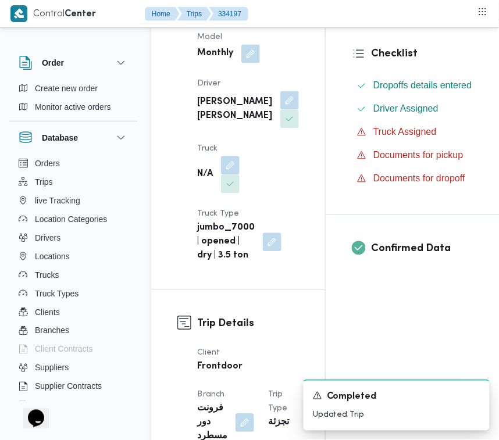
click at [262, 168] on div "Supplier [PERSON_NAME] Operation Model Monthly Driver [PERSON_NAME] [PERSON_NAM…" at bounding box center [248, 108] width 116 height 326
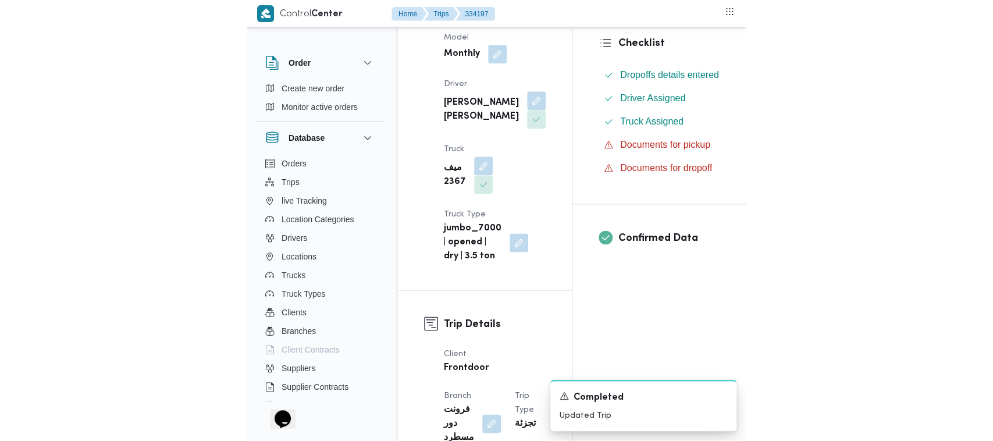
scroll to position [0, 0]
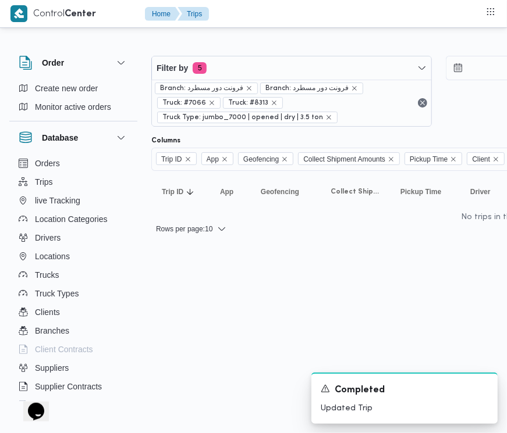
click at [341, 285] on html "Control Center Home Trips Order Create new order Monitor active orders Database…" at bounding box center [253, 216] width 507 height 433
